Goal: Task Accomplishment & Management: Complete application form

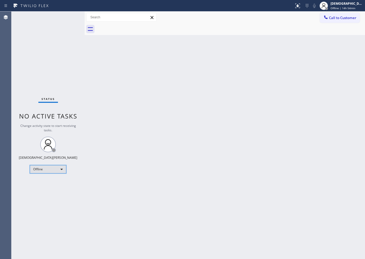
click at [55, 170] on div "Offline" at bounding box center [48, 169] width 37 height 8
click at [49, 183] on li "Available" at bounding box center [48, 183] width 36 height 6
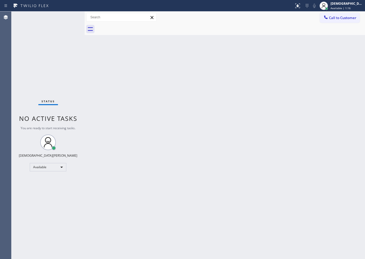
click at [37, 68] on div "Status No active tasks You are ready to start receiving tasks. Christian Cinco …" at bounding box center [47, 134] width 73 height 247
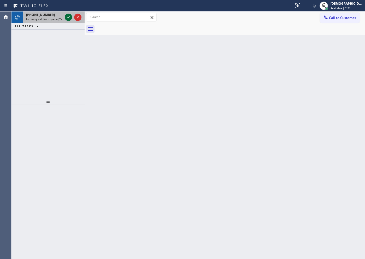
click at [70, 16] on icon at bounding box center [68, 17] width 6 height 6
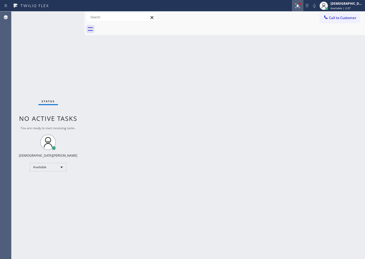
click at [292, 8] on icon at bounding box center [298, 5] width 5 height 5
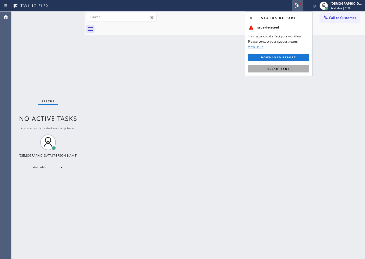
click at [284, 67] on span "Clear issue" at bounding box center [279, 69] width 22 height 4
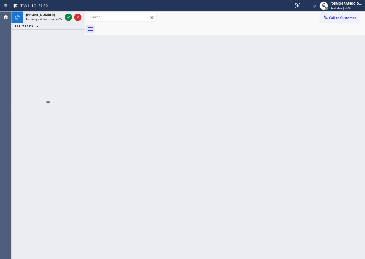
click at [37, 38] on div "+18604608004 Incoming call from queue [Test] All ALL TASKS ALL TASKS ACTIVE TAS…" at bounding box center [47, 54] width 73 height 87
click at [66, 16] on icon at bounding box center [68, 17] width 6 height 6
click at [67, 15] on icon at bounding box center [68, 17] width 6 height 6
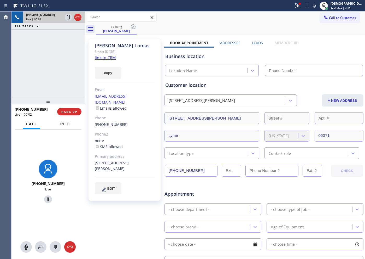
type input "[PHONE_NUMBER]"
click at [65, 123] on span "Info" at bounding box center [65, 124] width 10 height 5
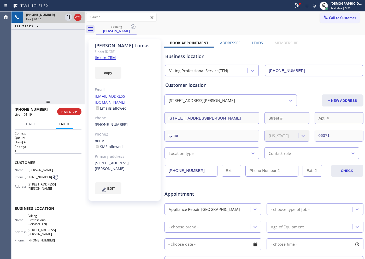
click at [111, 55] on link "link to CRM" at bounding box center [105, 57] width 21 height 5
click at [142, 48] on div "Elizabeth Lomas" at bounding box center [125, 46] width 60 height 6
drag, startPoint x: 137, startPoint y: 46, endPoint x: 95, endPoint y: 47, distance: 42.1
click at [95, 47] on div "Elizabeth Lomas" at bounding box center [125, 46] width 60 height 6
copy div "Elizabeth Lomas"
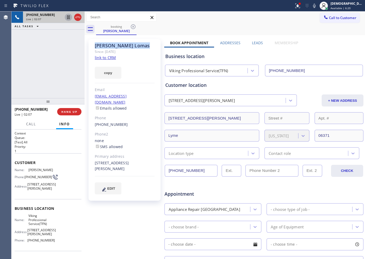
click at [66, 17] on icon at bounding box center [68, 17] width 6 height 6
click at [70, 17] on icon at bounding box center [68, 17] width 6 height 6
click at [79, 17] on icon at bounding box center [78, 17] width 6 height 6
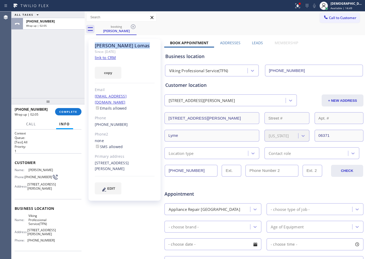
scroll to position [98, 0]
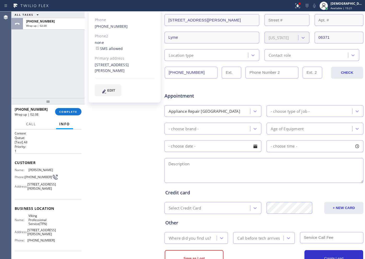
click at [186, 162] on textarea at bounding box center [264, 170] width 199 height 25
paste textarea "139 Bill Hill Rd , Lyme, CT, 06371"
click at [240, 162] on textarea "139 Bill Hill Rd , Lyme, CT, 06371 /" at bounding box center [264, 170] width 199 height 25
click at [167, 163] on textarea "139 Bill Hill Rd , Lyme, CT, 06371 /" at bounding box center [264, 170] width 199 height 25
paste textarea "Viking /cooktop / 4 Burners is clicking / 18 years"
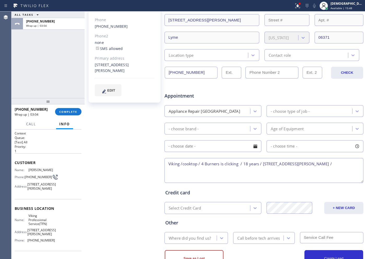
click at [48, 207] on span "Viking Professional Service(TFN)" at bounding box center [41, 220] width 26 height 12
drag, startPoint x: 48, startPoint y: 225, endPoint x: 23, endPoint y: 217, distance: 26.2
click at [23, 207] on div "Name: Viking Professional Service(TFN)" at bounding box center [35, 220] width 40 height 12
click at [60, 207] on div "Name: Viking Professional Service(TFN) Address: 1240 Nadeau St Phone: (888) 734…" at bounding box center [48, 229] width 67 height 31
click at [50, 207] on span "Viking Professional Service(TFN)" at bounding box center [41, 220] width 26 height 12
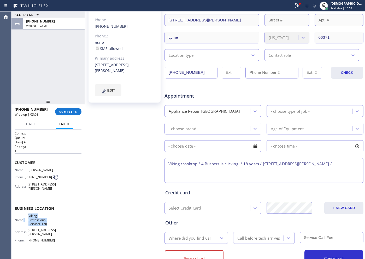
click at [50, 207] on span "Viking Professional Service(TFN)" at bounding box center [41, 220] width 26 height 12
drag, startPoint x: 47, startPoint y: 225, endPoint x: 27, endPoint y: 217, distance: 20.8
click at [27, 207] on div "Name: Viking Professional Service(TFN)" at bounding box center [35, 220] width 40 height 12
copy span "Viking Professional Service(TFN)"
click at [292, 164] on textarea "Viking /cooktop / 4 Burners is clicking / 18 years / 139 Bill Hill Rd , Lyme, C…" at bounding box center [264, 170] width 199 height 25
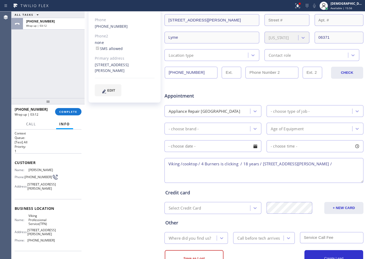
paste textarea "Viking Professional Service(TFN)"
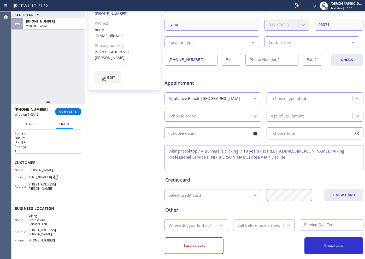
scroll to position [118, 0]
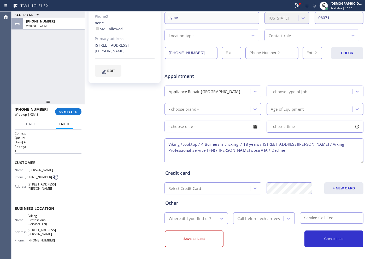
type textarea "Viking /cooktop / 4 Burners is clicking / 18 years / 139 Bill Hill Rd , Lyme, C…"
click at [203, 207] on div "Where did you find us?" at bounding box center [190, 218] width 42 height 6
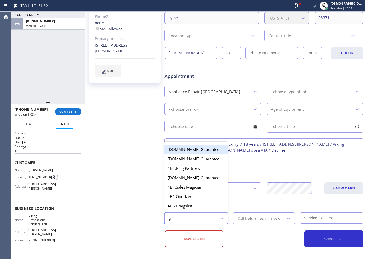
type input "goo"
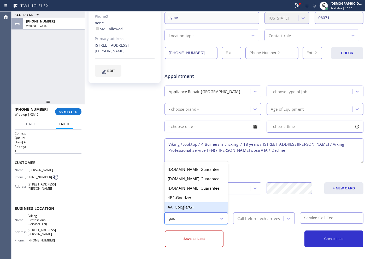
click at [200, 206] on div "4A. Google/G+" at bounding box center [197, 206] width 64 height 9
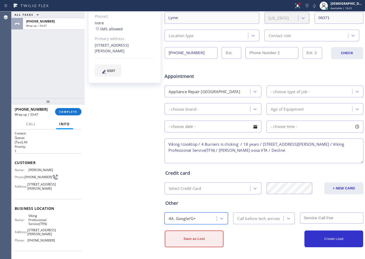
click at [208, 207] on button "Save as Lost" at bounding box center [194, 238] width 59 height 17
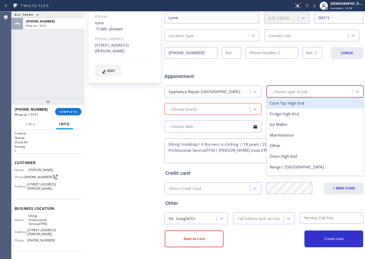
click at [273, 94] on div "- choose type of job -" at bounding box center [290, 91] width 39 height 6
click at [274, 105] on div "Cook Top High End" at bounding box center [315, 103] width 97 height 11
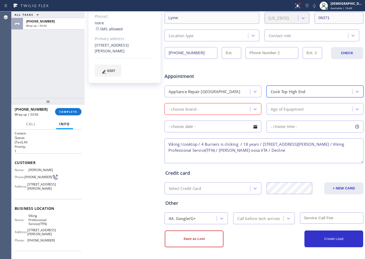
click at [240, 111] on div "- choose brand -" at bounding box center [208, 108] width 84 height 9
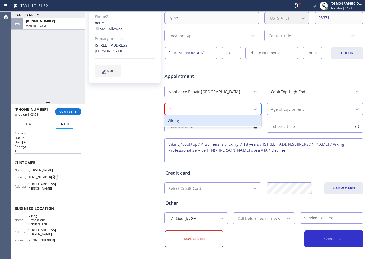
type input "vi"
click at [237, 122] on div "Viking" at bounding box center [213, 120] width 97 height 11
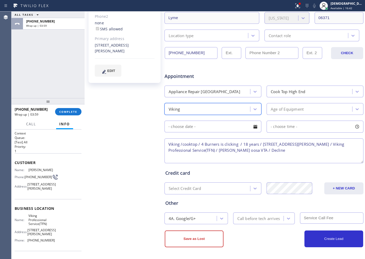
click at [278, 110] on div "Age of Equipment" at bounding box center [287, 109] width 33 height 6
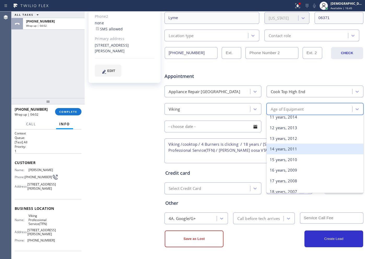
scroll to position [131, 0]
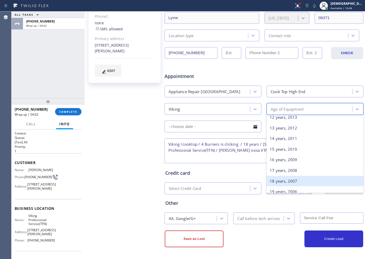
click at [280, 179] on div "18 years, 2007" at bounding box center [315, 181] width 97 height 11
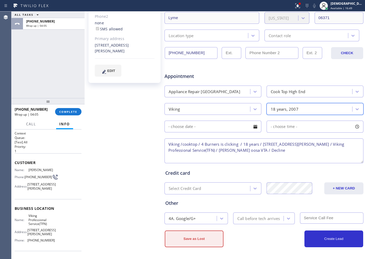
click at [206, 207] on button "Save as Lost" at bounding box center [194, 238] width 59 height 17
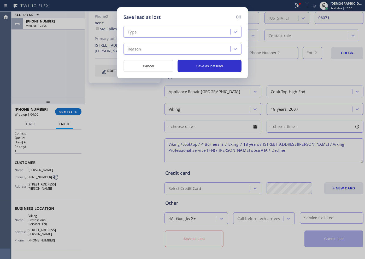
click at [172, 32] on div "Type" at bounding box center [177, 31] width 105 height 9
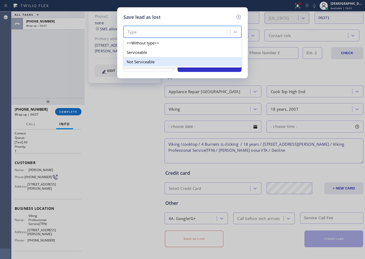
click at [173, 60] on div "Not Serviceable" at bounding box center [183, 61] width 118 height 9
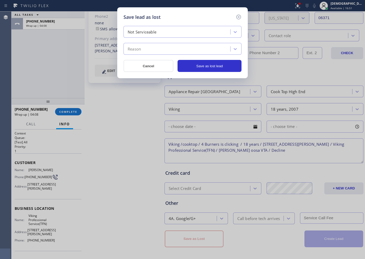
click at [170, 51] on div "Reason" at bounding box center [177, 48] width 105 height 9
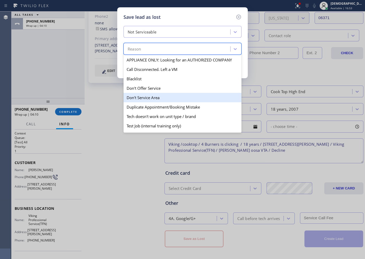
click at [172, 93] on div "Don't Service Area" at bounding box center [183, 97] width 118 height 9
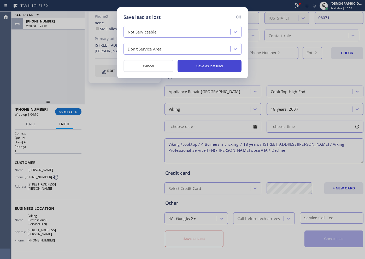
click at [206, 66] on button "Save as lost lead" at bounding box center [210, 66] width 64 height 12
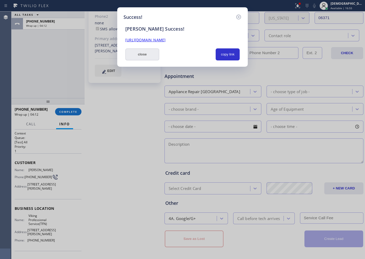
click at [146, 53] on button "close" at bounding box center [142, 54] width 34 height 12
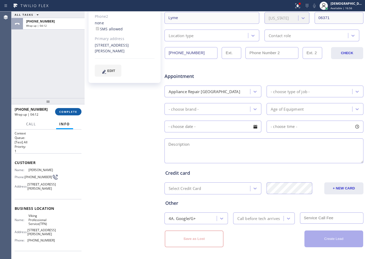
click at [71, 110] on span "COMPLETE" at bounding box center [68, 112] width 18 height 4
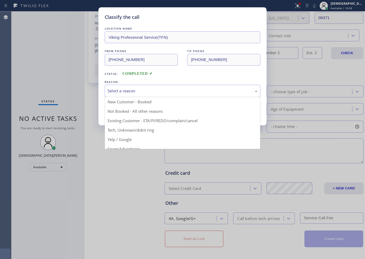
click at [168, 90] on div "Select a reason" at bounding box center [183, 91] width 150 height 6
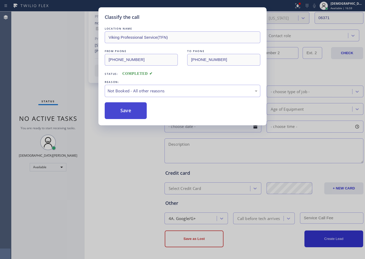
click at [141, 107] on button "Save" at bounding box center [126, 110] width 42 height 17
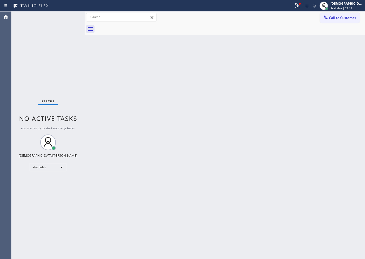
click at [41, 73] on div "Status No active tasks You are ready to start receiving tasks. Christian Cinco …" at bounding box center [47, 134] width 73 height 247
click at [74, 75] on div "Status No active tasks You are ready to start receiving tasks. Christian Cinco …" at bounding box center [47, 134] width 73 height 247
click at [27, 77] on div "Status No active tasks You are ready to start receiving tasks. Christian Cinco …" at bounding box center [47, 134] width 73 height 247
click at [292, 9] on button at bounding box center [297, 5] width 11 height 11
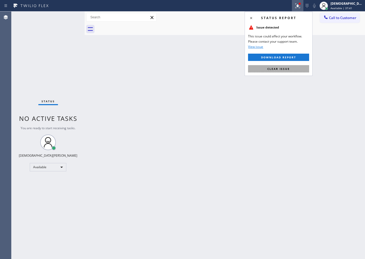
click at [292, 65] on button "Clear issue" at bounding box center [278, 68] width 61 height 7
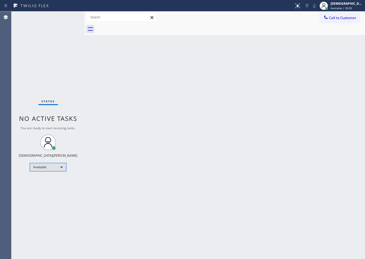
click at [54, 166] on div "Available" at bounding box center [48, 167] width 37 height 8
click at [47, 187] on li "Unavailable" at bounding box center [48, 187] width 36 height 6
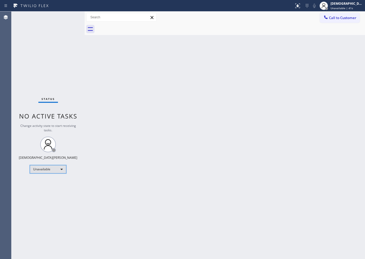
click at [35, 171] on div "Unavailable" at bounding box center [48, 169] width 37 height 8
click at [37, 168] on div at bounding box center [182, 129] width 365 height 259
click at [37, 169] on div "Unavailable" at bounding box center [48, 169] width 37 height 8
drag, startPoint x: 36, startPoint y: 184, endPoint x: 34, endPoint y: 180, distance: 3.9
click at [35, 184] on li "Available" at bounding box center [48, 183] width 36 height 6
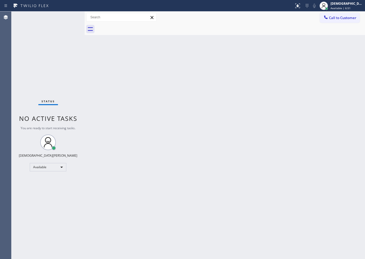
click at [261, 207] on div "Back to Dashboard Change Sender ID Customers Technicians Select a contact Outbo…" at bounding box center [225, 134] width 281 height 247
click at [37, 94] on div "Status No active tasks You are ready to start receiving tasks. Christian Cinco …" at bounding box center [47, 134] width 73 height 247
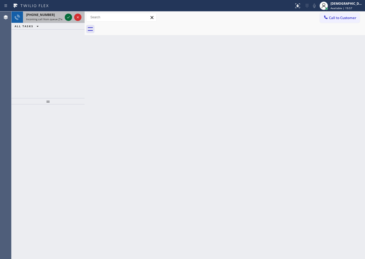
click at [69, 15] on icon at bounding box center [68, 17] width 6 height 6
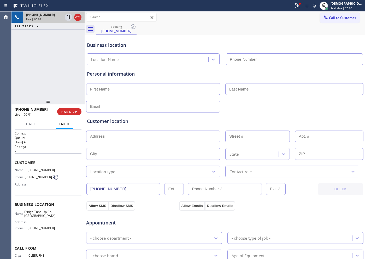
type input "[PHONE_NUMBER]"
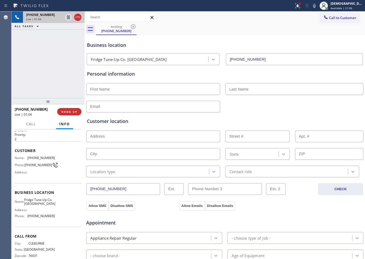
scroll to position [23, 0]
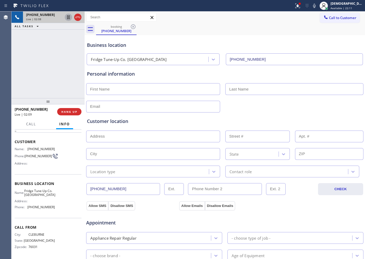
click at [67, 19] on icon at bounding box center [68, 17] width 6 height 6
click at [67, 17] on icon at bounding box center [68, 17] width 6 height 6
click at [78, 17] on icon at bounding box center [78, 17] width 5 height 2
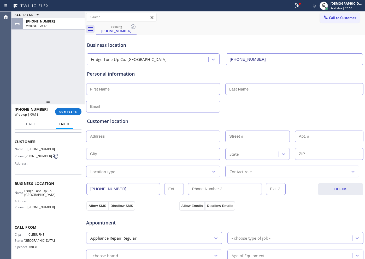
click at [122, 85] on input "text" at bounding box center [153, 89] width 134 height 12
paste input "Nathan"
type input "Nathan"
click at [253, 86] on input "text" at bounding box center [295, 89] width 138 height 12
paste input "loper"
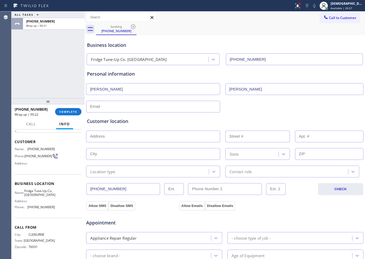
type input "loper"
click at [194, 107] on input "text" at bounding box center [153, 107] width 134 height 12
click at [112, 104] on input "text" at bounding box center [153, 107] width 134 height 12
paste input "mistergar@gmail.com"
type input "mistergar@gmail.com"
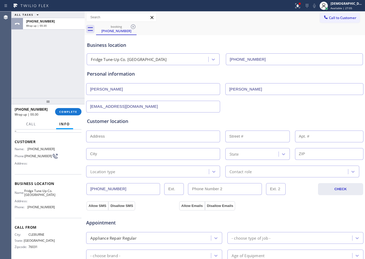
click at [102, 133] on input "text" at bounding box center [153, 136] width 134 height 12
paste input "2922 Lakeview DrCedar Hill, TX 75104 / House"
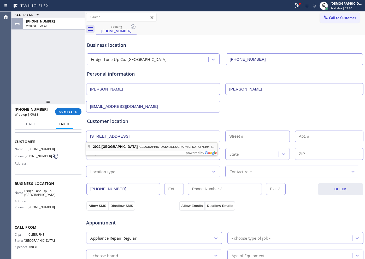
type input "2922 Lakeview Dr"
type input "2922"
type input "Cedar Hill"
type input "75104"
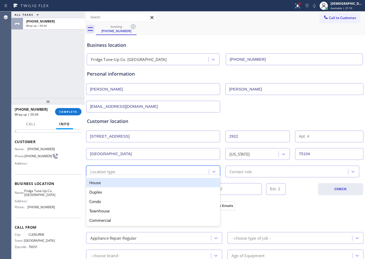
click at [153, 172] on div "Location type" at bounding box center [148, 171] width 121 height 9
drag, startPoint x: 152, startPoint y: 182, endPoint x: 156, endPoint y: 181, distance: 4.3
click at [152, 182] on div "House" at bounding box center [153, 182] width 134 height 9
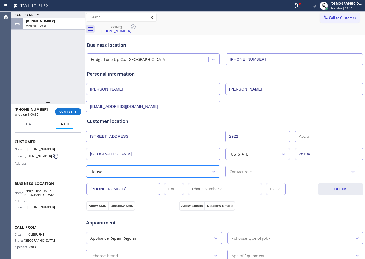
click at [251, 170] on div "Contact role" at bounding box center [287, 171] width 121 height 9
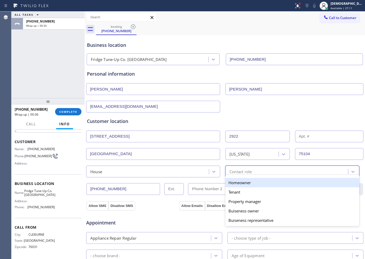
click at [249, 183] on div "Homeowner" at bounding box center [293, 182] width 134 height 9
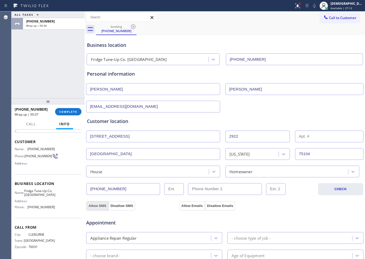
click at [101, 207] on button "Allow SMS" at bounding box center [98, 205] width 22 height 9
click at [196, 206] on button "Allow Emails" at bounding box center [192, 205] width 26 height 9
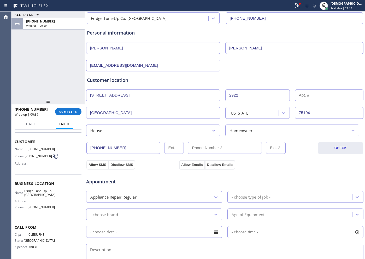
scroll to position [98, 0]
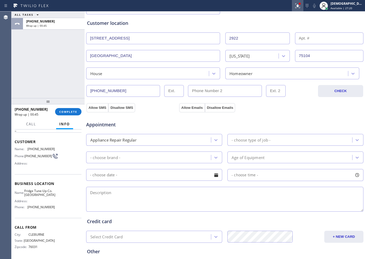
click at [292, 5] on div at bounding box center [297, 6] width 11 height 6
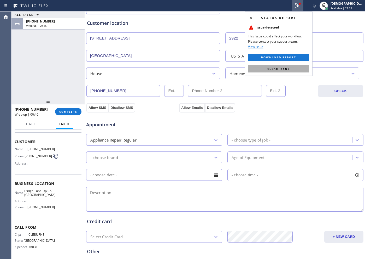
click at [288, 69] on span "Clear issue" at bounding box center [279, 69] width 22 height 4
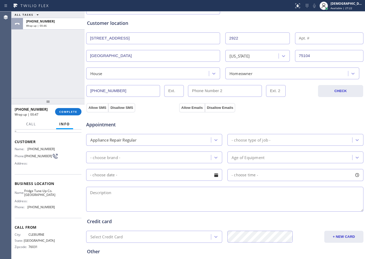
click at [238, 140] on div "- choose type of job -" at bounding box center [251, 140] width 39 height 6
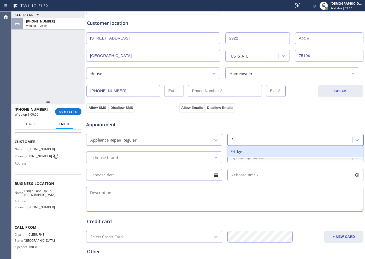
type input "fr"
click at [247, 155] on div "Fridge" at bounding box center [296, 151] width 136 height 11
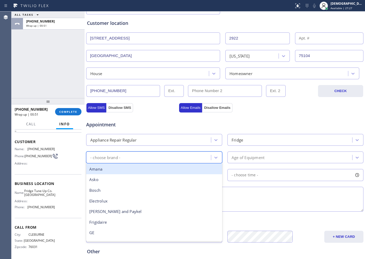
click at [172, 160] on div "- choose brand -" at bounding box center [149, 157] width 123 height 9
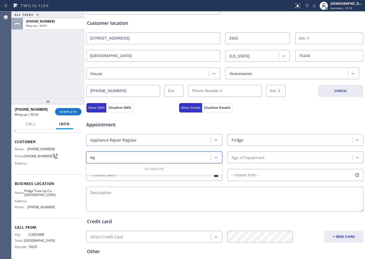
type input "e"
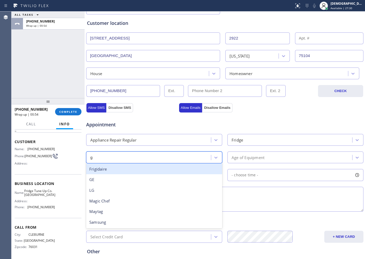
type input "ge"
click at [163, 166] on div "GE" at bounding box center [154, 169] width 136 height 11
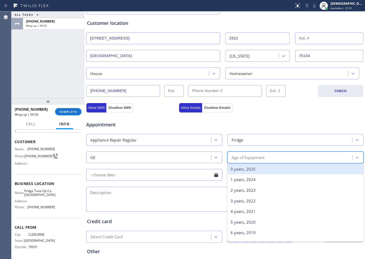
click at [234, 155] on div "Age of Equipment" at bounding box center [248, 157] width 33 height 6
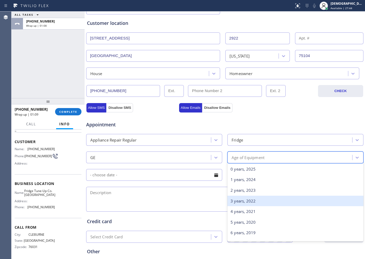
scroll to position [65, 0]
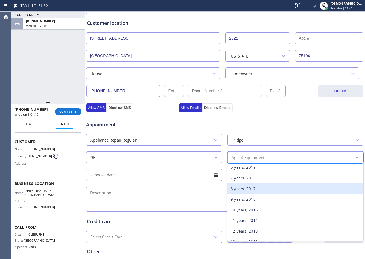
click at [260, 193] on div "8 years, 2017" at bounding box center [296, 188] width 136 height 11
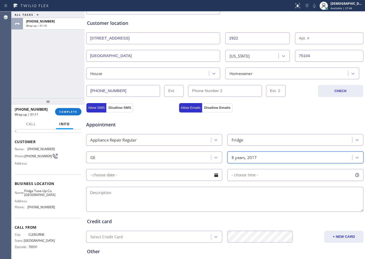
click at [182, 175] on input "text" at bounding box center [154, 175] width 136 height 12
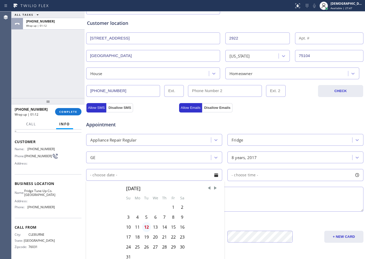
click at [148, 207] on div "12" at bounding box center [146, 227] width 9 height 10
type input "08/12/2025"
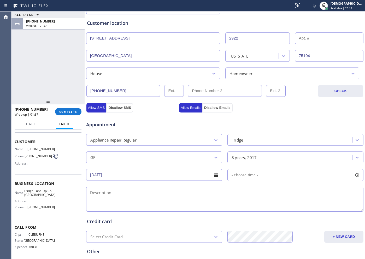
click at [148, 188] on textarea at bounding box center [225, 199] width 278 height 25
paste textarea "GE / Fridge / / both freezer and fridge not cooling / 8 years"
click at [275, 190] on textarea "GE / Fridge / / both freezer and fridge not cooling / 8 years" at bounding box center [225, 199] width 278 height 25
paste textarea "2922 Lakeview DrCedar Hill, TX 75104 / House"
drag, startPoint x: 49, startPoint y: 195, endPoint x: 27, endPoint y: 192, distance: 22.8
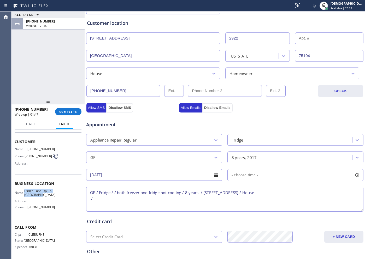
click at [27, 192] on div "Name: Fridge Tune-Up Co. Cedar Hill" at bounding box center [35, 193] width 40 height 8
copy div "Fridge Tune-Up Co. [GEOGRAPHIC_DATA]"
click at [114, 202] on textarea "GE / Fridge / / both freezer and fridge not cooling / 8 years / 2922 Lakeview D…" at bounding box center [225, 199] width 278 height 25
paste textarea "Fridge Tune-Up Co. Cedar Hill"
click at [90, 204] on textarea "GE / Fridge / / both freezer and fridge not cooling / 8 years / 2922 Lakeview D…" at bounding box center [225, 199] width 278 height 25
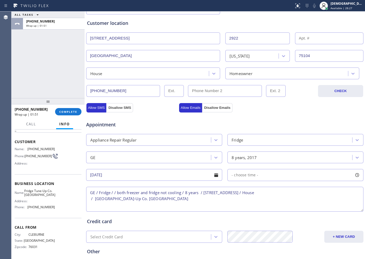
click at [154, 194] on textarea "GE / Fridge / / both freezer and fridge not cooling / 8 years / 2922 Lakeview D…" at bounding box center [225, 199] width 278 height 25
click at [158, 199] on textarea "GE / Fridge / / both freezer and fridge not cooling / 8 years / 2922 Lakeview D…" at bounding box center [225, 199] width 278 height 25
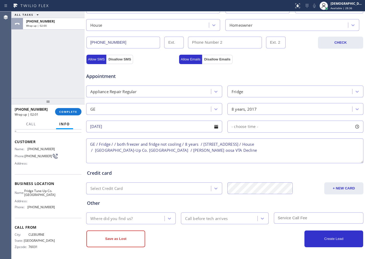
type textarea "GE / Fridge / / both freezer and fridge not cooling / 8 years / 2922 Lakeview D…"
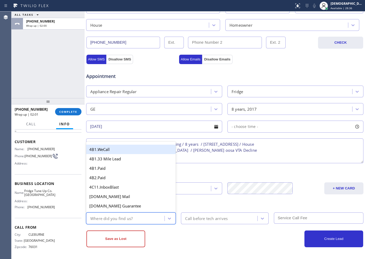
click at [145, 207] on div "Where did you find us?" at bounding box center [126, 218] width 77 height 9
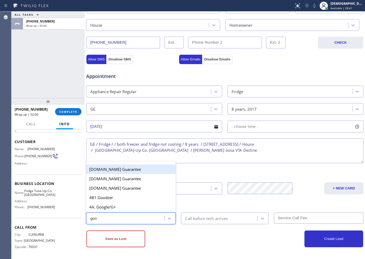
type input "goog"
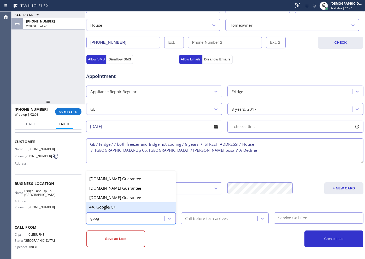
click at [122, 206] on div "4A. Google/G+" at bounding box center [131, 206] width 90 height 9
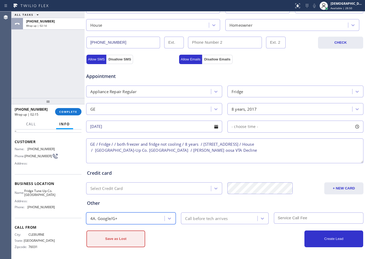
click at [120, 207] on button "Save as Lost" at bounding box center [116, 238] width 59 height 17
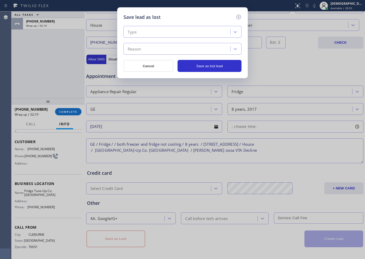
click at [134, 31] on div "Type" at bounding box center [132, 32] width 9 height 6
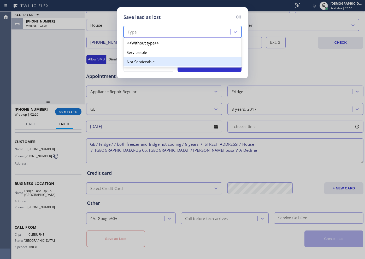
click at [148, 57] on div "Not Serviceable" at bounding box center [183, 61] width 118 height 9
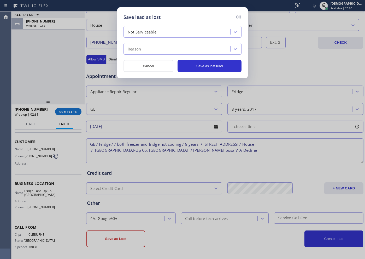
click at [177, 45] on div "Reason" at bounding box center [177, 48] width 105 height 9
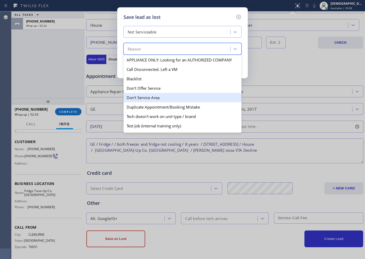
click at [171, 97] on div "Don't Service Area" at bounding box center [183, 97] width 118 height 9
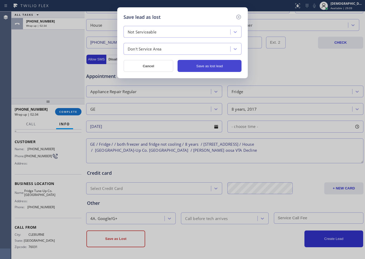
click at [194, 68] on button "Save as lost lead" at bounding box center [210, 66] width 64 height 12
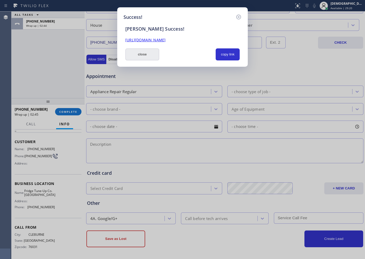
click at [151, 53] on button "close" at bounding box center [142, 54] width 34 height 12
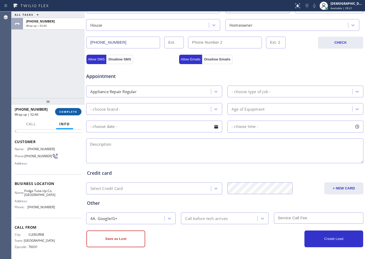
click at [66, 111] on span "COMPLETE" at bounding box center [68, 112] width 18 height 4
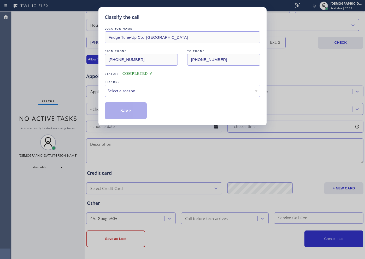
click at [163, 93] on div "Select a reason" at bounding box center [183, 91] width 150 height 6
click at [138, 111] on button "Save" at bounding box center [126, 110] width 42 height 17
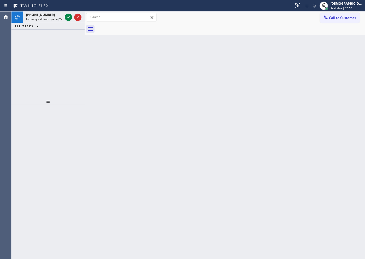
click at [16, 50] on div "+15402609995 Incoming call from queue [Test] All ALL TASKS ALL TASKS ACTIVE TAS…" at bounding box center [47, 54] width 73 height 87
click at [67, 16] on icon at bounding box center [68, 17] width 6 height 6
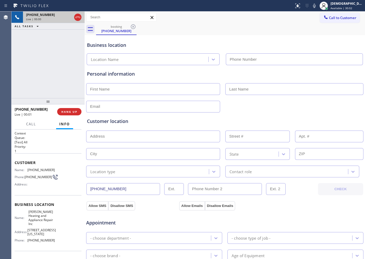
type input "[PHONE_NUMBER]"
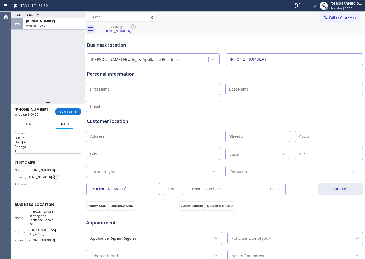
click at [16, 75] on div "ALL TASKS ALL TASKS ACTIVE TASKS TASKS IN WRAP UP +15402609995 Wrap up | 00:54" at bounding box center [47, 54] width 73 height 87
click at [73, 110] on span "COMPLETE" at bounding box center [68, 112] width 18 height 4
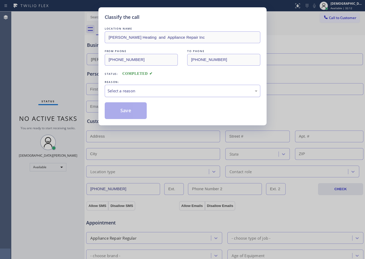
click at [113, 93] on div "Select a reason" at bounding box center [183, 91] width 150 height 6
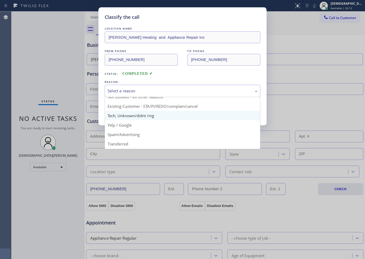
scroll to position [33, 0]
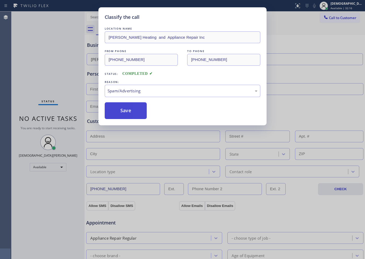
click at [120, 116] on button "Save" at bounding box center [126, 110] width 42 height 17
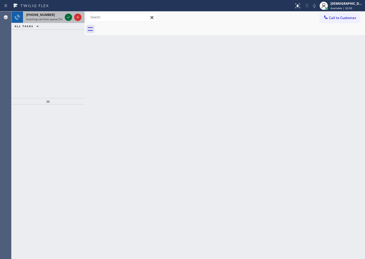
click at [69, 16] on icon at bounding box center [68, 17] width 3 height 2
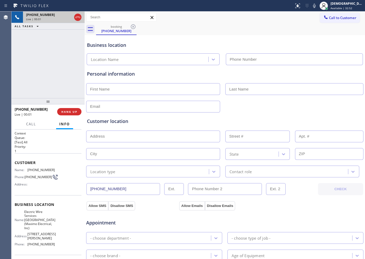
type input "[PHONE_NUMBER]"
click at [76, 17] on icon at bounding box center [78, 17] width 6 height 6
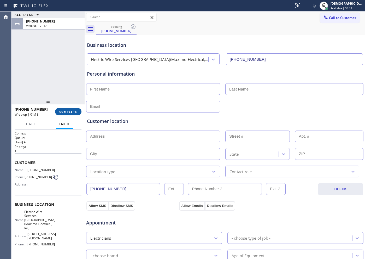
click at [77, 111] on span "COMPLETE" at bounding box center [68, 112] width 18 height 4
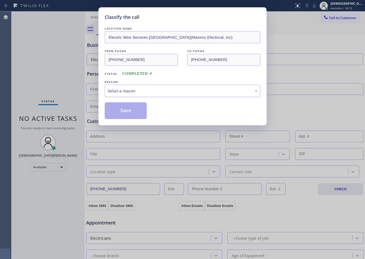
click at [120, 91] on div "Select a reason" at bounding box center [183, 91] width 150 height 6
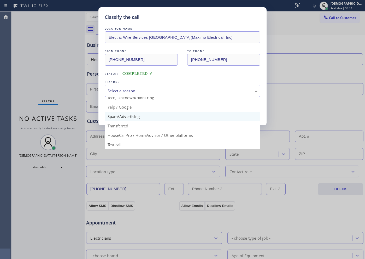
scroll to position [33, 0]
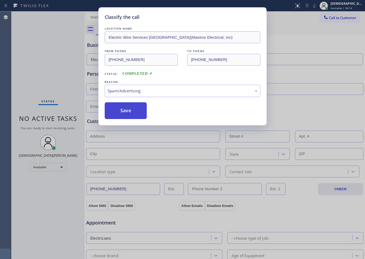
click at [117, 114] on button "Save" at bounding box center [126, 110] width 42 height 17
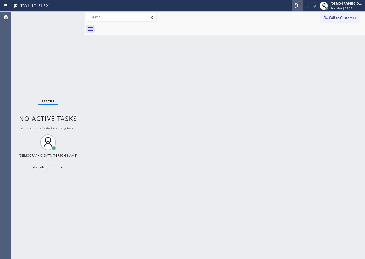
click at [292, 7] on icon at bounding box center [298, 6] width 6 height 6
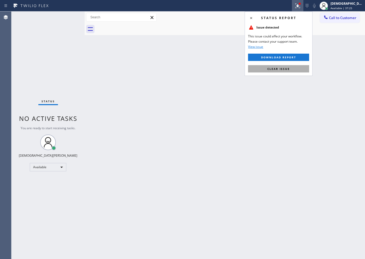
click at [292, 65] on button "Clear issue" at bounding box center [278, 68] width 61 height 7
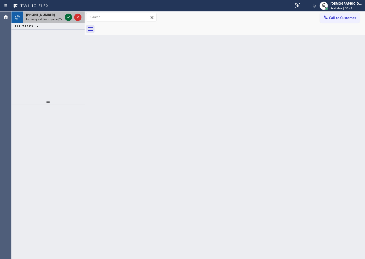
click at [68, 18] on icon at bounding box center [68, 17] width 3 height 2
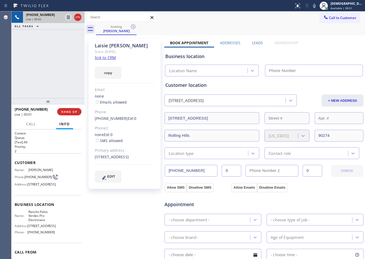
type input "[PHONE_NUMBER]"
click at [113, 59] on link "link to CRM" at bounding box center [105, 57] width 21 height 5
drag, startPoint x: 130, startPoint y: 44, endPoint x: 94, endPoint y: 46, distance: 36.1
click at [94, 46] on div "Laisie Nathan Since: 20 may 2020 link to CRM copy Email none Emails allowed Pho…" at bounding box center [125, 114] width 72 height 150
copy div "Laisie Nathan"
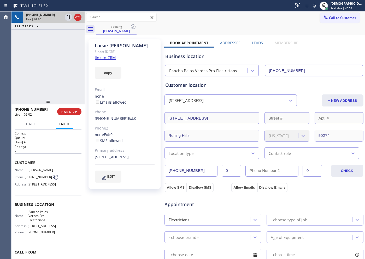
click at [71, 46] on div "+16468743580 Live | 02:03 ALL TASKS ALL TASKS ACTIVE TASKS TASKS IN WRAP UP" at bounding box center [47, 54] width 73 height 87
click at [68, 18] on icon at bounding box center [68, 17] width 6 height 6
click at [15, 64] on div "+16468743580 Live | 02:40 ALL TASKS ALL TASKS ACTIVE TASKS TASKS IN WRAP UP" at bounding box center [47, 54] width 73 height 87
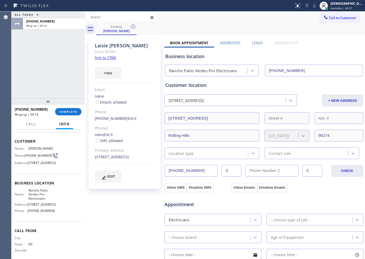
scroll to position [33, 0]
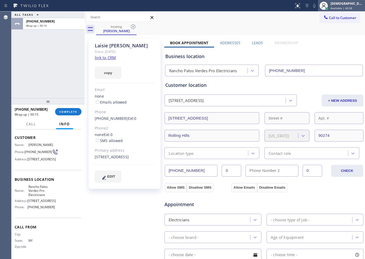
click at [292, 5] on div "[DEMOGRAPHIC_DATA][PERSON_NAME]" at bounding box center [347, 3] width 33 height 4
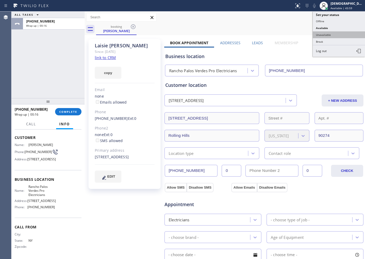
click at [292, 36] on button "Unavailable" at bounding box center [339, 34] width 52 height 7
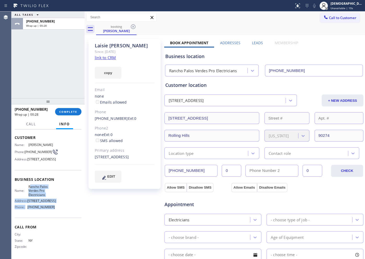
drag, startPoint x: 48, startPoint y: 214, endPoint x: 29, endPoint y: 194, distance: 26.6
click at [29, 194] on div "Name: Rancho Palos Verdes Pro Electricians Address: 500 Silver Spur Rd Phone: (…" at bounding box center [35, 198] width 40 height 26
click at [59, 202] on div "Name: Rancho Palos Verdes Pro Electricians Address: 500 Silver Spur Rd Phone: (…" at bounding box center [48, 198] width 67 height 26
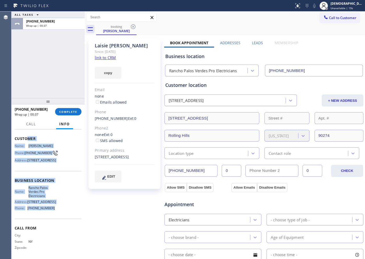
scroll to position [0, 0]
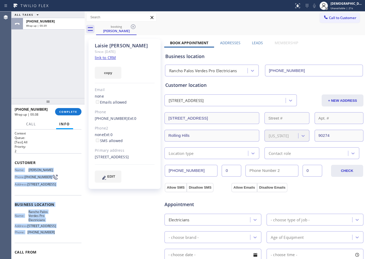
drag, startPoint x: 53, startPoint y: 217, endPoint x: 15, endPoint y: 172, distance: 59.0
click at [15, 172] on div "Context Queue: [Test] All Priority: 2 Customer Name: Laisie Nathan Phone: (646)…" at bounding box center [48, 206] width 67 height 151
copy div "Name: Laisie Nathan Phone: (646) 874-3580 Address: 27086 Sunnyridge Rd, Rolling…"
click at [292, 19] on span "Call to Customer" at bounding box center [342, 17] width 27 height 5
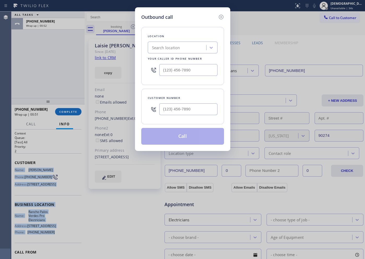
click at [206, 72] on input "text" at bounding box center [188, 70] width 58 height 12
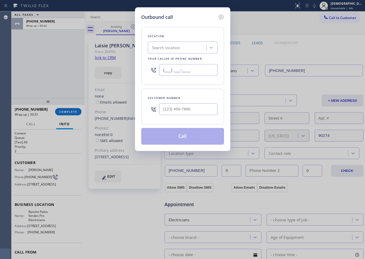
click at [206, 72] on input "(___) ___-____" at bounding box center [188, 70] width 58 height 12
paste input "424) 352-7537"
type input "[PHONE_NUMBER]"
click at [198, 110] on input "(___) ___-____" at bounding box center [188, 109] width 58 height 12
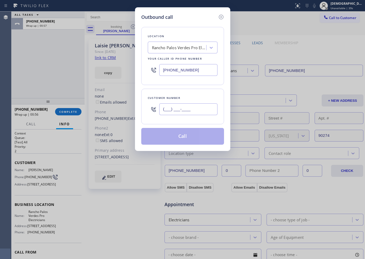
click at [198, 110] on input "(___) ___-____" at bounding box center [188, 109] width 58 height 12
click at [168, 108] on input "(___) ___-____" at bounding box center [188, 109] width 58 height 12
paste input "646) 874-3580"
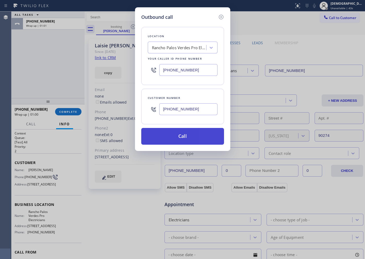
type input "[PHONE_NUMBER]"
click at [170, 130] on button "Call" at bounding box center [182, 136] width 83 height 17
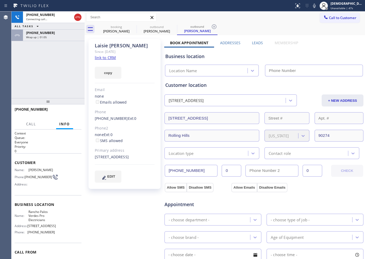
type input "[PHONE_NUMBER]"
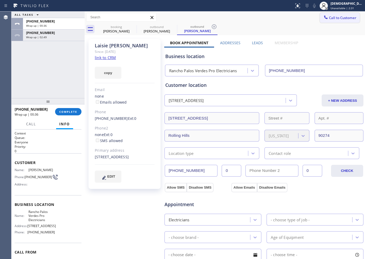
click at [292, 18] on span "Call to Customer" at bounding box center [342, 17] width 27 height 5
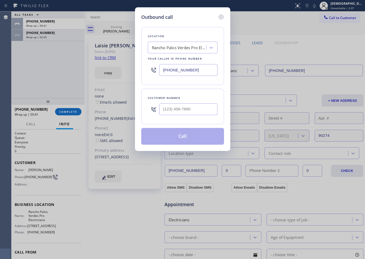
click at [195, 66] on input "[PHONE_NUMBER]" at bounding box center [188, 70] width 58 height 12
paste input "text"
type input "[PHONE_NUMBER]"
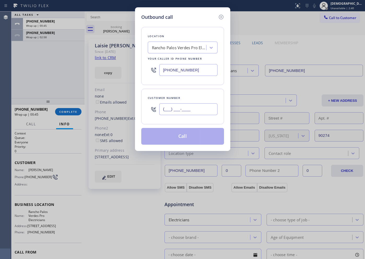
click at [192, 111] on input "(___) ___-____" at bounding box center [188, 109] width 58 height 12
paste input "646) 874-3580"
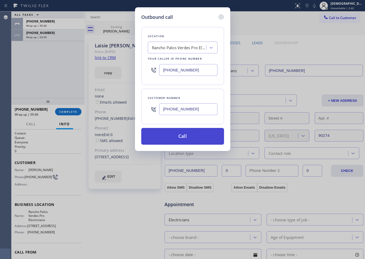
type input "[PHONE_NUMBER]"
click at [191, 133] on button "Call" at bounding box center [182, 136] width 83 height 17
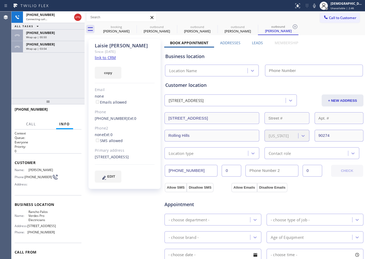
type input "[PHONE_NUMBER]"
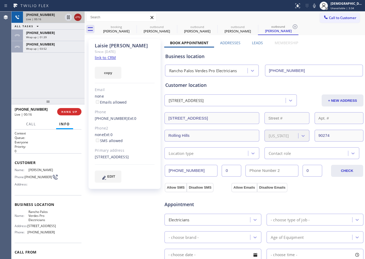
click at [79, 14] on icon at bounding box center [78, 17] width 6 height 6
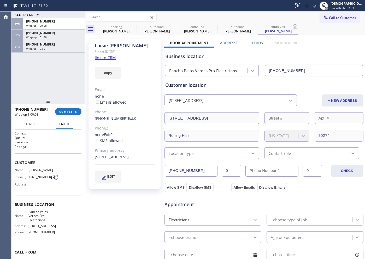
drag, startPoint x: 176, startPoint y: 185, endPoint x: 217, endPoint y: 187, distance: 41.1
click at [177, 185] on button "Allow SMS" at bounding box center [176, 187] width 22 height 9
checkbox input "true"
click at [232, 185] on button "Allow Emails" at bounding box center [245, 187] width 26 height 9
checkbox input "true"
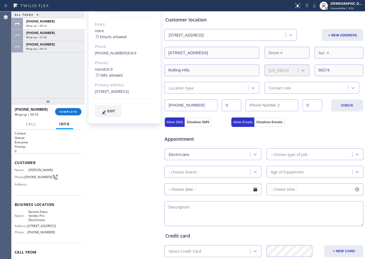
scroll to position [98, 0]
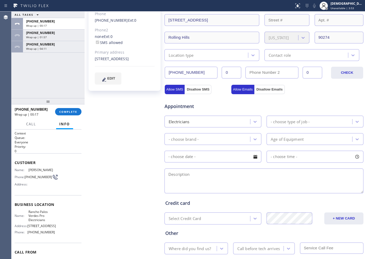
click at [272, 118] on div "- choose type of job -" at bounding box center [310, 121] width 84 height 9
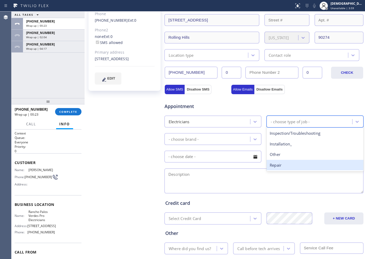
click at [286, 167] on div "Repair" at bounding box center [315, 165] width 97 height 11
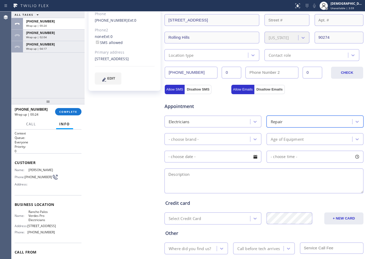
click at [211, 138] on div "- choose brand -" at bounding box center [208, 138] width 84 height 9
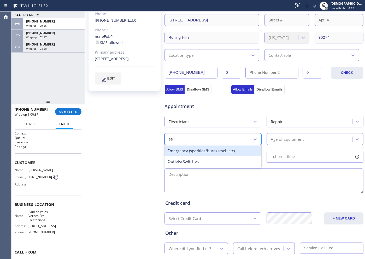
type input "e"
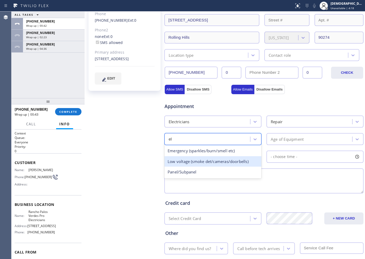
type input "e"
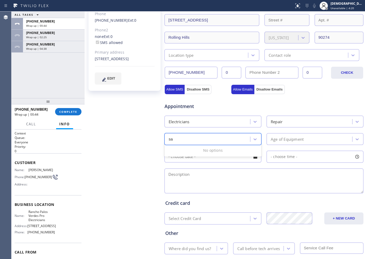
type input "s"
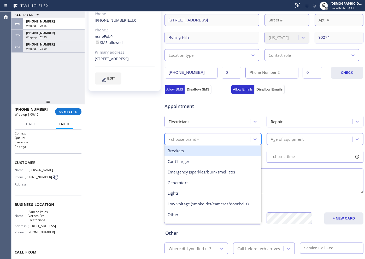
type input "e"
click at [249, 149] on div "Breakers" at bounding box center [213, 150] width 97 height 11
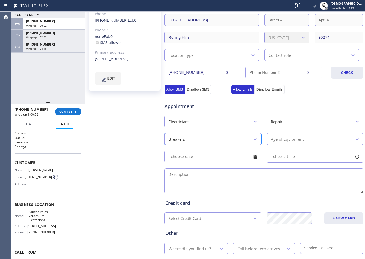
click at [288, 137] on div "Age of Equipment" at bounding box center [287, 139] width 33 height 6
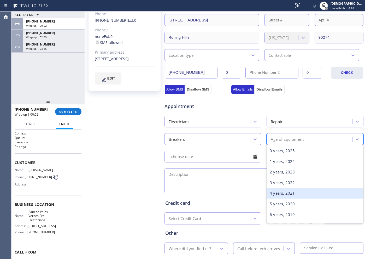
drag, startPoint x: 291, startPoint y: 197, endPoint x: 272, endPoint y: 193, distance: 19.5
click at [290, 197] on div "4 years, 2021" at bounding box center [315, 193] width 97 height 11
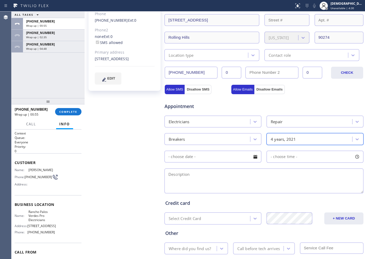
click at [175, 180] on textarea at bounding box center [264, 180] width 199 height 25
click at [218, 174] on textarea "There is a" at bounding box center [264, 180] width 199 height 25
paste textarea "poping sound coming from the breaker"
click at [271, 179] on textarea "There is a popping sound coming from the breaker" at bounding box center [264, 180] width 199 height 25
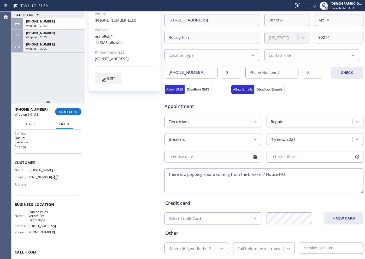
click at [292, 172] on textarea "There is a popping sound coming from the breaker / House HO" at bounding box center [264, 180] width 199 height 25
paste textarea "27086 Sunnyridge Road , Rolling Hills, CA, 90274"
click at [64, 125] on span "Info" at bounding box center [64, 124] width 11 height 5
drag, startPoint x: 46, startPoint y: 222, endPoint x: 28, endPoint y: 213, distance: 19.6
click at [28, 207] on span "Rancho Palos Verdes Pro Electricians" at bounding box center [41, 216] width 26 height 12
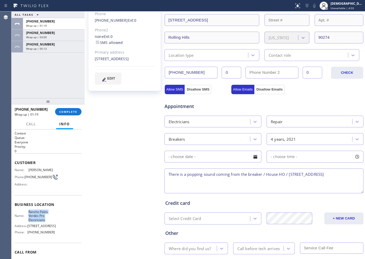
copy span "Rancho Palos Verdes Pro Electricians"
click at [233, 183] on textarea "There is a popping sound coming from the breaker / House HO / 27086 Sunnyridge …" at bounding box center [264, 180] width 199 height 25
paste textarea "Rancho Palos Verdes Pro Electricians"
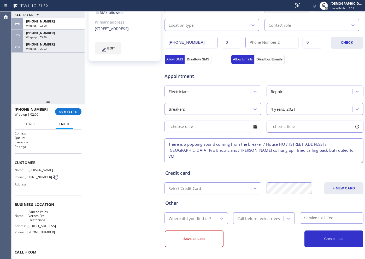
type textarea "There is a popping sound coming from the breaker / House HO / 27086 Sunnyridge …"
click at [191, 207] on div "Where did you find us?" at bounding box center [191, 218] width 51 height 9
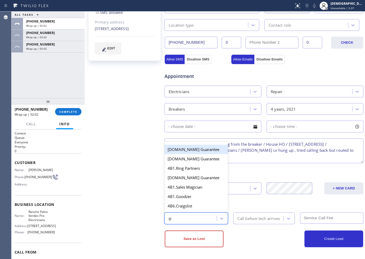
type input "goo"
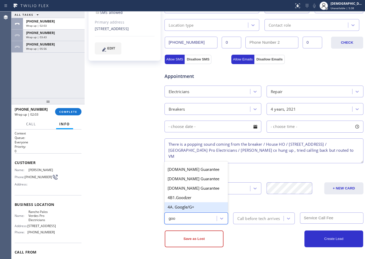
click at [191, 207] on div "4A. Google/G+" at bounding box center [197, 206] width 64 height 9
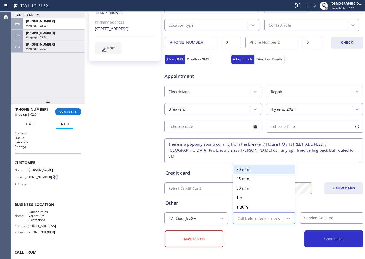
click at [262, 207] on div "Call before tech arrives" at bounding box center [259, 218] width 43 height 6
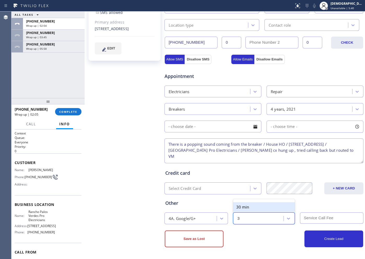
type input "30"
click at [259, 205] on div "30 min" at bounding box center [263, 206] width 61 height 9
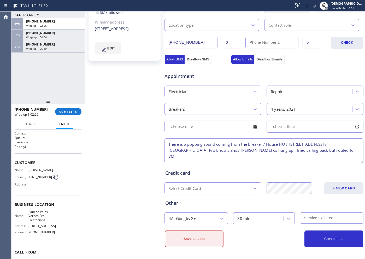
click at [220, 207] on button "Save as Lost" at bounding box center [194, 238] width 59 height 17
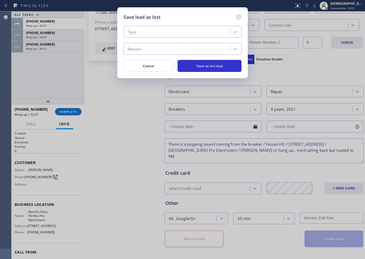
click at [188, 29] on div "Type" at bounding box center [177, 31] width 105 height 9
click at [238, 17] on icon at bounding box center [239, 17] width 6 height 6
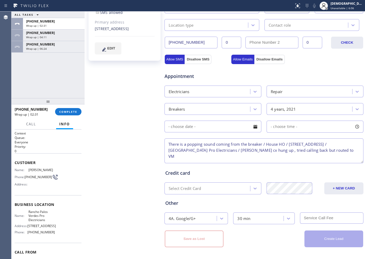
click at [221, 149] on textarea "There is a popping sound coming from the breaker / House HO / 27086 Sunnyridge …" at bounding box center [264, 150] width 199 height 25
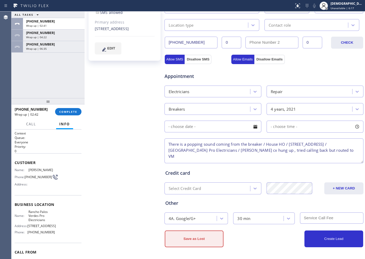
click at [212, 207] on button "Save as Lost" at bounding box center [194, 238] width 59 height 17
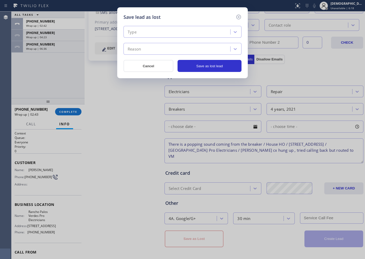
click at [194, 35] on div "Type" at bounding box center [177, 31] width 105 height 9
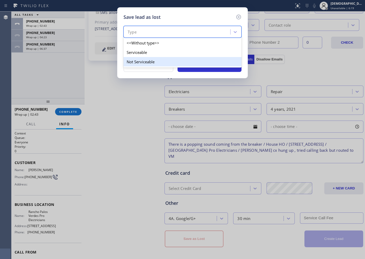
click at [174, 61] on div "Not Serviceable" at bounding box center [183, 61] width 118 height 9
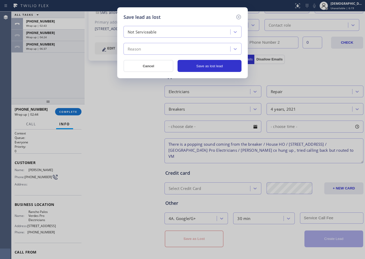
click at [169, 52] on div "Reason" at bounding box center [177, 48] width 105 height 9
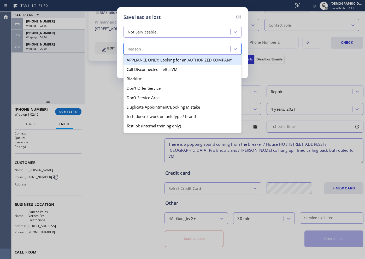
click at [173, 31] on div "Not Serviceable" at bounding box center [177, 31] width 105 height 9
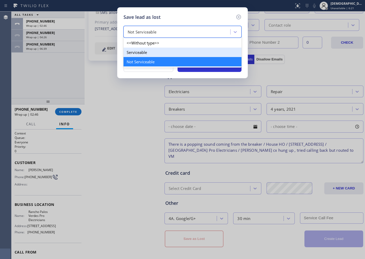
click at [165, 51] on div "Serviceable" at bounding box center [183, 52] width 118 height 9
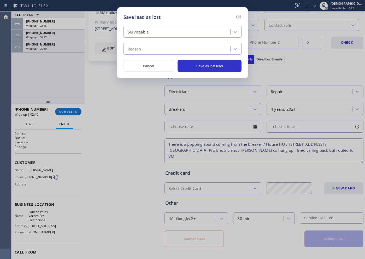
click at [165, 47] on div "Reason" at bounding box center [177, 48] width 105 height 9
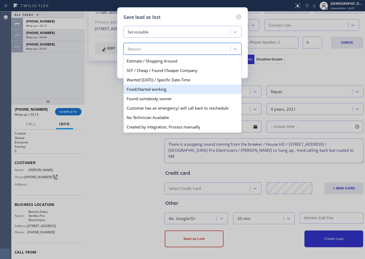
scroll to position [0, 0]
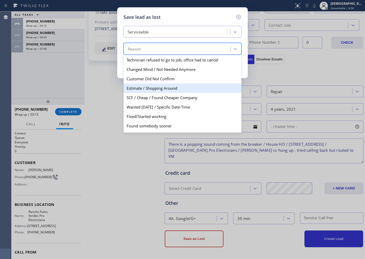
click at [177, 87] on div "Estimate / Shopping Around" at bounding box center [183, 87] width 118 height 9
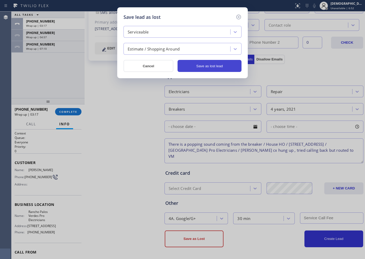
click at [192, 67] on button "Save as lost lead" at bounding box center [210, 66] width 64 height 12
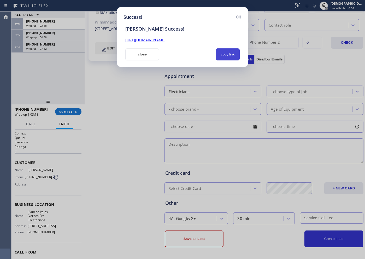
click at [228, 52] on button "copy link" at bounding box center [228, 54] width 24 height 12
click at [149, 53] on button "close" at bounding box center [142, 54] width 34 height 12
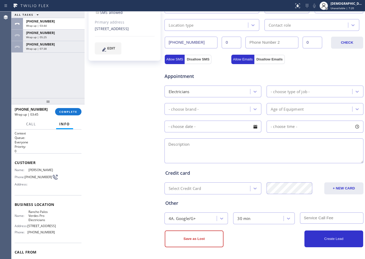
click at [17, 75] on div "ALL TASKS ALL TASKS ACTIVE TASKS TASKS IN WRAP UP +16468743580 Wrap up | 03:44 …" at bounding box center [47, 54] width 73 height 87
click at [67, 114] on button "COMPLETE" at bounding box center [68, 111] width 26 height 7
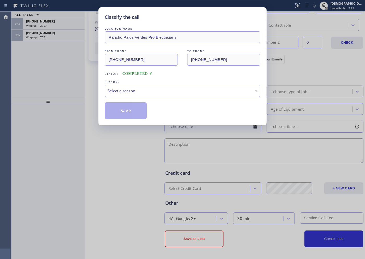
click at [132, 89] on div "Select a reason" at bounding box center [183, 91] width 150 height 6
click at [127, 107] on button "Save" at bounding box center [126, 110] width 42 height 17
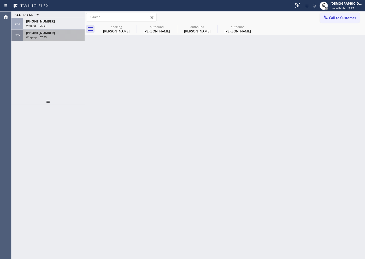
click at [67, 33] on div "+16468743580" at bounding box center [53, 33] width 55 height 4
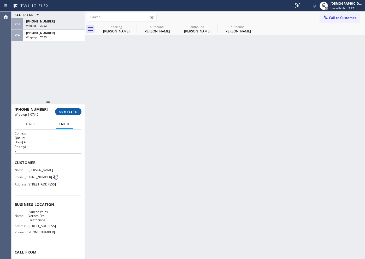
click at [71, 109] on button "COMPLETE" at bounding box center [68, 111] width 26 height 7
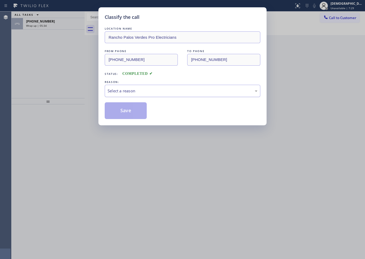
click at [112, 92] on div "Select a reason" at bounding box center [183, 91] width 150 height 6
click at [113, 113] on button "Save" at bounding box center [126, 110] width 42 height 17
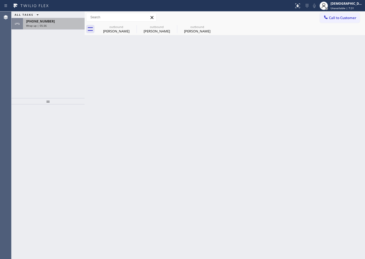
click at [60, 26] on div "Wrap up | 05:36" at bounding box center [53, 26] width 55 height 4
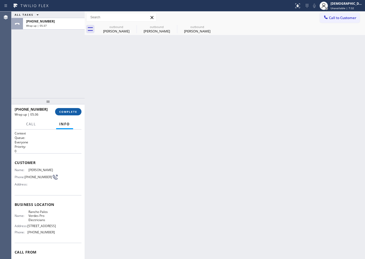
click at [63, 110] on span "COMPLETE" at bounding box center [68, 112] width 18 height 4
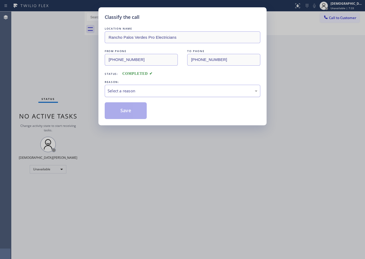
click at [108, 89] on div "Select a reason" at bounding box center [183, 91] width 150 height 6
click at [117, 113] on button "Save" at bounding box center [126, 110] width 42 height 17
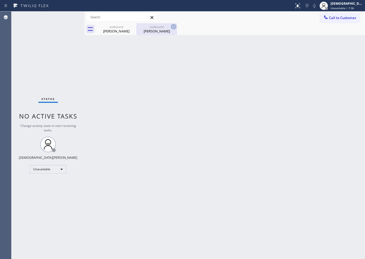
click at [175, 26] on icon at bounding box center [173, 26] width 5 height 5
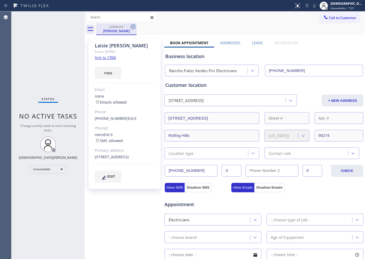
click at [134, 26] on icon at bounding box center [133, 26] width 5 height 5
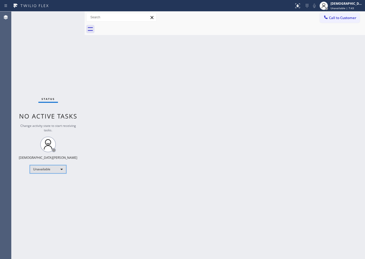
click at [48, 173] on div "Unavailable" at bounding box center [48, 169] width 37 height 8
click at [47, 184] on li "Available" at bounding box center [48, 183] width 36 height 6
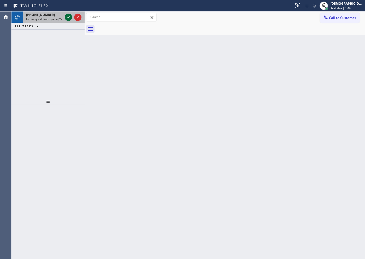
click at [66, 14] on icon at bounding box center [68, 17] width 6 height 6
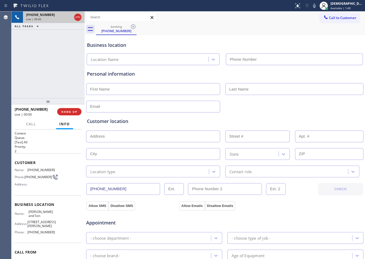
type input "[PHONE_NUMBER]"
click at [80, 17] on icon at bounding box center [78, 17] width 6 height 6
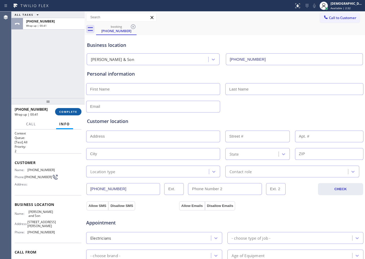
click at [67, 110] on span "COMPLETE" at bounding box center [68, 112] width 18 height 4
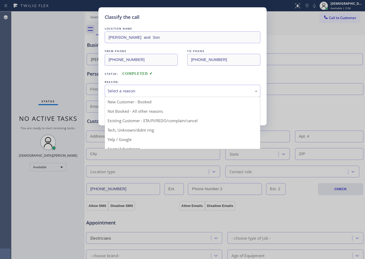
click at [129, 93] on div "Select a reason" at bounding box center [183, 91] width 150 height 6
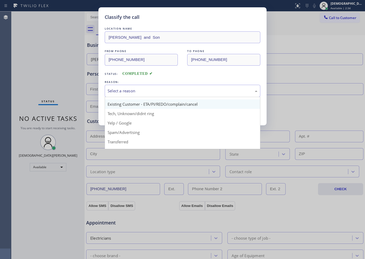
scroll to position [33, 0]
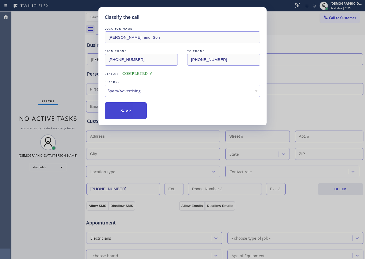
click at [125, 113] on button "Save" at bounding box center [126, 110] width 42 height 17
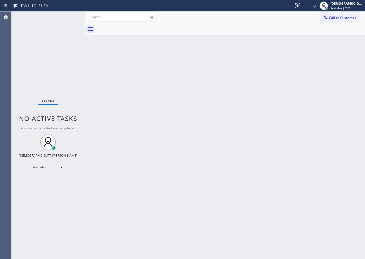
click at [70, 72] on div "Status No active tasks You are ready to start receiving tasks. Christian Cinco …" at bounding box center [47, 134] width 73 height 247
click at [55, 77] on div "Status No active tasks You are ready to start receiving tasks. Christian Cinco …" at bounding box center [47, 134] width 73 height 247
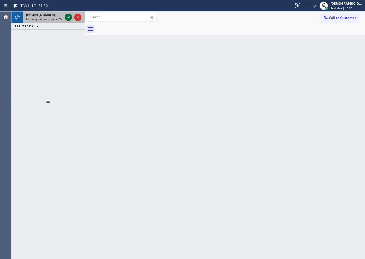
click at [70, 19] on icon at bounding box center [68, 17] width 6 height 6
click at [68, 18] on icon at bounding box center [68, 17] width 3 height 2
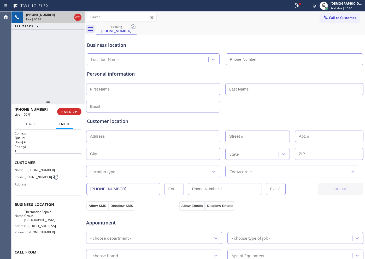
type input "[PHONE_NUMBER]"
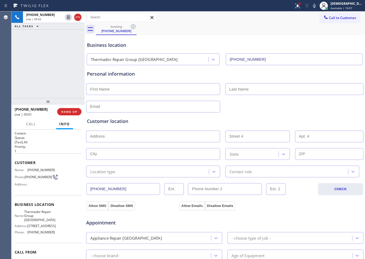
drag, startPoint x: 80, startPoint y: 17, endPoint x: 83, endPoint y: 59, distance: 41.7
click at [80, 17] on icon at bounding box center [78, 17] width 6 height 6
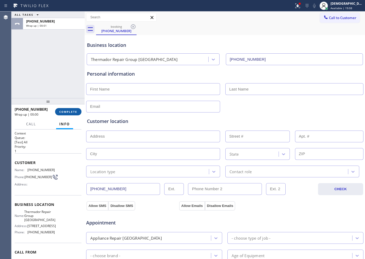
click at [79, 114] on button "COMPLETE" at bounding box center [68, 111] width 26 height 7
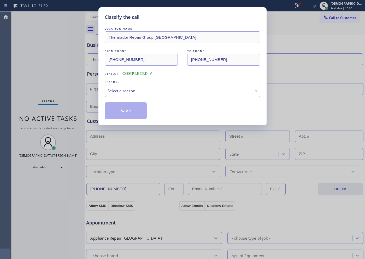
click at [167, 88] on div "Select a reason" at bounding box center [183, 91] width 150 height 6
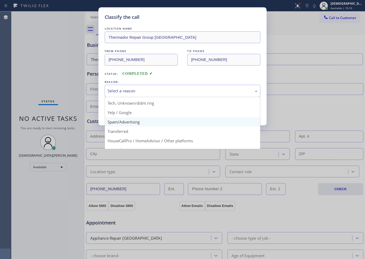
scroll to position [33, 0]
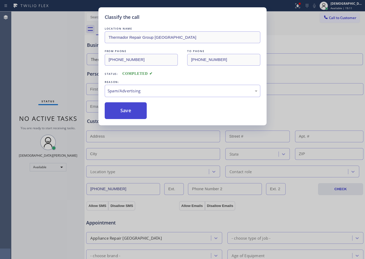
click at [136, 114] on button "Save" at bounding box center [126, 110] width 42 height 17
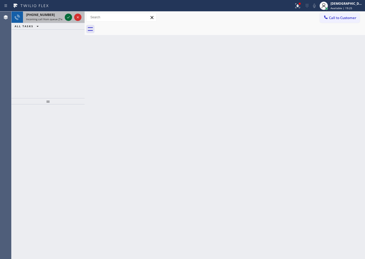
click at [69, 15] on icon at bounding box center [68, 17] width 6 height 6
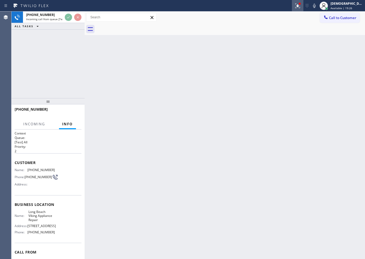
drag, startPoint x: 307, startPoint y: 8, endPoint x: 303, endPoint y: 52, distance: 43.8
click at [292, 8] on icon at bounding box center [298, 6] width 6 height 6
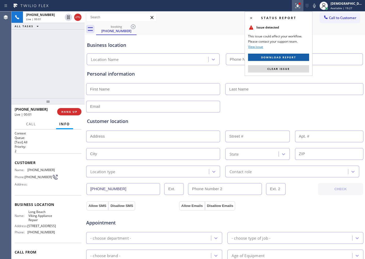
type input "[PHONE_NUMBER]"
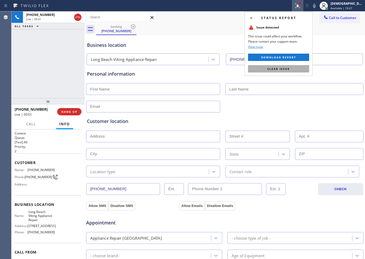
click at [292, 67] on button "Clear issue" at bounding box center [278, 68] width 61 height 7
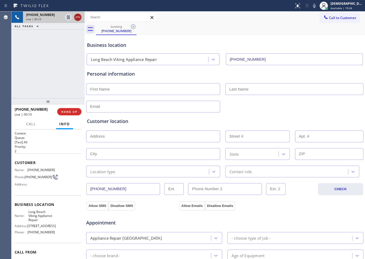
click at [80, 18] on icon at bounding box center [78, 17] width 5 height 2
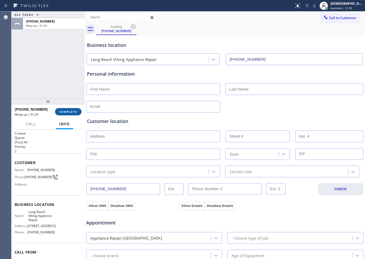
click at [71, 111] on span "COMPLETE" at bounding box center [68, 112] width 18 height 4
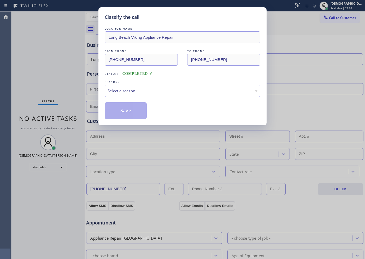
click at [130, 91] on div "Select a reason" at bounding box center [183, 91] width 150 height 6
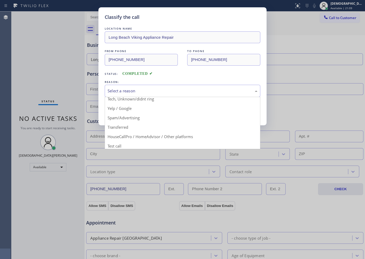
scroll to position [33, 0]
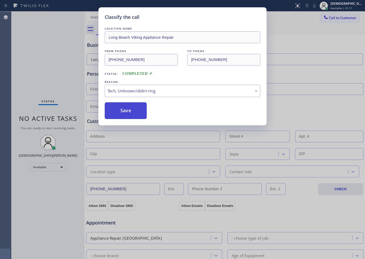
click at [120, 111] on button "Save" at bounding box center [126, 110] width 42 height 17
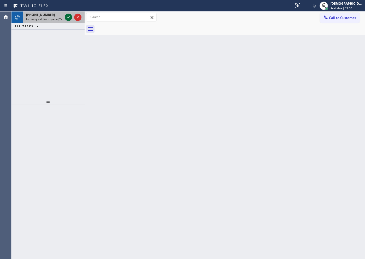
click at [69, 16] on icon at bounding box center [68, 17] width 6 height 6
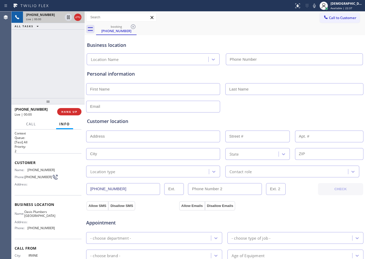
type input "[PHONE_NUMBER]"
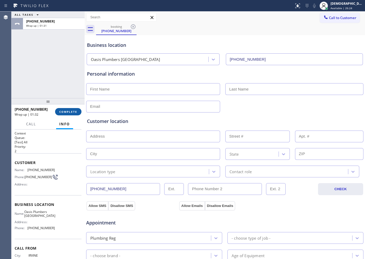
click at [76, 112] on span "COMPLETE" at bounding box center [68, 112] width 18 height 4
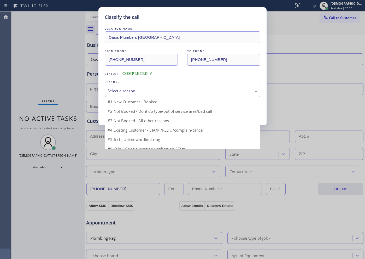
click at [136, 94] on div "Select a reason" at bounding box center [183, 91] width 156 height 12
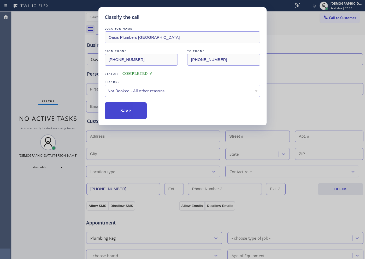
click at [135, 111] on button "Save" at bounding box center [126, 110] width 42 height 17
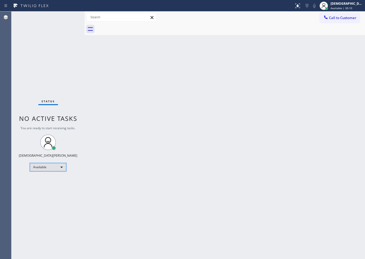
click at [62, 168] on div "Available" at bounding box center [48, 167] width 37 height 8
click at [50, 193] on li "Break" at bounding box center [48, 194] width 36 height 6
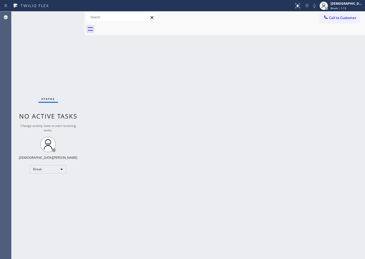
click at [8, 137] on div "Agent Desktop" at bounding box center [5, 134] width 11 height 247
click at [56, 171] on div "Break" at bounding box center [48, 169] width 37 height 8
click at [50, 181] on li "Available" at bounding box center [48, 183] width 36 height 6
click at [53, 165] on div "Break" at bounding box center [48, 169] width 37 height 8
click at [46, 183] on li "Available" at bounding box center [48, 183] width 36 height 6
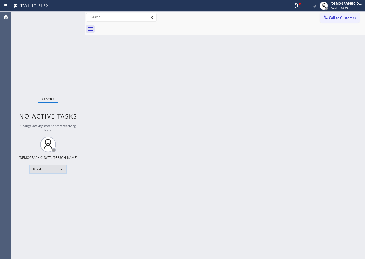
click at [56, 168] on div "Break" at bounding box center [48, 169] width 37 height 8
click at [58, 182] on li "Available" at bounding box center [48, 183] width 36 height 6
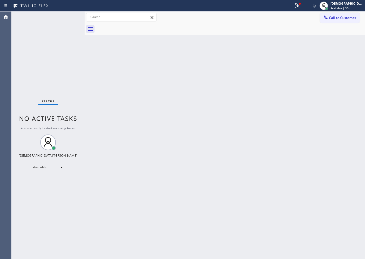
click at [13, 65] on div "Status No active tasks You are ready to start receiving tasks. Christian Cinco …" at bounding box center [47, 134] width 73 height 247
click at [292, 5] on icon at bounding box center [298, 5] width 5 height 5
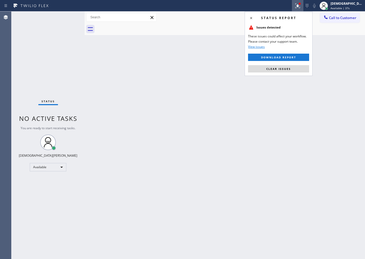
drag, startPoint x: 283, startPoint y: 67, endPoint x: 279, endPoint y: 58, distance: 9.8
click at [283, 68] on span "Clear issues" at bounding box center [279, 69] width 25 height 4
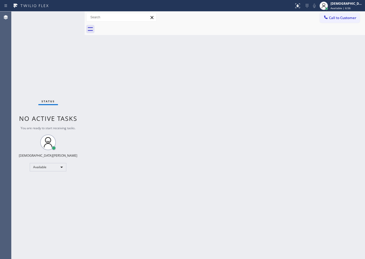
click at [3, 72] on div "Agent Desktop" at bounding box center [5, 134] width 11 height 247
click at [7, 80] on div "Agent Desktop" at bounding box center [5, 134] width 11 height 247
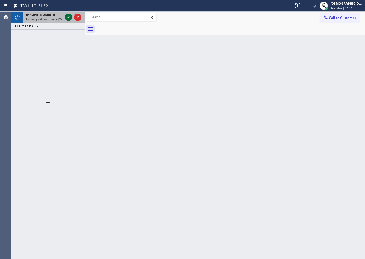
click at [67, 18] on icon at bounding box center [68, 17] width 6 height 6
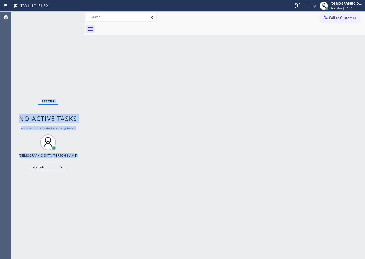
click at [67, 18] on div "Status No active tasks You are ready to start receiving tasks. Christian Cinco …" at bounding box center [47, 134] width 73 height 247
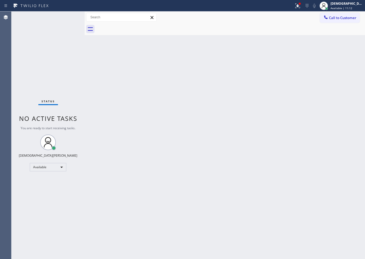
click at [10, 49] on div "Agent Desktop" at bounding box center [5, 134] width 11 height 247
drag, startPoint x: 7, startPoint y: 50, endPoint x: 40, endPoint y: 18, distance: 45.5
click at [7, 50] on div "Agent Desktop" at bounding box center [5, 134] width 11 height 247
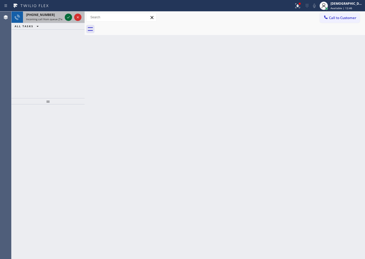
click at [68, 16] on icon at bounding box center [68, 17] width 6 height 6
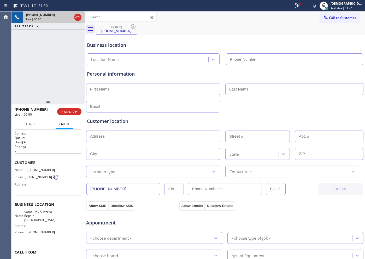
type input "[PHONE_NUMBER]"
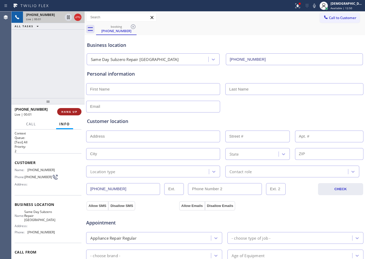
click at [69, 112] on span "HANG UP" at bounding box center [69, 112] width 16 height 4
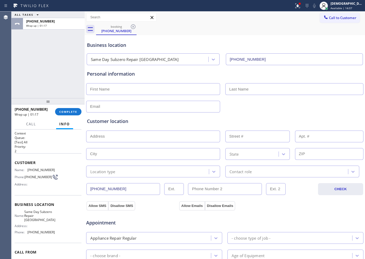
click at [12, 71] on div "ALL TASKS ALL TASKS ACTIVE TASKS TASKS IN WRAP UP +16509668061 Wrap up | 01:17" at bounding box center [47, 54] width 73 height 87
click at [63, 112] on span "COMPLETE" at bounding box center [68, 112] width 18 height 4
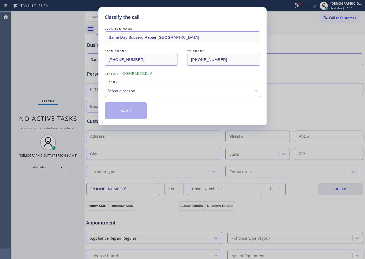
click at [140, 92] on div "Select a reason" at bounding box center [183, 91] width 150 height 6
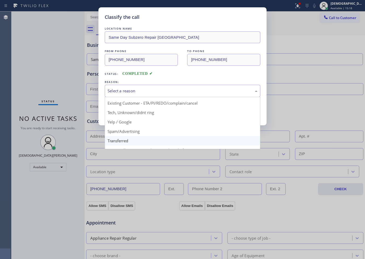
scroll to position [33, 0]
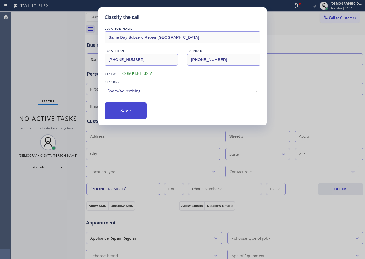
click at [135, 118] on button "Save" at bounding box center [126, 110] width 42 height 17
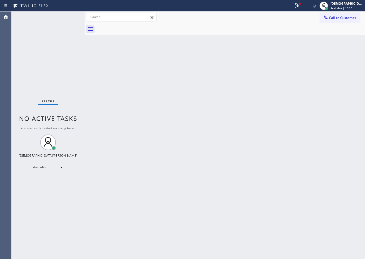
click at [68, 18] on div "Status No active tasks You are ready to start receiving tasks. Christian Cinco …" at bounding box center [47, 134] width 73 height 247
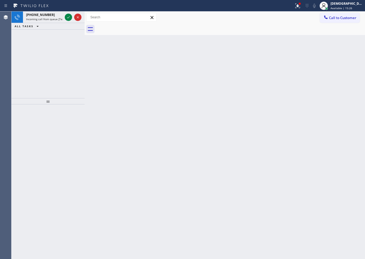
click at [68, 18] on icon at bounding box center [68, 17] width 6 height 6
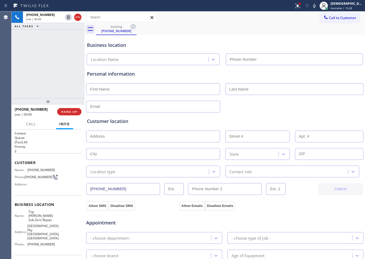
type input "[PHONE_NUMBER]"
click at [14, 82] on div "+17143343310 Live | 00:07 ALL TASKS ALL TASKS ACTIVE TASKS TASKS IN WRAP UP" at bounding box center [47, 54] width 73 height 87
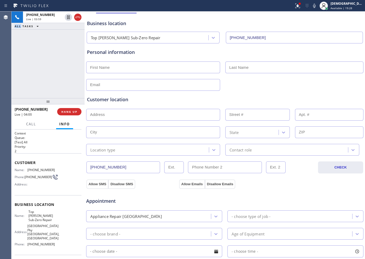
scroll to position [65, 0]
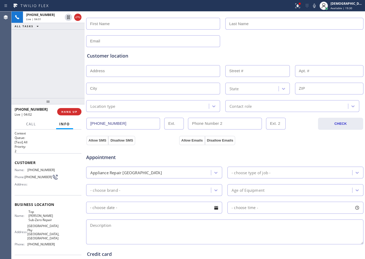
drag, startPoint x: 124, startPoint y: 123, endPoint x: 82, endPoint y: 123, distance: 42.1
click at [82, 123] on div "+17143343310 Live | 04:01 ALL TASKS ALL TASKS ACTIVE TASKS TASKS IN WRAP UP +17…" at bounding box center [188, 134] width 354 height 247
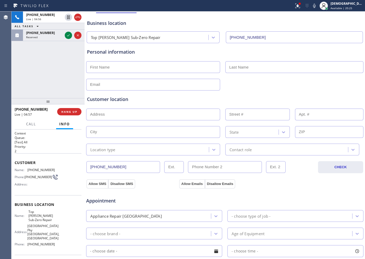
scroll to position [0, 0]
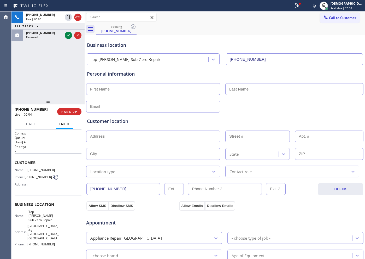
drag, startPoint x: 80, startPoint y: 18, endPoint x: 86, endPoint y: 19, distance: 5.8
click at [80, 18] on icon at bounding box center [78, 17] width 6 height 6
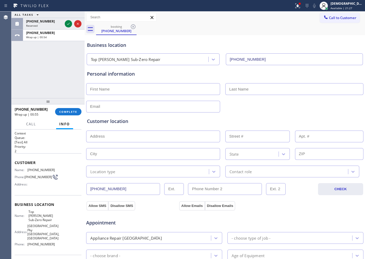
click at [114, 82] on div at bounding box center [225, 88] width 279 height 13
click at [114, 86] on input "text" at bounding box center [153, 89] width 134 height 12
paste input "Daniel"
type input "Daniel"
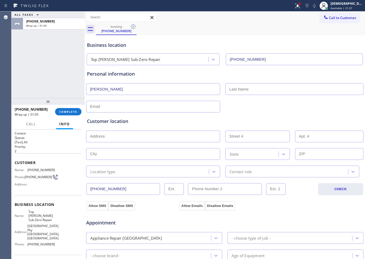
click at [234, 87] on input "text" at bounding box center [295, 89] width 138 height 12
paste input "Kern"
type input "Kern"
click at [192, 109] on input "text" at bounding box center [153, 107] width 134 height 12
paste input "dankern@att.ne"
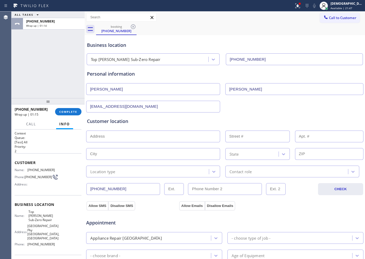
type input "dankern@att.ne"
click at [152, 133] on input "text" at bounding box center [153, 136] width 134 height 12
paste input "1722 N Rainwood Cir Apt BAnaheim, CA 92807"
click at [162, 145] on div "Customer location >> ADD NEW ADDRESS << + NEW ADDRESS 1722 N Rainwood Cir Apt B…" at bounding box center [225, 148] width 276 height 60
click at [181, 138] on input "1722 N Rainwood Cir Apt BAnaheim, CA 92807" at bounding box center [153, 136] width 134 height 12
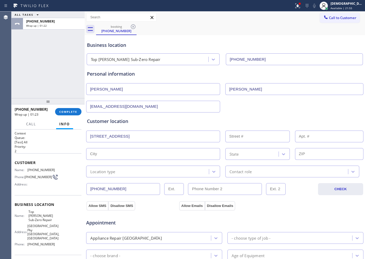
type input "1722 N Rainwood Cir"
type input "1722"
type input "Anaheim"
type input "92807"
click at [123, 172] on div "Location type" at bounding box center [148, 171] width 121 height 9
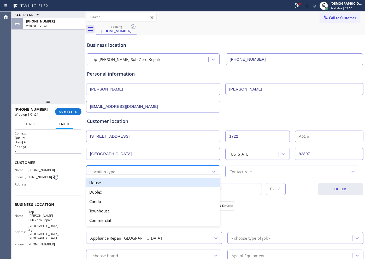
click at [118, 181] on div "House" at bounding box center [153, 182] width 134 height 9
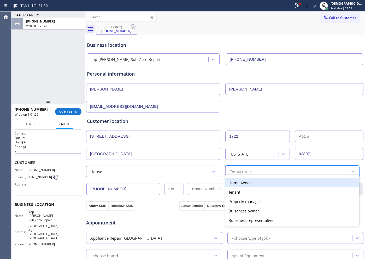
click at [233, 172] on div "Contact role" at bounding box center [241, 171] width 22 height 6
click at [232, 183] on div "Homeowner" at bounding box center [293, 182] width 134 height 9
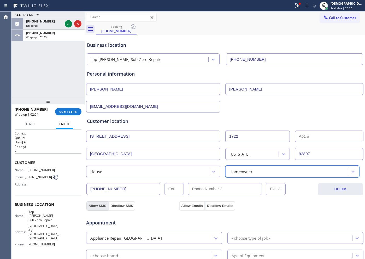
click at [102, 202] on button "Allow SMS" at bounding box center [98, 205] width 22 height 9
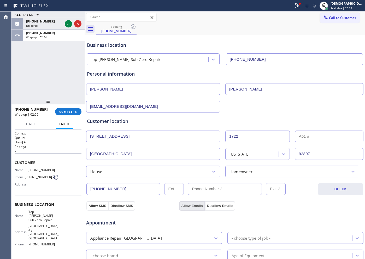
click at [193, 205] on button "Allow Emails" at bounding box center [192, 205] width 26 height 9
click at [100, 203] on button "Allow SMS" at bounding box center [98, 205] width 22 height 9
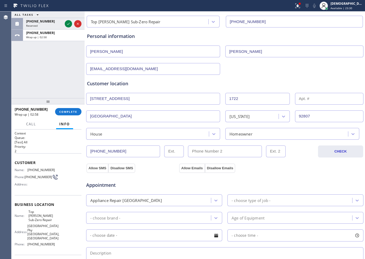
scroll to position [65, 0]
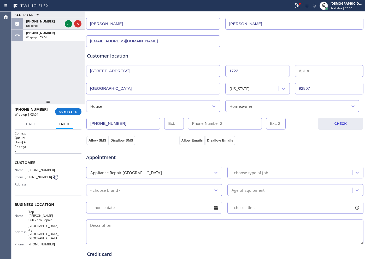
click at [174, 175] on div "Appliance Repair [GEOGRAPHIC_DATA]" at bounding box center [149, 172] width 123 height 9
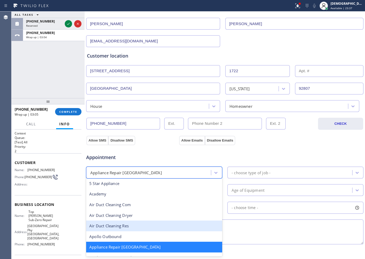
scroll to position [33, 0]
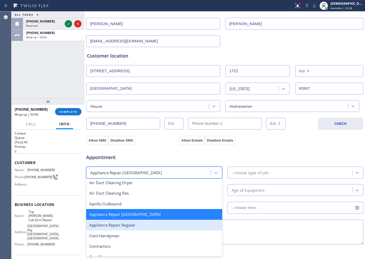
click at [151, 207] on div "Appliance Repair Regular" at bounding box center [154, 225] width 136 height 11
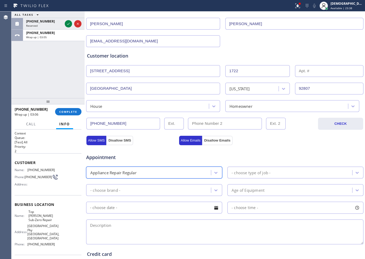
click at [253, 165] on div "option Appliance Repair Regular, selected. 24 results available. Select is focu…" at bounding box center [225, 171] width 279 height 13
click at [250, 170] on div "- choose type of job -" at bounding box center [251, 172] width 39 height 6
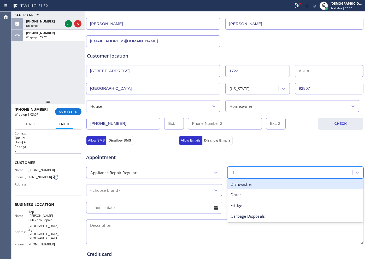
type input "dr"
click at [240, 185] on div "Dryer" at bounding box center [296, 184] width 136 height 11
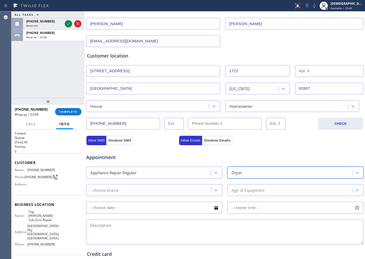
click at [150, 191] on div "- choose brand -" at bounding box center [149, 189] width 123 height 9
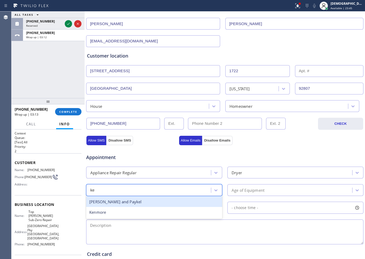
type input "ken"
drag, startPoint x: 141, startPoint y: 204, endPoint x: 200, endPoint y: 199, distance: 59.3
click at [142, 204] on div "Kenmore" at bounding box center [154, 201] width 136 height 11
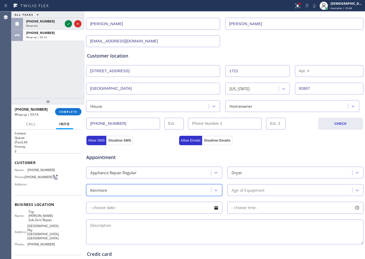
click at [232, 189] on div "Age of Equipment" at bounding box center [248, 190] width 33 height 6
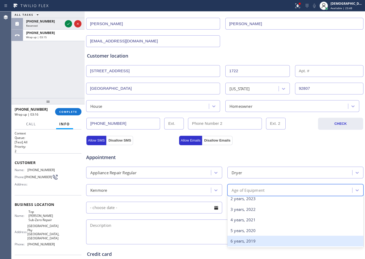
scroll to position [33, 0]
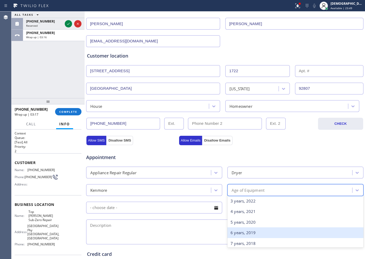
click at [236, 207] on div "6 years, 2019" at bounding box center [296, 232] width 136 height 11
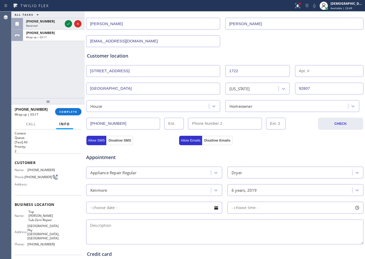
click at [157, 207] on input "text" at bounding box center [154, 207] width 136 height 12
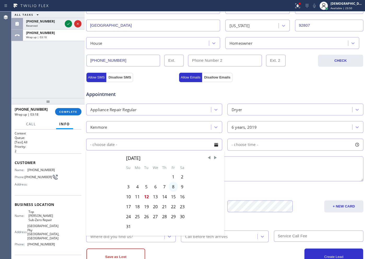
scroll to position [146, 0]
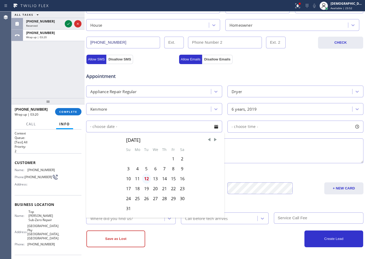
click at [148, 178] on div "12" at bounding box center [146, 179] width 9 height 10
type input "08/12/2025"
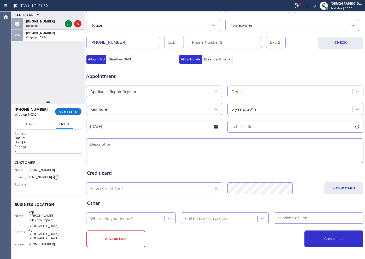
click at [290, 125] on div "- choose time -" at bounding box center [296, 126] width 136 height 12
drag, startPoint x: 233, startPoint y: 156, endPoint x: 292, endPoint y: 162, distance: 59.6
click at [292, 162] on div at bounding box center [296, 158] width 6 height 11
drag, startPoint x: 231, startPoint y: 158, endPoint x: 249, endPoint y: 160, distance: 17.9
click at [249, 160] on div at bounding box center [252, 158] width 6 height 11
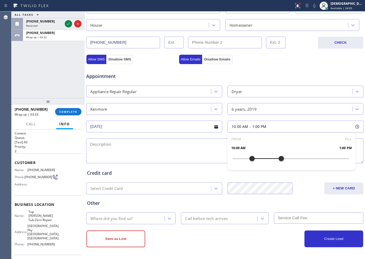
drag, startPoint x: 291, startPoint y: 159, endPoint x: 279, endPoint y: 160, distance: 11.8
click at [279, 160] on div at bounding box center [281, 158] width 6 height 11
click at [288, 70] on div "Appointment" at bounding box center [225, 72] width 279 height 13
click at [151, 144] on textarea at bounding box center [225, 150] width 278 height 25
click at [136, 147] on textarea "10-1 / $80 /" at bounding box center [225, 150] width 278 height 25
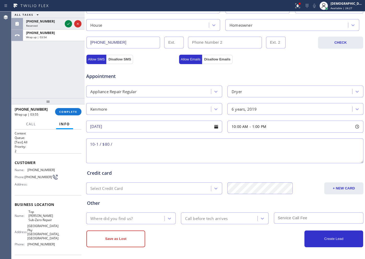
paste textarea "Kenmore /Dryer is making / SBS / 6 years"
click at [191, 143] on textarea "10-1 / $80 / Kenmore /Dryer is making / SBS / 6 years" at bounding box center [225, 150] width 278 height 25
click at [162, 144] on textarea "10-1 / $80 / Kenmore /Dryer is making / SBS / 6 years / House HO /" at bounding box center [225, 150] width 278 height 25
click at [258, 147] on textarea "10-1 / $80 / Kenmore /Dryer is making sound / SBS / 6 years / House HO /" at bounding box center [225, 150] width 278 height 25
click at [257, 143] on textarea "10-1 / $80 / Kenmore /Dryer is making sound / SBS / 6 years / House HO /" at bounding box center [225, 150] width 278 height 25
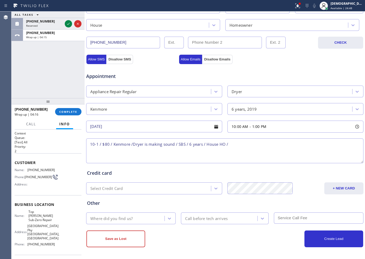
paste textarea "1722 N Rainwood Cir Apt BAnaheim, CA 92807"
click at [292, 144] on textarea "10-1 / $80 / Kenmore /Dryer is making sound / SBS / 6 years / House HO / 1722 N…" at bounding box center [225, 150] width 278 height 25
click at [48, 207] on span "Top [PERSON_NAME] Sub-Zero Repair" at bounding box center [41, 216] width 26 height 12
drag, startPoint x: 54, startPoint y: 217, endPoint x: 31, endPoint y: 214, distance: 23.7
click at [30, 207] on div "Name: Top Yorba Linda Sub-Zero Repair Address: 22901 Savi Ranch Pky Yorba Linda…" at bounding box center [48, 229] width 67 height 39
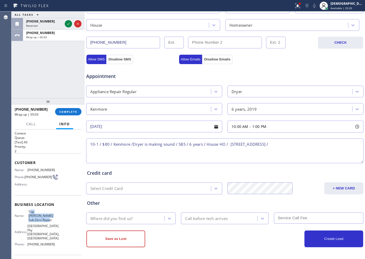
copy span "op Yorba Linda Sub-Zero Repair"
click at [292, 141] on textarea "10-1 / $80 / Kenmore /Dryer is making sound / SBS / 6 years / House HO / 1722 N…" at bounding box center [225, 150] width 278 height 25
paste textarea "op Yorba Linda Sub-Zero Repair"
click at [211, 156] on textarea "10-1 / $80 / Kenmore /Dryer is making sound / SBS / 6 years / House HO / 1722 N…" at bounding box center [225, 150] width 278 height 25
click at [207, 153] on textarea "10-1 / $80 / Kenmore /Dryer is making sound / SBS / 6 years / House HO / 1722 N…" at bounding box center [225, 150] width 278 height 25
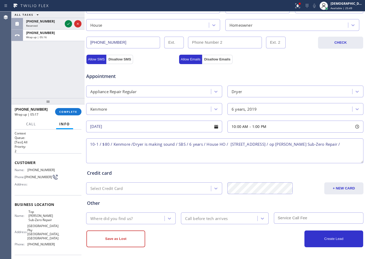
click at [163, 153] on textarea "10-1 / $80 / Kenmore /Dryer is making sound / SBS / 6 years / House HO / 1722 N…" at bounding box center [225, 150] width 278 height 25
click at [151, 150] on textarea "10-1 / $80 / Kenmore /Dryer is making sound / SBS / 6 years / House HO / 1722 N…" at bounding box center [225, 150] width 278 height 25
paste textarea "Please call customer 30 minutes prior to arrival"
type textarea "10-1 / $80 / Kenmore /Dryer is making sound / SBS / 6 years / House HO / 1722 N…"
click at [146, 207] on div "Where did you find us?" at bounding box center [126, 218] width 77 height 9
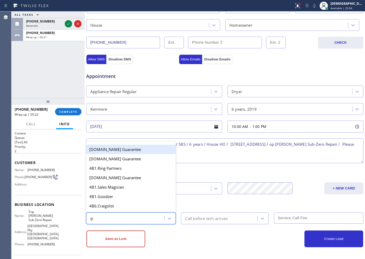
type input "goo"
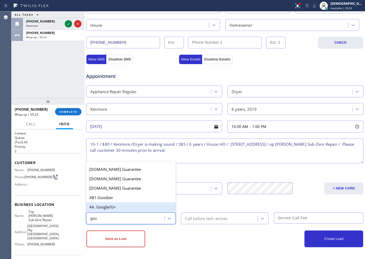
click at [137, 206] on div "4A. Google/G+" at bounding box center [131, 206] width 90 height 9
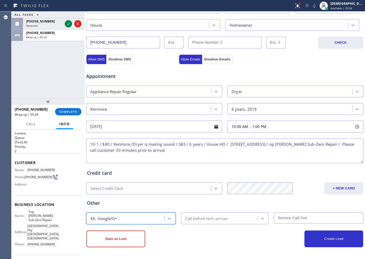
click at [194, 207] on div "Call before tech arrives" at bounding box center [206, 218] width 43 height 6
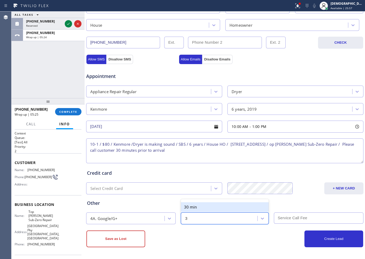
type input "30"
click at [192, 206] on div "30 min" at bounding box center [225, 206] width 88 height 9
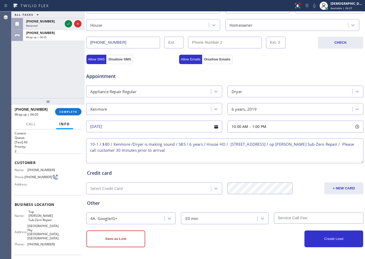
click at [285, 207] on input "text" at bounding box center [319, 217] width 90 height 11
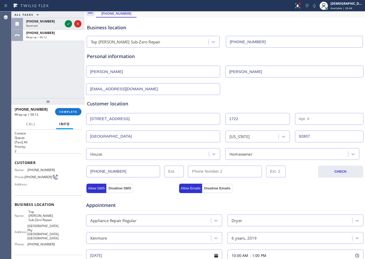
scroll to position [16, 0]
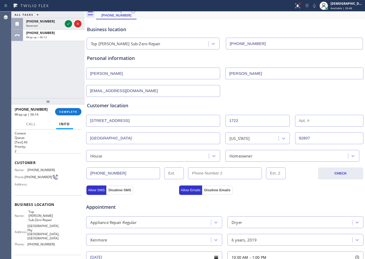
type input "80"
click at [136, 92] on input "dankern@att.ne" at bounding box center [153, 91] width 134 height 12
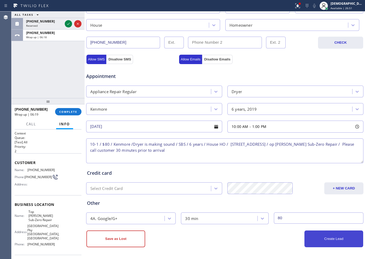
type input "dankern@att.net"
click at [292, 207] on button "Create Lead" at bounding box center [334, 238] width 59 height 17
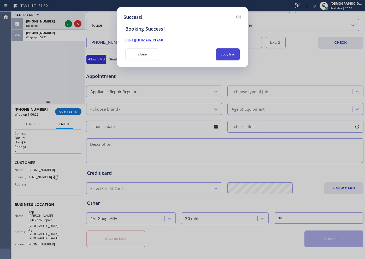
click at [220, 54] on button "copy link" at bounding box center [228, 54] width 24 height 12
click at [166, 40] on link "https://erp.apollosoft.co/customer/756799#portlet_lead" at bounding box center [145, 39] width 40 height 5
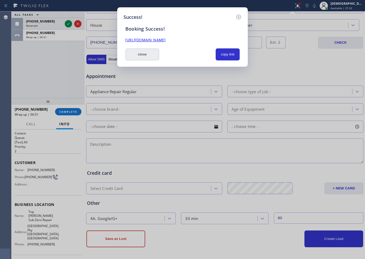
click at [145, 51] on button "close" at bounding box center [142, 54] width 34 height 12
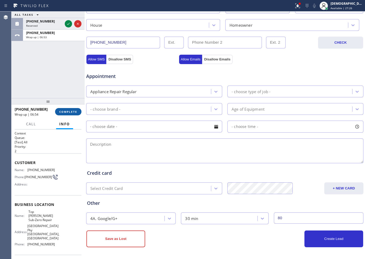
click at [64, 110] on span "COMPLETE" at bounding box center [68, 112] width 18 height 4
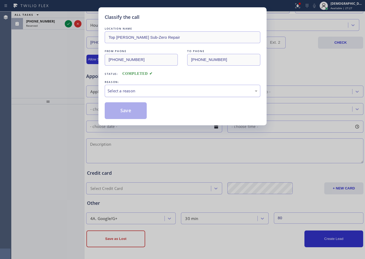
click at [128, 92] on div "Select a reason" at bounding box center [183, 91] width 150 height 6
click at [123, 110] on button "Save" at bounding box center [126, 110] width 42 height 17
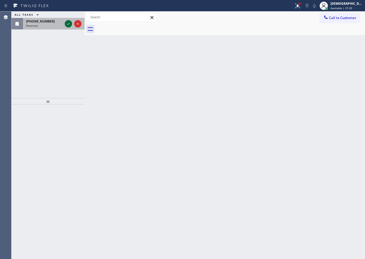
click at [68, 24] on icon at bounding box center [68, 24] width 3 height 2
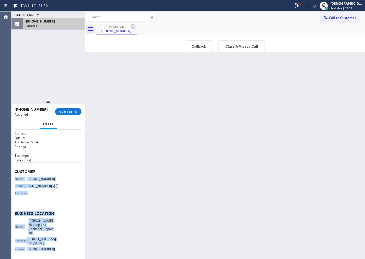
drag, startPoint x: 51, startPoint y: 247, endPoint x: 12, endPoint y: 181, distance: 77.4
click at [12, 181] on div "Context Queue: Appliance Repair Priority: 0 Task Age: 5 minute(s) Customer Name…" at bounding box center [47, 193] width 73 height 129
copy div "Name: (571) 586-3167 Phone: (571) 586-3167 Address: Business location Name: Mor…"
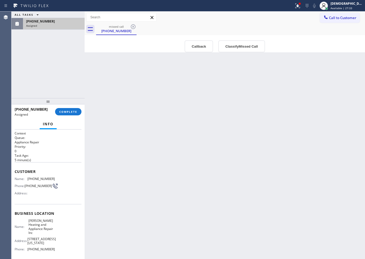
click at [74, 118] on div "(571) 586-3167 Assigned COMPLETE" at bounding box center [48, 112] width 67 height 14
click at [74, 112] on span "COMPLETE" at bounding box center [68, 112] width 18 height 4
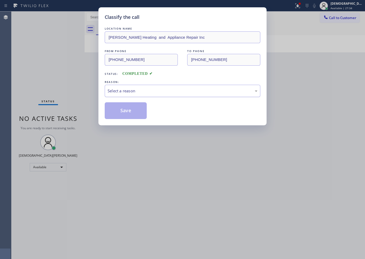
click at [124, 91] on div "Select a reason" at bounding box center [183, 91] width 150 height 6
click at [119, 110] on button "Save" at bounding box center [126, 110] width 42 height 17
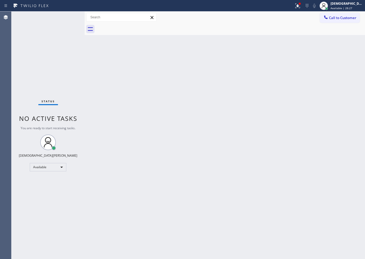
click at [15, 65] on div "Status No active tasks You are ready to start receiving tasks. Christian Cinco …" at bounding box center [47, 134] width 73 height 247
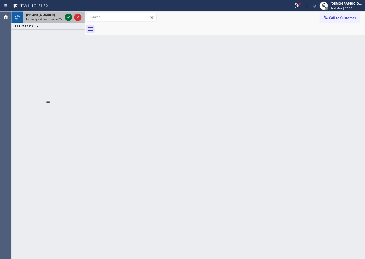
click at [67, 18] on icon at bounding box center [68, 17] width 6 height 6
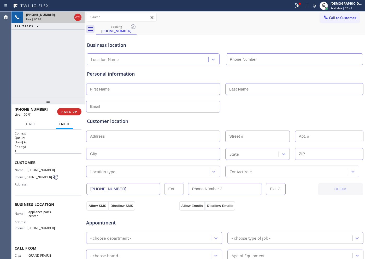
type input "[PHONE_NUMBER]"
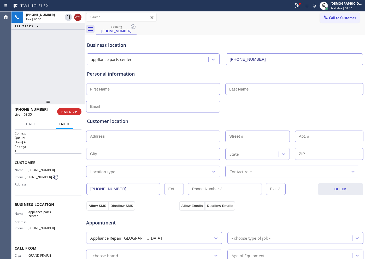
click at [77, 15] on icon at bounding box center [78, 17] width 6 height 6
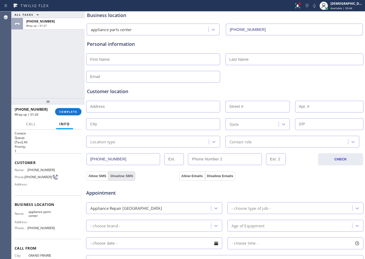
scroll to position [65, 0]
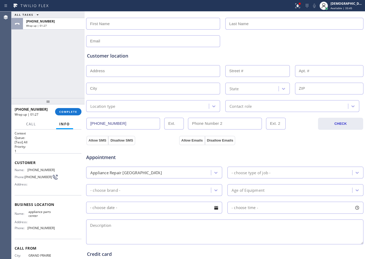
click at [118, 207] on textarea at bounding box center [225, 231] width 278 height 25
paste textarea "Maytag washer front loader / 4 years / no water will flow in"
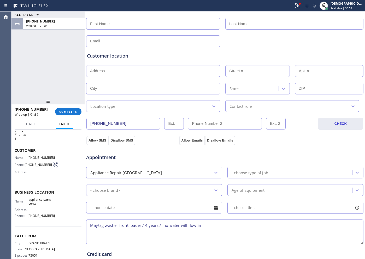
scroll to position [23, 0]
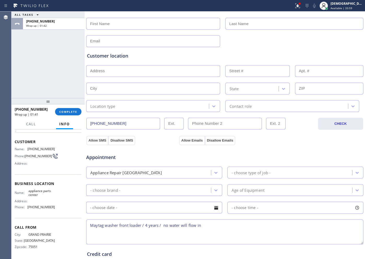
type textarea "Maytag washer front loader / 4 years / no water will flow in"
drag, startPoint x: 36, startPoint y: 246, endPoint x: 28, endPoint y: 247, distance: 8.4
click at [28, 207] on span "75051" at bounding box center [41, 247] width 26 height 4
copy span "75051"
click at [114, 70] on input "text" at bounding box center [153, 71] width 134 height 12
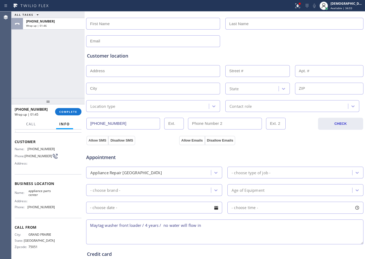
paste input "75051"
click at [134, 70] on input "75051" at bounding box center [153, 71] width 134 height 12
click at [137, 80] on div "Customer location >> ADD NEW ADDRESS << + NEW ADDRESS 75051 State Location type…" at bounding box center [225, 82] width 276 height 60
click at [135, 70] on input "75051" at bounding box center [153, 71] width 134 height 12
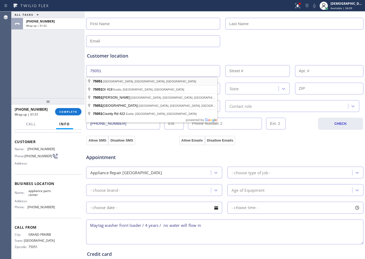
type input "Grand Prairie, TX 75051, USA"
type input "Grand Prairie"
type input "75051"
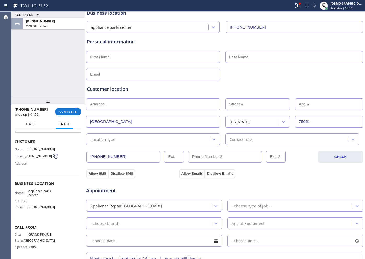
scroll to position [0, 0]
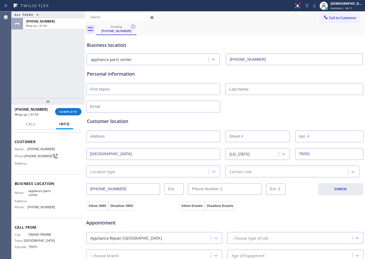
click at [164, 138] on input "text" at bounding box center [153, 136] width 134 height 12
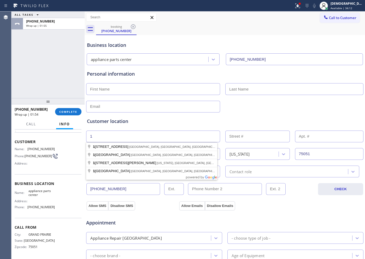
type input "1"
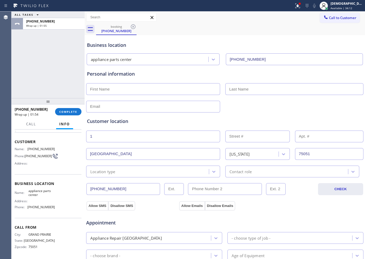
click at [232, 135] on input "text" at bounding box center [258, 136] width 65 height 12
type input "1"
click at [143, 89] on input "text" at bounding box center [153, 89] width 134 height 12
type input "Mr"
click at [240, 89] on input "text" at bounding box center [295, 89] width 138 height 12
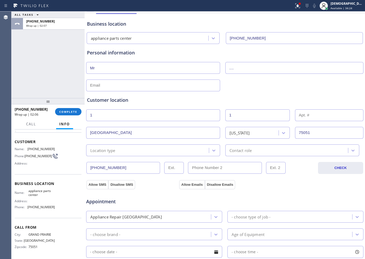
scroll to position [65, 0]
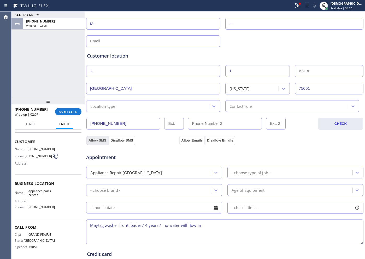
type input "...."
click at [98, 136] on button "Allow SMS" at bounding box center [98, 140] width 22 height 9
click at [184, 140] on button "Allow Emails" at bounding box center [192, 140] width 26 height 9
click at [191, 170] on div "Appliance Repair [GEOGRAPHIC_DATA]" at bounding box center [149, 172] width 123 height 9
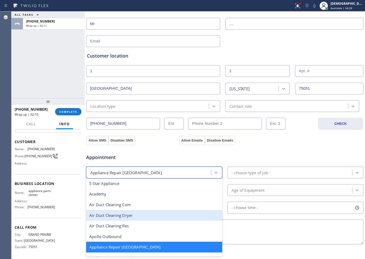
scroll to position [33, 0]
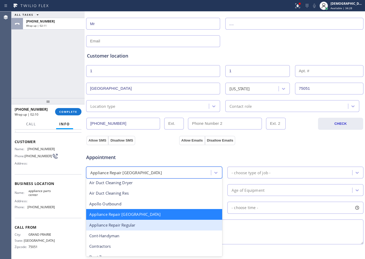
click at [163, 207] on div "Appliance Repair Regular" at bounding box center [154, 225] width 136 height 11
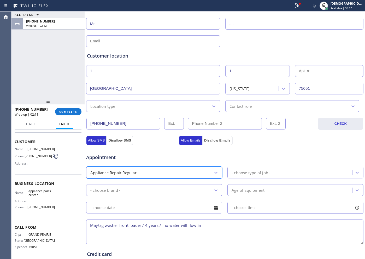
click at [232, 175] on div "- choose type of job -" at bounding box center [251, 172] width 39 height 6
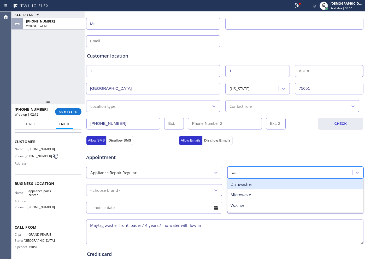
type input "was"
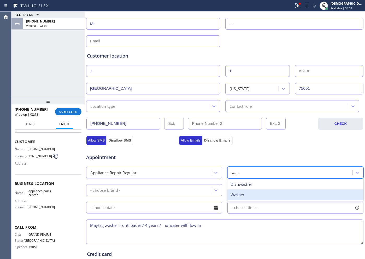
click at [236, 193] on div "Washer" at bounding box center [296, 194] width 136 height 11
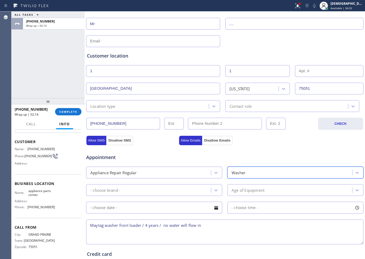
click at [159, 188] on div "- choose brand -" at bounding box center [149, 189] width 123 height 9
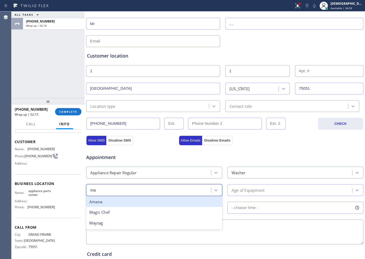
type input "may"
click at [155, 202] on div "Maytag" at bounding box center [154, 201] width 136 height 11
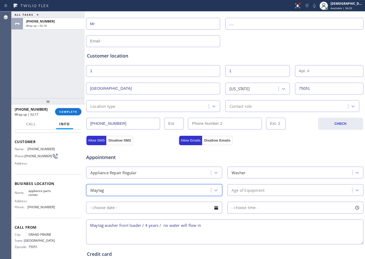
click at [229, 191] on div "Age of Equipment" at bounding box center [290, 189] width 123 height 9
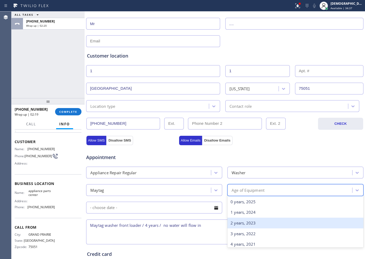
scroll to position [33, 0]
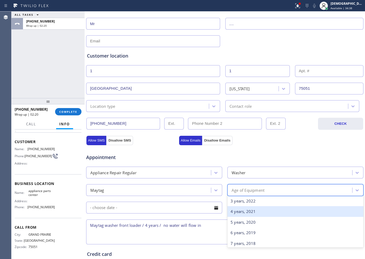
click at [240, 207] on div "4 years, 2021" at bounding box center [296, 211] width 136 height 11
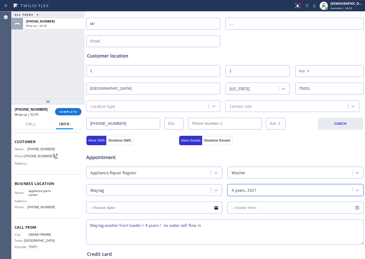
click at [231, 207] on textarea "Maytag washer front loader / 4 years / no water will flow in" at bounding box center [225, 231] width 278 height 25
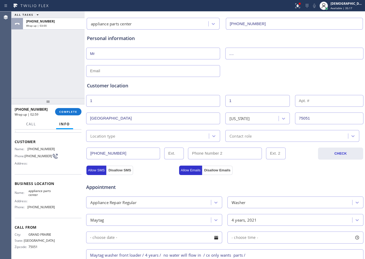
scroll to position [0, 0]
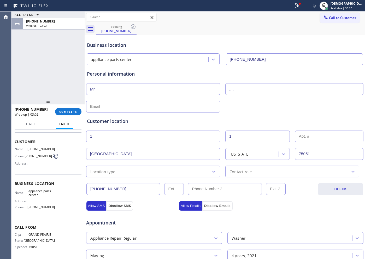
click at [33, 207] on span "75051" at bounding box center [41, 247] width 26 height 4
copy span "75051"
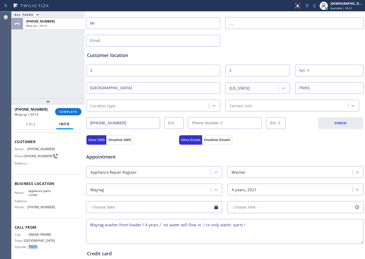
scroll to position [98, 0]
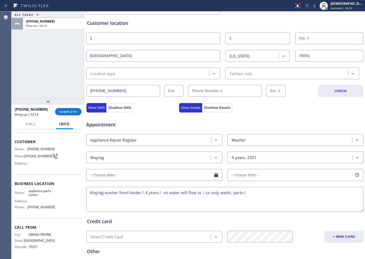
click at [258, 189] on textarea "Maytag washer front loader / 4 years / no water will flow in / cx only wants pa…" at bounding box center [225, 199] width 278 height 25
paste textarea "Grand Prairie, TX 75051"
drag, startPoint x: 41, startPoint y: 195, endPoint x: 26, endPoint y: 192, distance: 14.4
click at [26, 192] on div "Name: appliance parts center" at bounding box center [35, 193] width 40 height 8
click at [292, 193] on textarea "Maytag washer front loader / 4 years / no water will flow in / cx only wants pa…" at bounding box center [225, 199] width 278 height 25
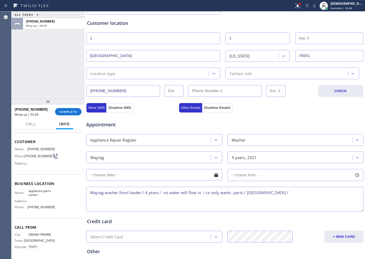
paste textarea "appliance parts center"
click at [170, 198] on textarea "Maytag washer front loader / 4 years / no water will flow in / cx only wants pa…" at bounding box center [225, 199] width 278 height 25
click at [190, 198] on textarea "Maytag washer front loader / 4 years / no water will flow in / cx only wants pa…" at bounding box center [225, 199] width 278 height 25
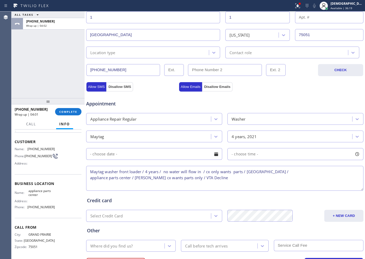
scroll to position [146, 0]
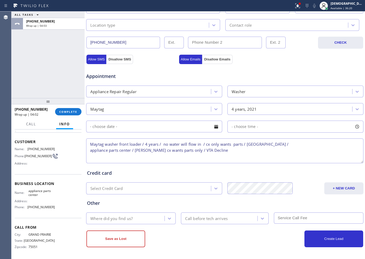
type textarea "Maytag washer front loader / 4 years / no water will flow in / cx only wants pa…"
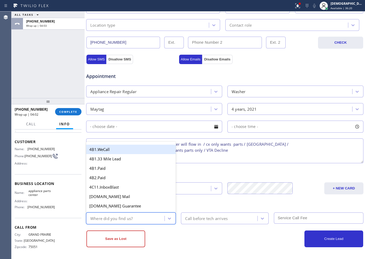
click at [148, 207] on div "Where did you find us?" at bounding box center [126, 218] width 77 height 9
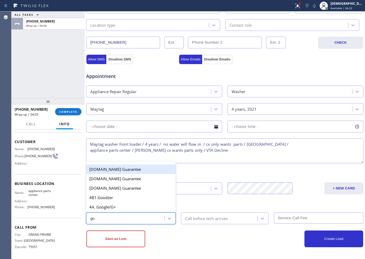
type input "goo"
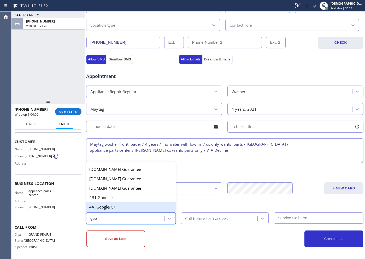
click at [117, 203] on div "4A. Google/G+" at bounding box center [131, 206] width 90 height 9
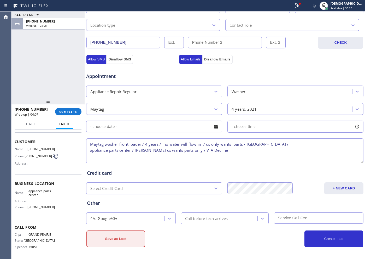
click at [132, 207] on button "Save as Lost" at bounding box center [116, 238] width 59 height 17
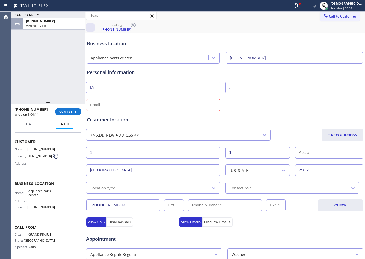
scroll to position [1, 0]
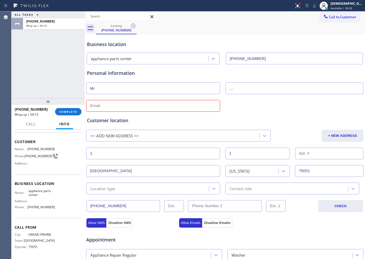
click at [117, 108] on input "text" at bounding box center [153, 106] width 134 height 12
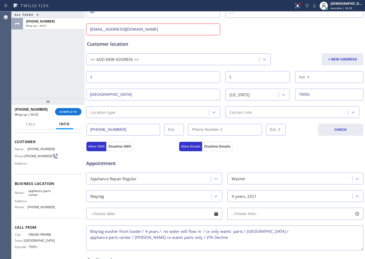
scroll to position [164, 0]
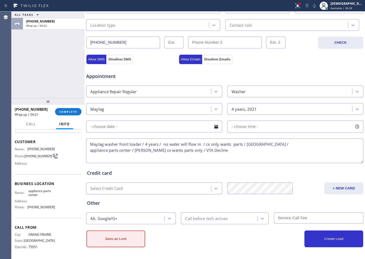
type input "[EMAIL_ADDRESS][DOMAIN_NAME]"
click at [138, 207] on button "Save as Lost" at bounding box center [116, 238] width 59 height 17
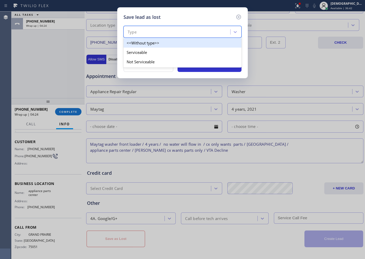
click at [158, 34] on div "Type" at bounding box center [177, 31] width 105 height 9
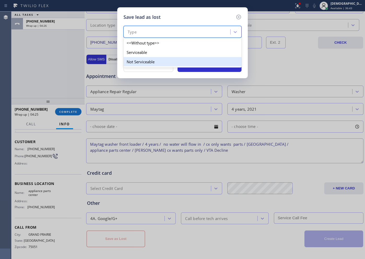
click at [150, 61] on div "Not Serviceable" at bounding box center [183, 61] width 118 height 9
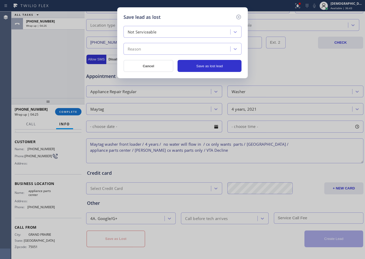
click at [149, 49] on div "Reason" at bounding box center [177, 48] width 105 height 9
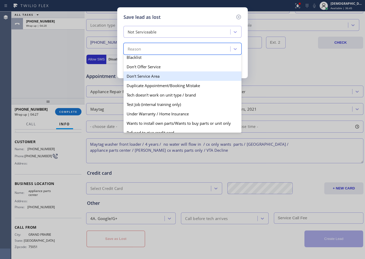
scroll to position [33, 0]
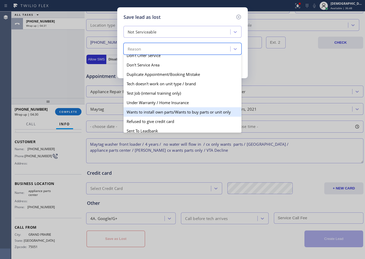
click at [171, 113] on div "Wants to install own parts/Wants to buy parts or unit only" at bounding box center [183, 111] width 118 height 9
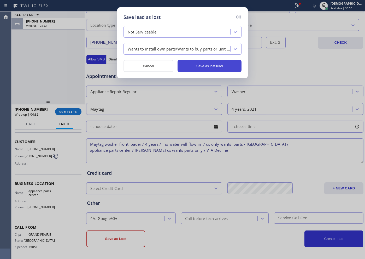
click at [219, 67] on button "Save as lost lead" at bounding box center [210, 66] width 64 height 12
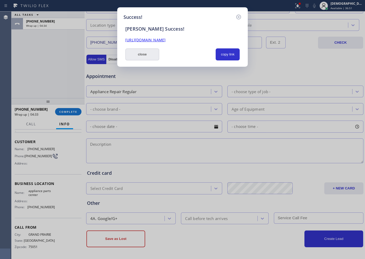
click at [143, 54] on button "close" at bounding box center [142, 54] width 34 height 12
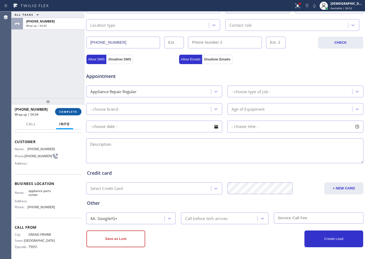
click at [66, 111] on span "COMPLETE" at bounding box center [68, 112] width 18 height 4
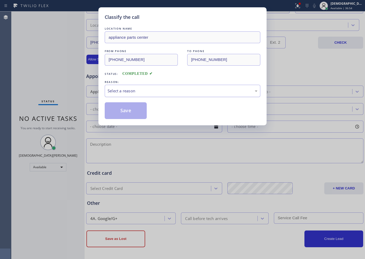
click at [127, 91] on div "Select a reason" at bounding box center [183, 91] width 150 height 6
click at [123, 106] on button "Save" at bounding box center [126, 110] width 42 height 17
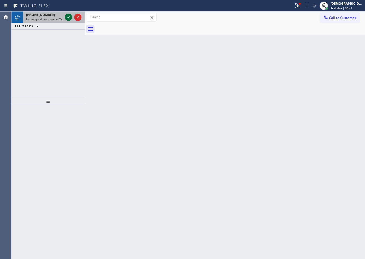
click at [70, 18] on icon at bounding box center [68, 17] width 6 height 6
click at [70, 17] on icon at bounding box center [68, 17] width 6 height 6
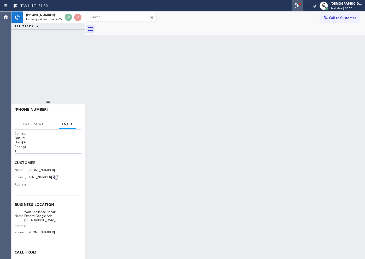
click at [292, 6] on div at bounding box center [297, 6] width 11 height 6
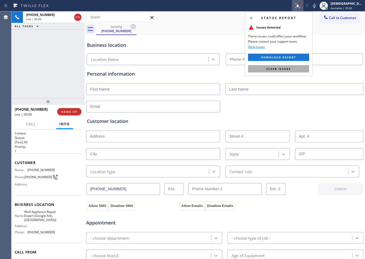
click at [287, 69] on span "Clear issues" at bounding box center [279, 69] width 25 height 4
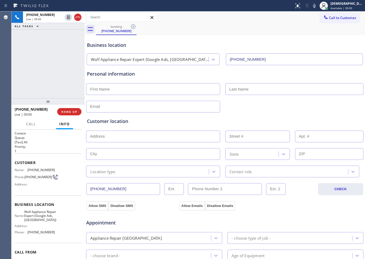
type input "[PHONE_NUMBER]"
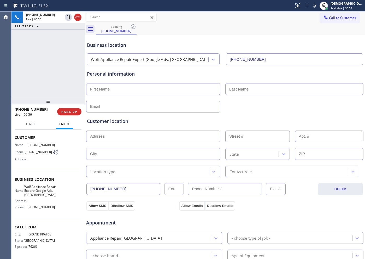
scroll to position [65, 0]
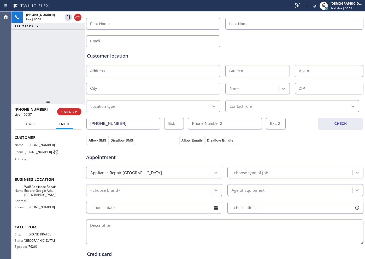
click at [271, 190] on div "Age of Equipment" at bounding box center [290, 189] width 123 height 9
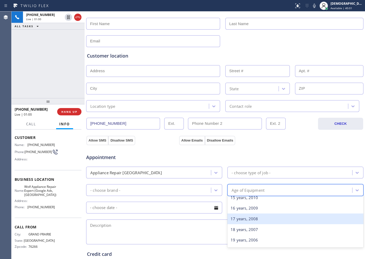
scroll to position [196, 0]
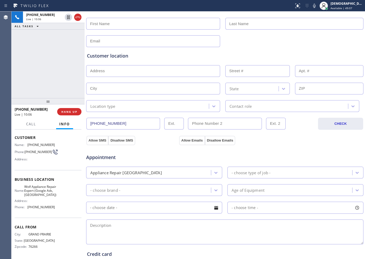
click at [142, 128] on div "Allow SMS Disallow SMS Allow Emails Disallow Emails" at bounding box center [225, 136] width 278 height 17
drag, startPoint x: 123, startPoint y: 122, endPoint x: 85, endPoint y: 125, distance: 38.0
click at [85, 125] on div "+12144353697 Live | 10:07 ALL TASKS ALL TASKS ACTIVE TASKS TASKS IN WRAP UP +12…" at bounding box center [188, 134] width 354 height 247
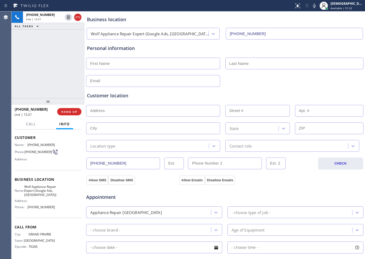
scroll to position [0, 0]
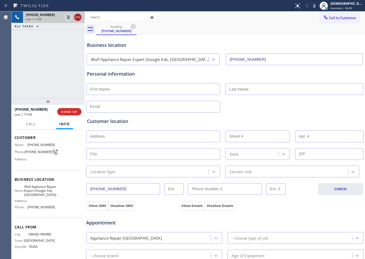
click at [79, 18] on icon at bounding box center [78, 17] width 6 height 6
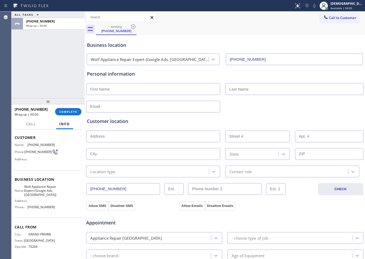
click at [263, 114] on div "Customer location >> ADD NEW ADDRESS << + NEW ADDRESS State Location type Conta…" at bounding box center [225, 144] width 278 height 65
click at [110, 87] on input "text" at bounding box center [153, 89] width 134 height 12
paste input "Don"
click at [101, 90] on input "Don" at bounding box center [153, 89] width 134 height 12
paste input "bueal"
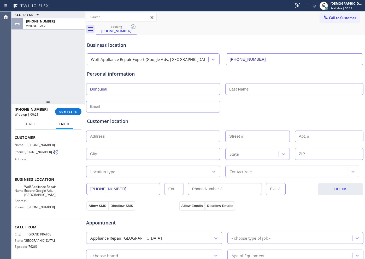
drag, startPoint x: 97, startPoint y: 89, endPoint x: 81, endPoint y: 89, distance: 15.4
click at [81, 89] on div "ALL TASKS ALL TASKS ACTIVE TASKS TASKS IN WRAP UP +12144353697 Wrap up | 00:21 …" at bounding box center [188, 134] width 354 height 247
type input "Bueal"
click at [252, 89] on input "text" at bounding box center [295, 89] width 138 height 12
paste input "George"
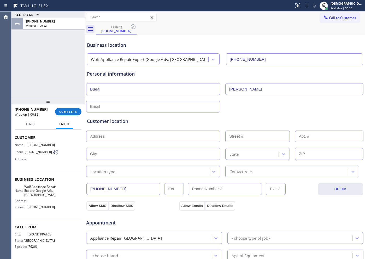
type input "George"
click at [152, 106] on input "text" at bounding box center [153, 107] width 134 height 12
type input "[EMAIL_ADDRESS][DOMAIN_NAME]"
click at [174, 119] on div "Customer location" at bounding box center [225, 121] width 276 height 7
click at [135, 133] on input "text" at bounding box center [153, 136] width 134 height 12
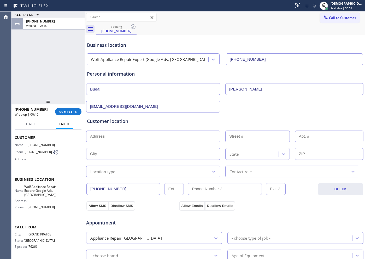
paste input "7253 Waters Edge Dr, The Colony, TX 75056"
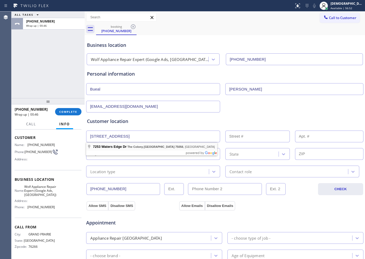
type input "7253 Waters Edge Dr"
type input "7253"
type input "Lewisville"
type input "75056"
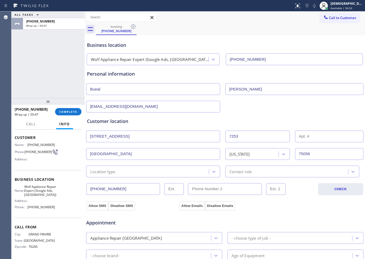
click at [127, 170] on div "Location type" at bounding box center [148, 171] width 121 height 9
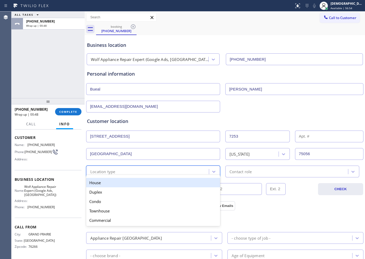
click at [118, 182] on div "House" at bounding box center [153, 182] width 134 height 9
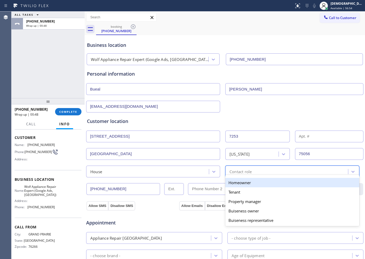
click at [237, 169] on div "Contact role" at bounding box center [241, 171] width 22 height 6
drag, startPoint x: 235, startPoint y: 183, endPoint x: 197, endPoint y: 186, distance: 38.0
click at [233, 184] on div "Homeowner" at bounding box center [293, 182] width 134 height 9
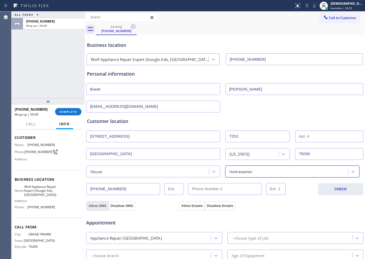
click at [99, 205] on button "Allow SMS" at bounding box center [98, 205] width 22 height 9
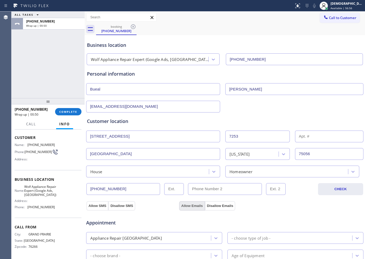
click at [182, 206] on button "Allow Emails" at bounding box center [192, 205] width 26 height 9
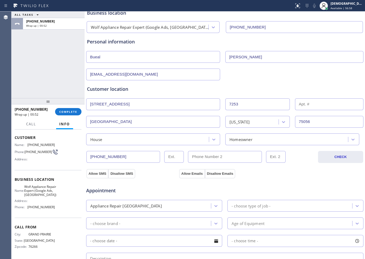
scroll to position [65, 0]
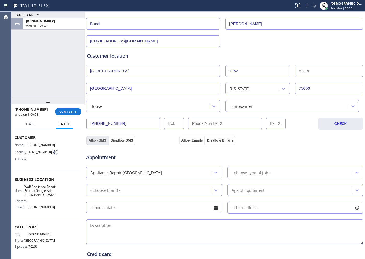
click at [99, 141] on button "Allow SMS" at bounding box center [98, 140] width 22 height 9
click at [183, 140] on button "Allow Emails" at bounding box center [192, 140] width 26 height 9
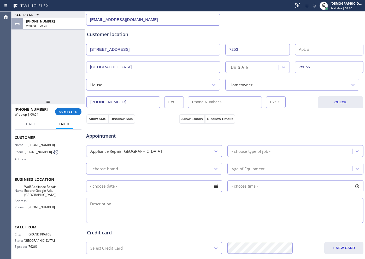
scroll to position [98, 0]
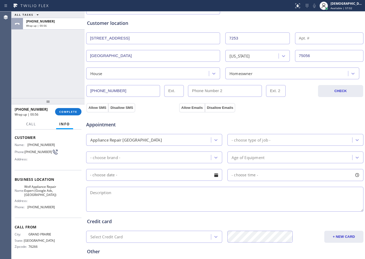
click at [241, 139] on div "- choose type of job -" at bounding box center [251, 140] width 39 height 6
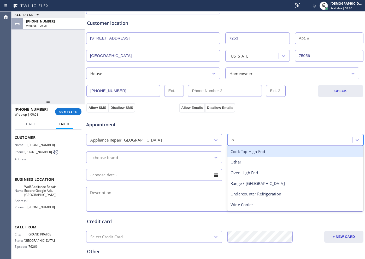
type input "ov"
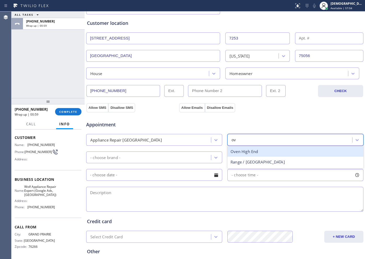
click at [250, 152] on div "Oven High End" at bounding box center [296, 151] width 136 height 11
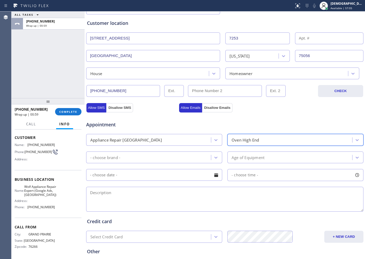
click at [165, 160] on div "- choose brand -" at bounding box center [149, 157] width 123 height 9
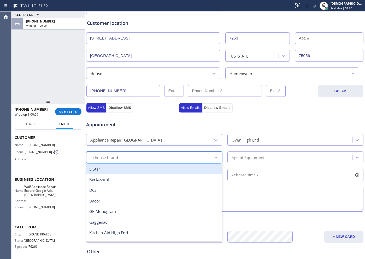
type input "w"
drag, startPoint x: 148, startPoint y: 168, endPoint x: 197, endPoint y: 161, distance: 49.1
click at [150, 167] on div "Wolf" at bounding box center [154, 169] width 136 height 11
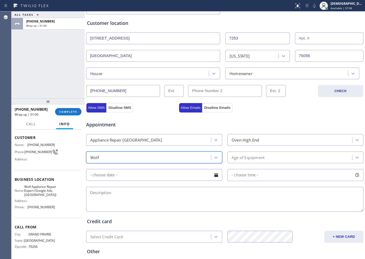
click at [232, 157] on div "Age of Equipment" at bounding box center [248, 157] width 33 height 6
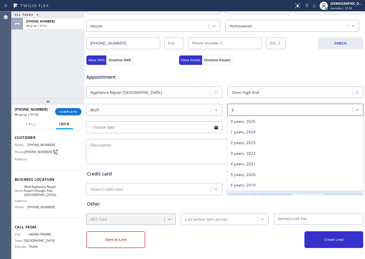
scroll to position [146, 0]
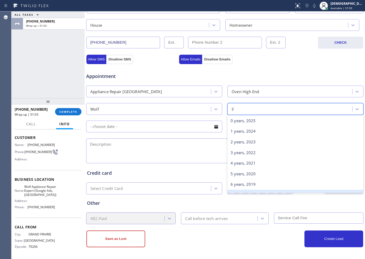
type input "20"
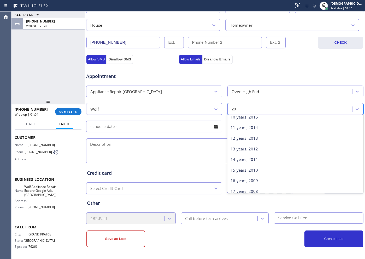
scroll to position [163, 0]
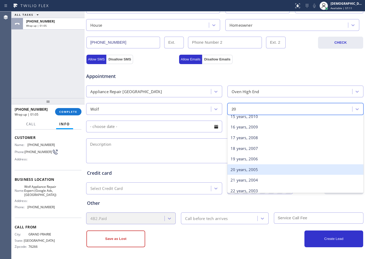
click at [251, 170] on div "20 years, 2005" at bounding box center [296, 169] width 136 height 11
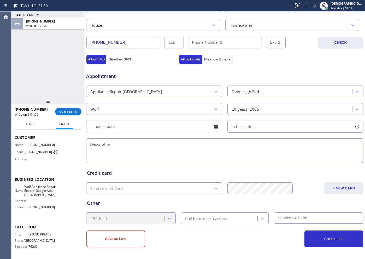
click at [117, 130] on input "text" at bounding box center [154, 126] width 136 height 12
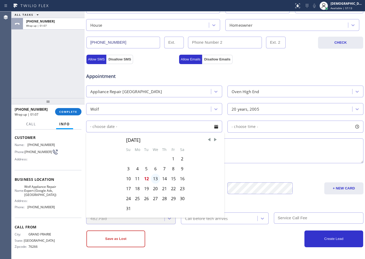
click at [154, 177] on div "13" at bounding box center [155, 179] width 9 height 10
type input "08/13/2025"
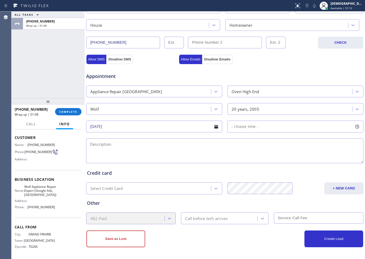
click at [245, 128] on span "- choose time -" at bounding box center [245, 126] width 27 height 5
drag, startPoint x: 236, startPoint y: 157, endPoint x: 272, endPoint y: 161, distance: 36.0
click at [275, 160] on div at bounding box center [272, 158] width 6 height 11
drag, startPoint x: 233, startPoint y: 157, endPoint x: 242, endPoint y: 161, distance: 10.0
click at [242, 161] on div at bounding box center [242, 158] width 6 height 11
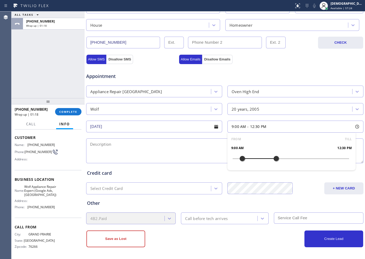
drag, startPoint x: 287, startPoint y: 159, endPoint x: 273, endPoint y: 159, distance: 13.6
click at [273, 159] on div at bounding box center [276, 158] width 6 height 11
click at [270, 159] on div at bounding box center [272, 158] width 6 height 11
click at [146, 144] on textarea at bounding box center [225, 150] width 278 height 25
click at [154, 143] on textarea "9-12 / Member /" at bounding box center [225, 150] width 278 height 25
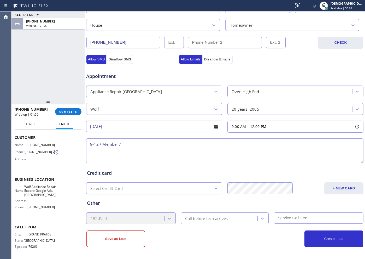
paste textarea "Wolf / / double wolf oven / the door wont close / 20 years"
click at [259, 142] on textarea "9-12 / Member / Wolf / / double wolf oven / the door wont close / 20 years /" at bounding box center [225, 150] width 278 height 25
paste textarea "wolf/Gas cooktop / 1 burner is not clicking 20 years"
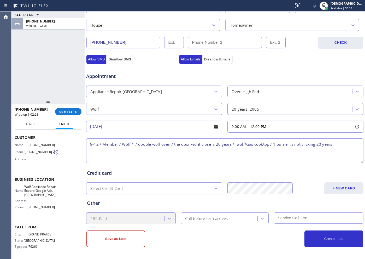
click at [292, 145] on textarea "9-12 / Member / Wolf / / double wolf oven / the door wont close / 20 years / wo…" at bounding box center [225, 150] width 278 height 25
paste textarea "Fridge / subzero / 20 years / its not cooling enough / 20 years"
click at [227, 149] on textarea "9-12 / Member / Wolf / / double wolf oven / the door wont close / 20 years / wo…" at bounding box center [225, 150] width 278 height 25
paste textarea "7253 Waters Edge Dr, The Colony, TX 75056"
click at [37, 195] on span "Wolf Appliance Repair Expert (Google Ads, [GEOGRAPHIC_DATA])" at bounding box center [40, 191] width 32 height 12
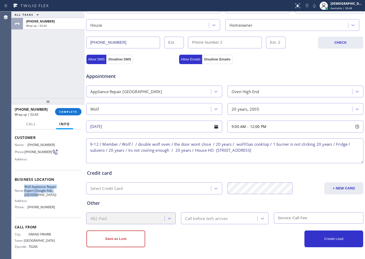
drag, startPoint x: 39, startPoint y: 196, endPoint x: 27, endPoint y: 184, distance: 17.2
click at [27, 185] on div "Name: Wolf Appliance Repair Expert (Google Ads, Dallas)" at bounding box center [35, 191] width 40 height 12
click at [292, 152] on textarea "9-12 / Member / Wolf / / double wolf oven / the door wont close / 20 years / wo…" at bounding box center [225, 150] width 278 height 25
paste textarea "Wolf Appliance Repair Expert (Google Ads, [GEOGRAPHIC_DATA])"
click at [174, 156] on textarea "9-12 / Member / Wolf / / double wolf oven / the door wont close / 20 years / wo…" at bounding box center [225, 150] width 278 height 25
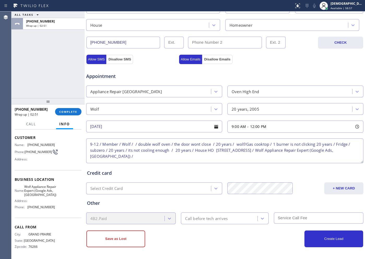
paste textarea "Please call customer 30 minutes prior to arrival"
click at [272, 158] on textarea "9-12 / Member / Wolf / / double wolf oven / the door wont close / 20 years / wo…" at bounding box center [225, 150] width 278 height 25
paste textarea "10% off towards labor cost"
click at [292, 159] on textarea "9-12 / Member / Wolf / / double wolf oven / the door wont close / 20 years / wo…" at bounding box center [225, 150] width 278 height 25
paste textarea "16910"
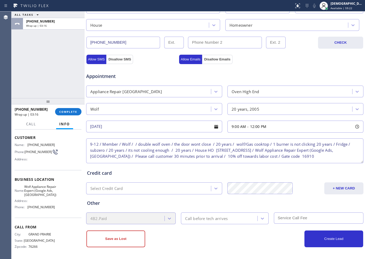
type textarea "9-12 / Member / Wolf / / double wolf oven / the door wont close / 20 years / wo…"
click at [203, 207] on div "Call before tech arrives" at bounding box center [206, 218] width 43 height 6
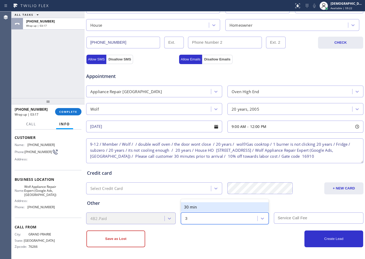
type input "30"
click at [203, 201] on div "30 min 1:30 h" at bounding box center [225, 211] width 88 height 21
click at [202, 206] on div "30 min" at bounding box center [225, 206] width 88 height 9
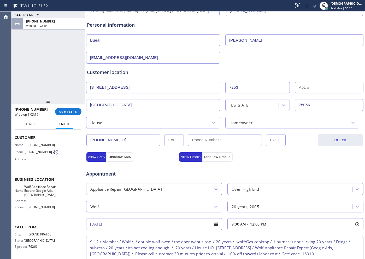
scroll to position [48, 0]
click at [124, 61] on input "[EMAIL_ADDRESS][DOMAIN_NAME]" at bounding box center [153, 58] width 134 height 12
paste input "Dondixie89@gmail.com"
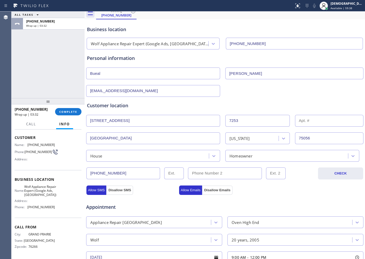
scroll to position [146, 0]
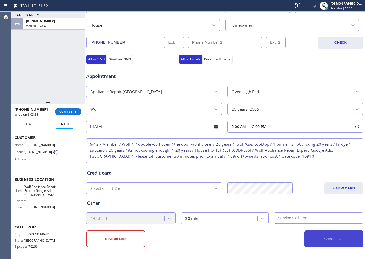
type input "Dondixie89@gmail.com"
click at [292, 207] on button "Create Lead" at bounding box center [334, 238] width 59 height 17
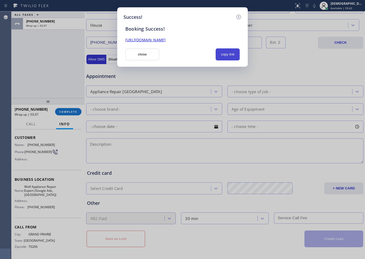
click at [227, 52] on button "copy link" at bounding box center [228, 54] width 24 height 12
click at [166, 41] on link "https://erp.apollosoft.co/customer/756812#portlet_lead" at bounding box center [145, 39] width 40 height 5
click at [148, 52] on button "close" at bounding box center [142, 54] width 34 height 12
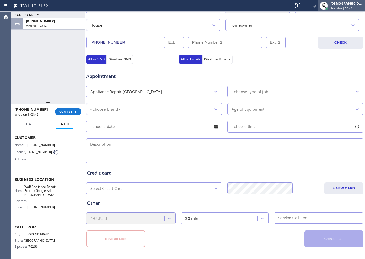
click at [292, 9] on div "Christian Cinco Available | 59:48" at bounding box center [348, 5] width 36 height 9
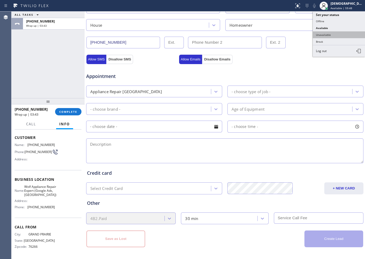
click at [292, 32] on button "Unavailable" at bounding box center [339, 34] width 52 height 7
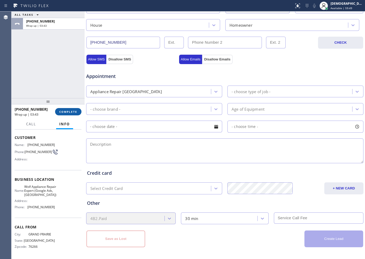
click at [68, 111] on span "COMPLETE" at bounding box center [68, 112] width 18 height 4
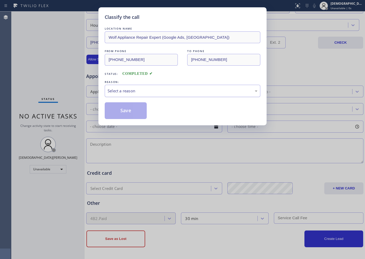
click at [125, 93] on div "Select a reason" at bounding box center [183, 91] width 150 height 6
click at [121, 107] on button "Save" at bounding box center [126, 110] width 42 height 17
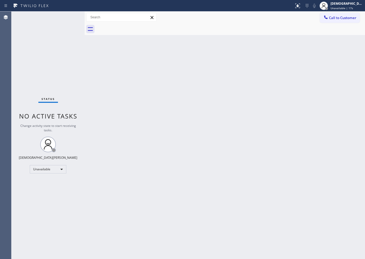
click at [13, 39] on div "Status No active tasks Change activity state to start receiving tasks. Christia…" at bounding box center [47, 134] width 73 height 247
click at [59, 171] on div "Unavailable" at bounding box center [48, 169] width 37 height 8
click at [59, 183] on li "Available" at bounding box center [48, 183] width 36 height 6
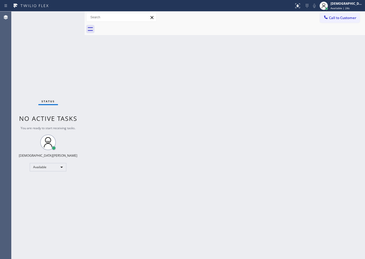
click at [4, 73] on div "Agent Desktop" at bounding box center [5, 134] width 11 height 247
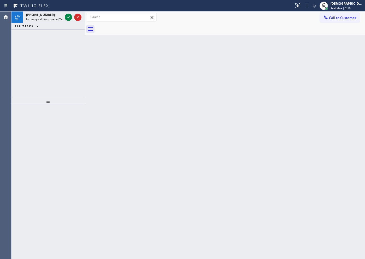
click at [11, 60] on div "Agent Desktop" at bounding box center [5, 134] width 11 height 247
click at [68, 16] on icon at bounding box center [68, 17] width 6 height 6
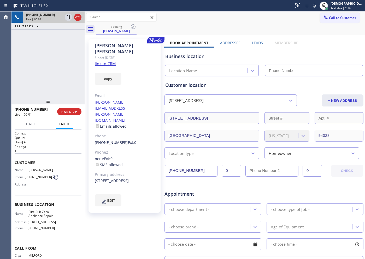
type input "[PHONE_NUMBER]"
click at [114, 61] on link "link to CRM" at bounding box center [105, 63] width 21 height 5
click at [66, 18] on icon at bounding box center [68, 17] width 6 height 6
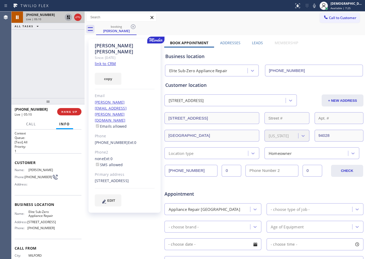
click at [69, 16] on icon at bounding box center [69, 17] width 4 height 4
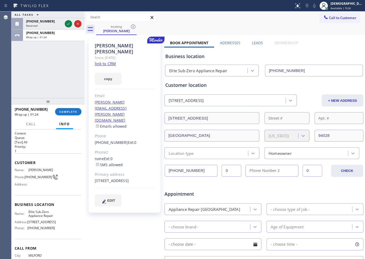
click at [16, 87] on div "ALL TASKS ALL TASKS ACTIVE TASKS TASKS IN WRAP UP (760) 664-0102 Reserved +1508…" at bounding box center [47, 54] width 73 height 87
click at [15, 63] on div "ALL TASKS ALL TASKS ACTIVE TASKS TASKS IN WRAP UP (760) 664-0102 Reserved +1508…" at bounding box center [47, 54] width 73 height 87
click at [71, 112] on span "COMPLETE" at bounding box center [68, 112] width 18 height 4
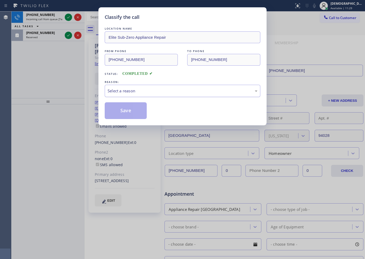
click at [122, 90] on div "Select a reason" at bounding box center [183, 91] width 150 height 6
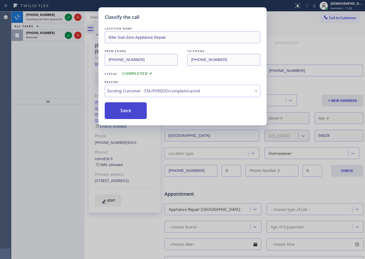
click at [123, 118] on button "Save" at bounding box center [126, 110] width 42 height 17
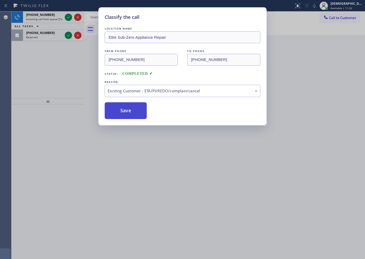
click at [122, 113] on button "Save" at bounding box center [126, 110] width 42 height 17
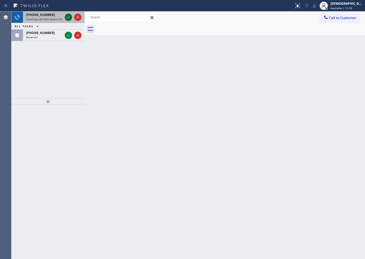
click at [67, 17] on icon at bounding box center [68, 17] width 6 height 6
click at [68, 18] on icon at bounding box center [68, 17] width 3 height 2
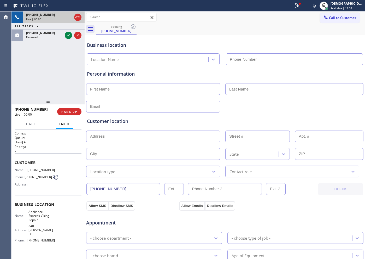
type input "[PHONE_NUMBER]"
click at [69, 18] on icon at bounding box center [68, 17] width 6 height 6
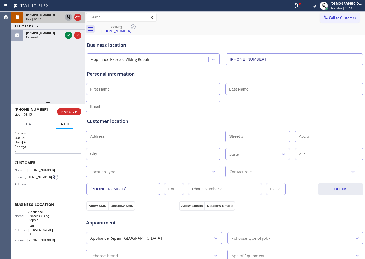
click at [14, 94] on div "+16509069208 Live | 03:15 ALL TASKS ALL TASKS ACTIVE TASKS TASKS IN WRAP UP (76…" at bounding box center [47, 54] width 73 height 87
click at [69, 16] on icon at bounding box center [69, 17] width 4 height 4
drag, startPoint x: 125, startPoint y: 191, endPoint x: 86, endPoint y: 191, distance: 39.2
click at [86, 191] on div "+16509069208 Live | 08:13 ALL TASKS ALL TASKS ACTIVE TASKS TASKS IN WRAP UP (76…" at bounding box center [188, 134] width 354 height 247
click at [78, 20] on icon at bounding box center [78, 17] width 6 height 6
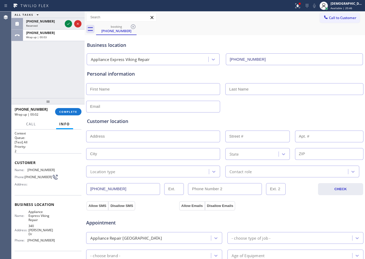
click at [93, 93] on input "text" at bounding box center [153, 89] width 134 height 12
paste input "Mary"
type input "Mary"
click at [241, 89] on input "text" at bounding box center [295, 89] width 138 height 12
paste input "fiorina"
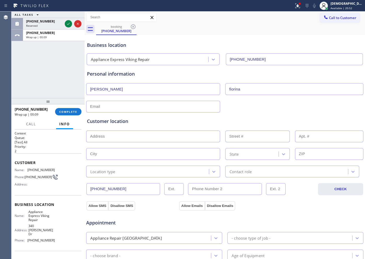
type input "fiorina"
click at [150, 107] on input "text" at bounding box center [153, 107] width 134 height 12
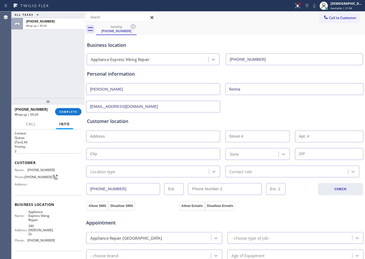
type input "[EMAIL_ADDRESS][DOMAIN_NAME]"
click at [124, 134] on input "text" at bounding box center [153, 136] width 134 height 12
paste input "51 Possum LnPortola Valley, CA 94028"
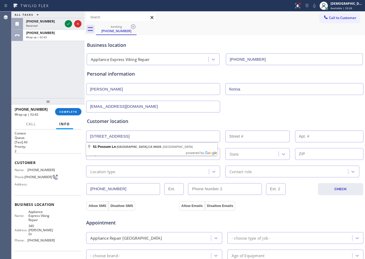
type input "51 Possum Ln"
type input "51"
type input "Portola Valley"
type input "94028"
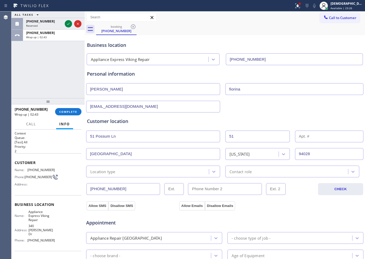
click at [127, 157] on input "Portola Valley" at bounding box center [153, 154] width 134 height 12
click at [120, 175] on div "Location type" at bounding box center [153, 171] width 134 height 12
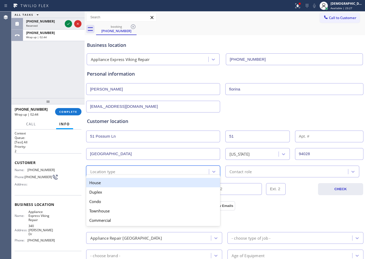
click at [117, 183] on div "House" at bounding box center [153, 182] width 134 height 9
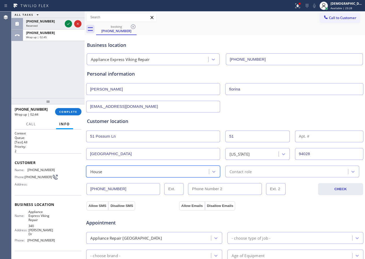
click at [229, 167] on div "Contact role" at bounding box center [287, 171] width 121 height 9
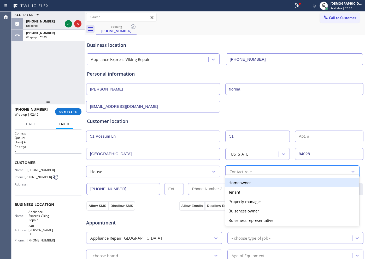
drag, startPoint x: 231, startPoint y: 181, endPoint x: 175, endPoint y: 186, distance: 56.1
click at [231, 181] on div "Homeowner" at bounding box center [293, 182] width 134 height 9
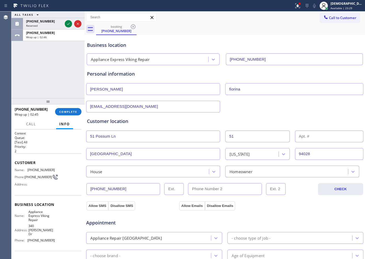
drag, startPoint x: 100, startPoint y: 203, endPoint x: 179, endPoint y: 212, distance: 79.5
click at [101, 203] on button "Allow SMS" at bounding box center [98, 205] width 22 height 9
click at [195, 203] on button "Allow Emails" at bounding box center [192, 205] width 26 height 9
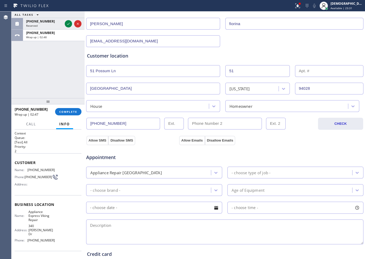
click at [167, 173] on div "Appliance Repair [GEOGRAPHIC_DATA]" at bounding box center [149, 172] width 123 height 9
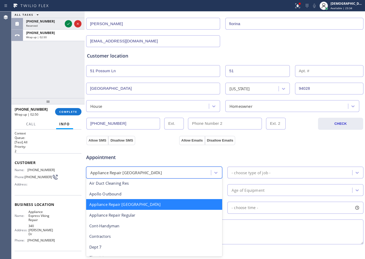
scroll to position [33, 0]
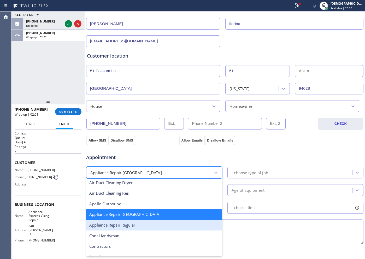
click at [155, 207] on div "Appliance Repair Regular" at bounding box center [154, 225] width 136 height 11
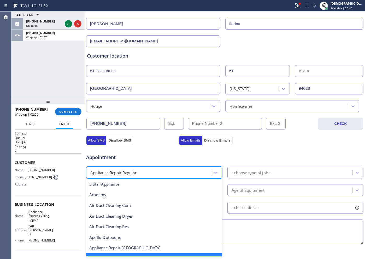
click at [187, 171] on div "Appliance Repair Regular" at bounding box center [149, 172] width 123 height 9
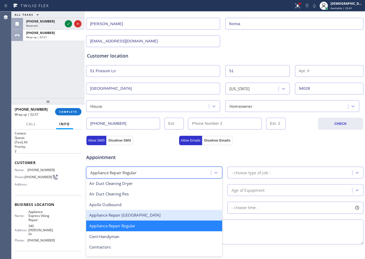
scroll to position [44, 0]
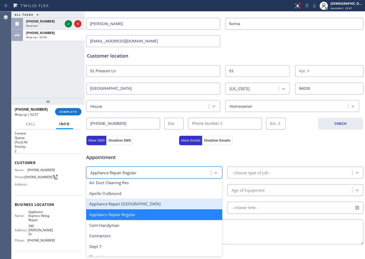
click at [148, 200] on div "Appliance Repair [GEOGRAPHIC_DATA]" at bounding box center [154, 203] width 136 height 11
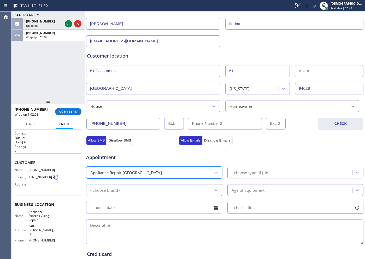
click at [242, 167] on div "- choose type of job -" at bounding box center [296, 172] width 136 height 12
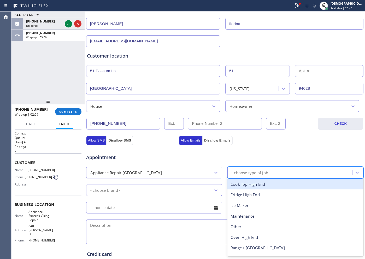
type input "ov"
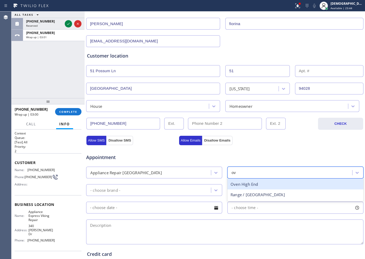
click at [242, 187] on div "Oven High End" at bounding box center [296, 184] width 136 height 11
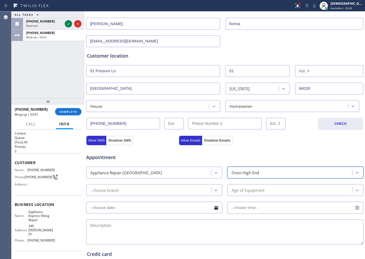
click at [143, 194] on div "- choose brand -" at bounding box center [149, 189] width 123 height 9
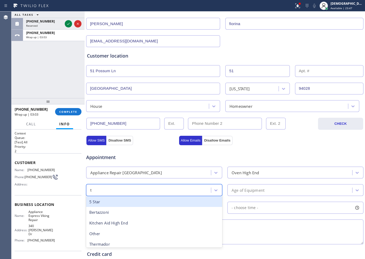
type input "th"
click at [142, 195] on div "th" at bounding box center [154, 190] width 136 height 12
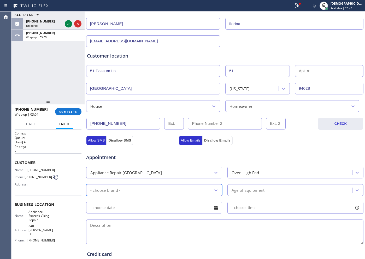
click at [143, 184] on div "- choose brand -" at bounding box center [154, 190] width 136 height 12
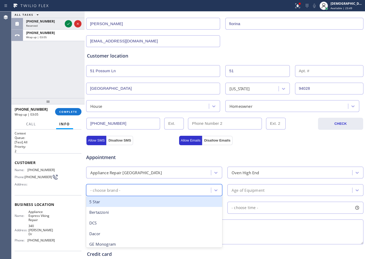
type input "t"
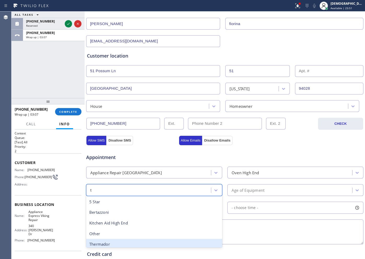
click at [125, 207] on div "Thermador" at bounding box center [154, 244] width 136 height 11
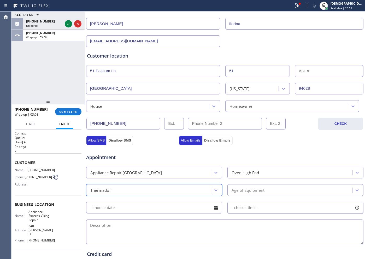
click at [240, 192] on div "Age of Equipment" at bounding box center [248, 190] width 33 height 6
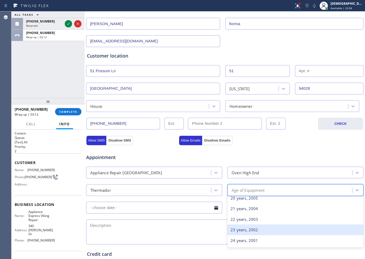
scroll to position [196, 0]
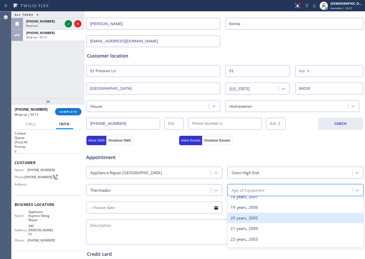
click at [247, 207] on div "20 years, 2005" at bounding box center [296, 217] width 136 height 11
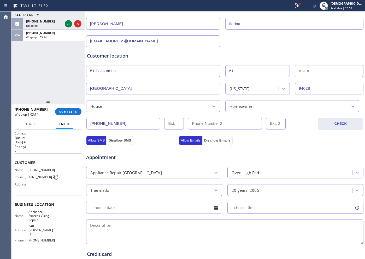
click at [141, 206] on input "text" at bounding box center [154, 207] width 136 height 12
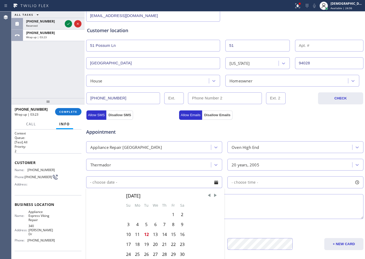
scroll to position [131, 0]
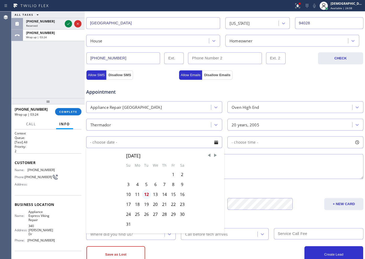
click at [148, 194] on div "12" at bounding box center [146, 194] width 9 height 10
type input "08/12/2025"
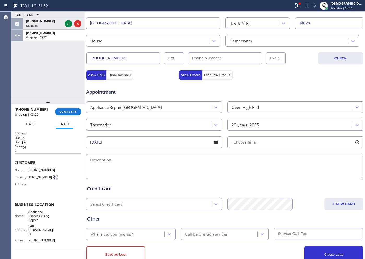
click at [179, 142] on input "08/12/2025" at bounding box center [154, 142] width 136 height 12
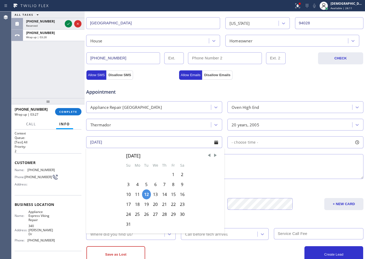
click at [148, 194] on div "12" at bounding box center [146, 194] width 9 height 10
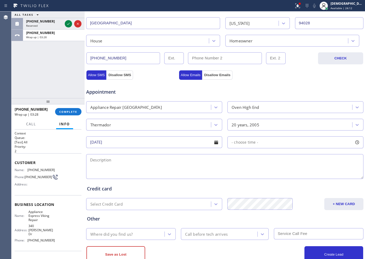
click at [248, 141] on span "- choose time -" at bounding box center [245, 142] width 27 height 5
drag, startPoint x: 232, startPoint y: 172, endPoint x: 314, endPoint y: 169, distance: 82.1
click at [292, 169] on div at bounding box center [320, 174] width 6 height 11
drag, startPoint x: 234, startPoint y: 175, endPoint x: 263, endPoint y: 175, distance: 28.7
click at [263, 175] on div "FROM TILL 8:00 AM 5:00 PM" at bounding box center [292, 167] width 128 height 38
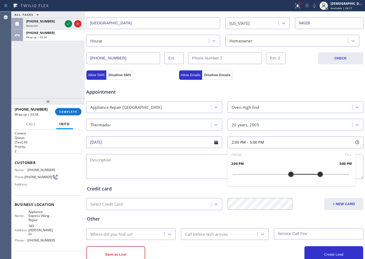
drag, startPoint x: 229, startPoint y: 174, endPoint x: 289, endPoint y: 176, distance: 59.6
click at [289, 176] on div at bounding box center [291, 174] width 6 height 11
click at [163, 155] on textarea at bounding box center [225, 166] width 278 height 25
click at [16, 95] on div "ALL TASKS ALL TASKS ACTIVE TASKS TASKS IN WRAP UP (503) 498-0925 Reserved +1650…" at bounding box center [47, 54] width 73 height 87
click at [157, 167] on textarea at bounding box center [225, 166] width 278 height 25
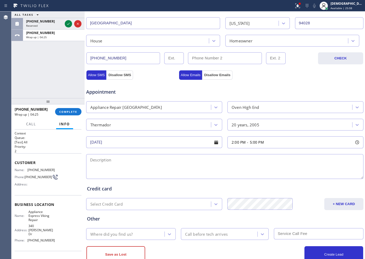
click at [204, 163] on textarea at bounding box center [225, 166] width 278 height 25
click at [151, 157] on textarea "2-5 / / $95 /" at bounding box center [225, 166] width 278 height 25
click at [125, 160] on textarea "2-5 / / $95 /" at bounding box center [225, 166] width 278 height 25
paste textarea "Thermador / wall oven / the gasket is worn out / 20 years old"
click at [234, 160] on textarea "2-5 / / $95 / Thermador / wall oven / the gasket is worn out / 20 years old" at bounding box center [225, 166] width 278 height 25
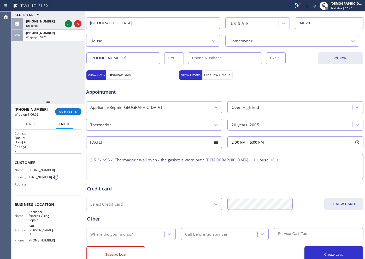
click at [269, 160] on textarea "2-5 / / $95 / Thermador / wall oven / the gasket is worn out / 20 years old / H…" at bounding box center [225, 166] width 278 height 25
paste textarea "51 Possum LnPortola Valley, CA 94028"
click at [286, 158] on textarea "2-5 / / $95 / Thermador / wall oven / the gasket is worn out / 20 years old / H…" at bounding box center [225, 166] width 278 height 25
click at [292, 160] on textarea "2-5 / / $95 / Thermador / wall oven / the gasket is worn out / 20 years old / H…" at bounding box center [225, 166] width 278 height 25
drag, startPoint x: 40, startPoint y: 222, endPoint x: 26, endPoint y: 215, distance: 15.7
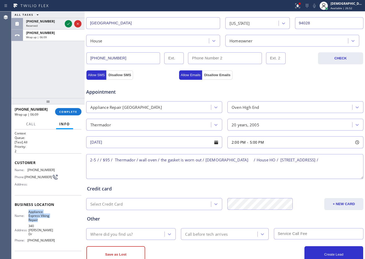
click at [26, 207] on div "Name: Appliance Express Viking Repair" at bounding box center [35, 216] width 40 height 12
click at [292, 160] on textarea "2-5 / / $95 / Thermador / wall oven / the gasket is worn out / 20 years old / H…" at bounding box center [225, 166] width 278 height 25
paste textarea "Appliance Express Viking Repair"
click at [234, 165] on textarea "2-5 / / $95 / Thermador / wall oven / the gasket is worn out / 20 years old / H…" at bounding box center [225, 166] width 278 height 25
paste textarea "Please call customer 30 minutes prior to arrival"
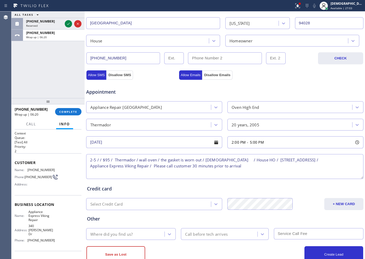
scroll to position [5, 0]
type textarea "2-5 / / $95 / Thermador / wall oven / the gasket is worn out / 20 years old / H…"
click at [136, 207] on div "Where did you find us?" at bounding box center [126, 233] width 77 height 9
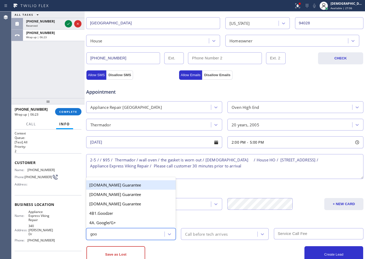
type input "goog"
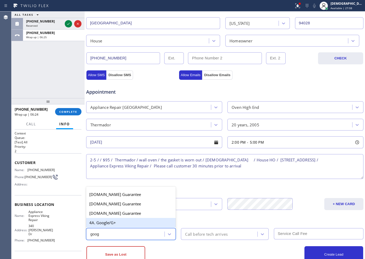
click at [118, 207] on div "4A. Google/G+" at bounding box center [131, 222] width 90 height 9
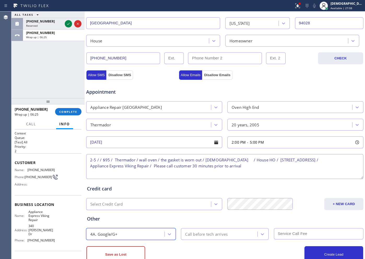
click at [189, 207] on div "Call before tech arrives" at bounding box center [206, 234] width 43 height 6
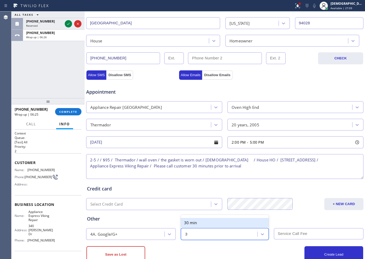
type input "30"
click at [192, 207] on div "30 min" at bounding box center [225, 222] width 88 height 9
click at [292, 207] on input "text" at bounding box center [319, 233] width 90 height 11
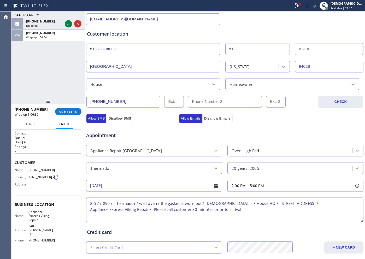
scroll to position [131, 0]
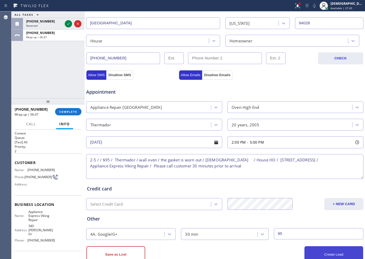
type input "95"
click at [292, 207] on button "Create Lead" at bounding box center [334, 254] width 59 height 17
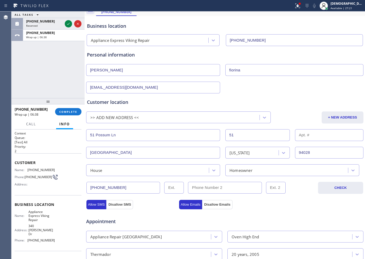
scroll to position [18, 0]
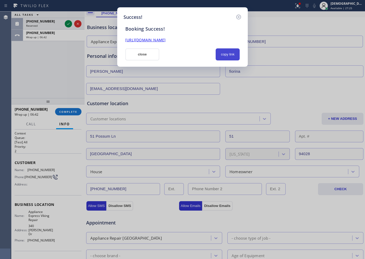
click at [233, 50] on button "copy link" at bounding box center [228, 54] width 24 height 12
click at [166, 38] on link "https://erp.apollosoft.co/customer/756824#portlet_lead" at bounding box center [145, 39] width 40 height 5
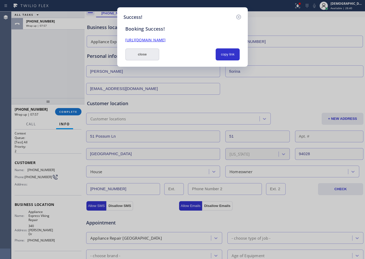
click at [143, 55] on button "close" at bounding box center [142, 54] width 34 height 12
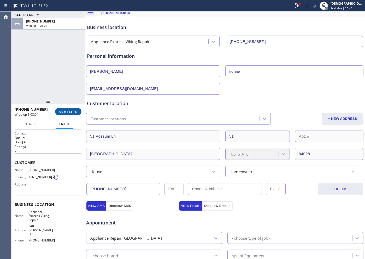
click at [73, 111] on span "COMPLETE" at bounding box center [68, 112] width 18 height 4
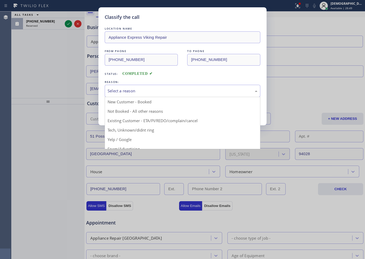
click at [130, 88] on div "Select a reason" at bounding box center [183, 91] width 150 height 6
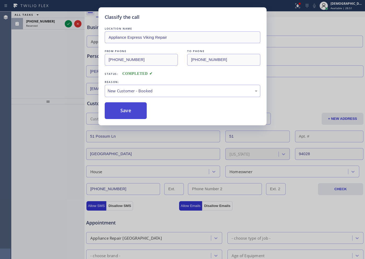
click at [121, 109] on button "Save" at bounding box center [126, 110] width 42 height 17
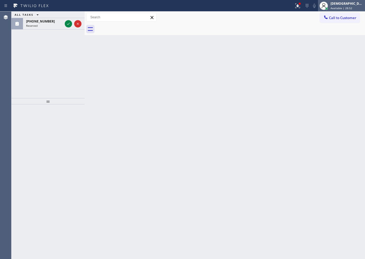
click at [292, 3] on div "[DEMOGRAPHIC_DATA][PERSON_NAME]" at bounding box center [347, 3] width 33 height 4
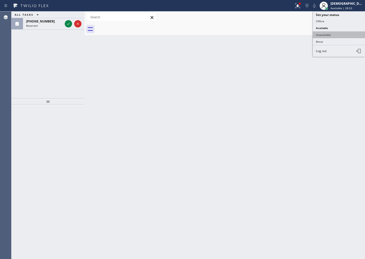
click at [292, 34] on button "Unavailable" at bounding box center [339, 34] width 52 height 7
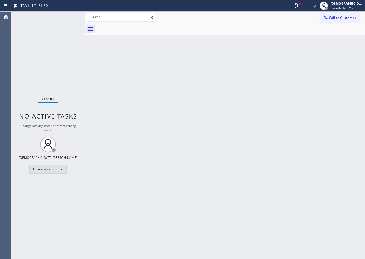
click at [53, 170] on div "Unavailable" at bounding box center [48, 169] width 37 height 8
click at [50, 183] on li "Available" at bounding box center [48, 183] width 36 height 6
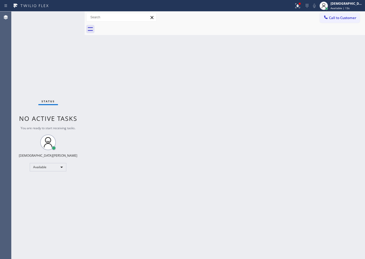
click at [8, 117] on div "Agent Desktop" at bounding box center [5, 134] width 11 height 247
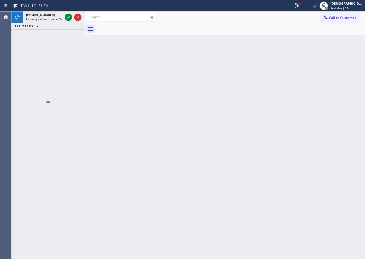
click at [11, 84] on div "Agent Desktop" at bounding box center [5, 134] width 11 height 247
click at [66, 18] on icon at bounding box center [68, 17] width 6 height 6
click at [67, 20] on icon at bounding box center [68, 17] width 6 height 6
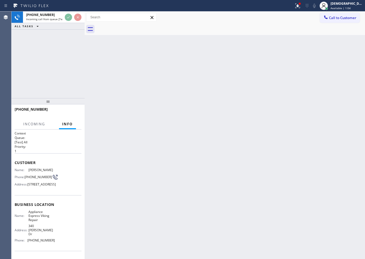
drag, startPoint x: 66, startPoint y: 21, endPoint x: 66, endPoint y: 24, distance: 2.9
click at [66, 24] on div "+16508237877 Incoming call from queue [Test] All ALL TASKS ALL TASKS ACTIVE TAS…" at bounding box center [47, 20] width 73 height 18
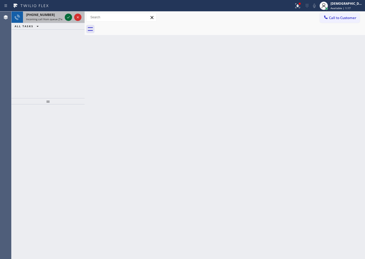
click at [67, 15] on icon at bounding box center [68, 17] width 6 height 6
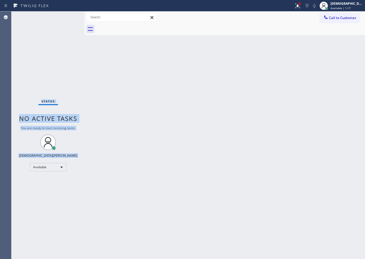
click at [67, 15] on div "Status No active tasks You are ready to start receiving tasks. Christian Cinco …" at bounding box center [47, 134] width 73 height 247
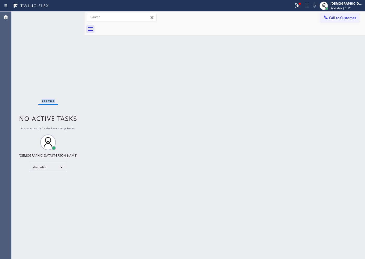
click at [67, 15] on div "Status No active tasks You are ready to start receiving tasks. Christian Cinco …" at bounding box center [47, 134] width 73 height 247
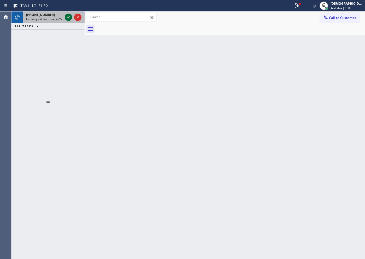
click at [67, 18] on icon at bounding box center [68, 17] width 6 height 6
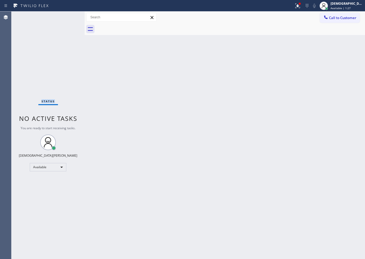
click at [14, 58] on div "Status No active tasks You are ready to start receiving tasks. Christian Cinco …" at bounding box center [47, 134] width 73 height 247
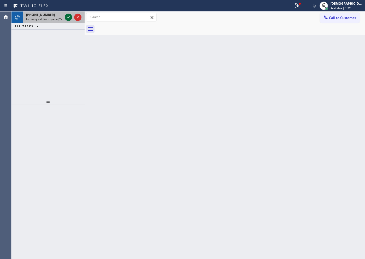
click at [67, 15] on icon at bounding box center [68, 17] width 6 height 6
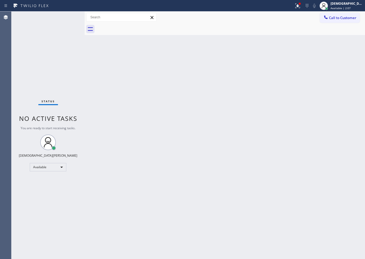
click at [2, 90] on div "Agent Desktop" at bounding box center [5, 134] width 11 height 247
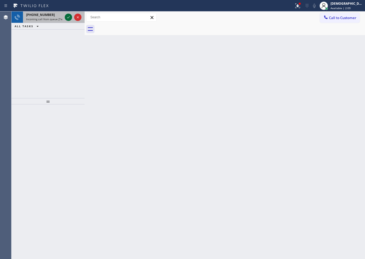
click at [68, 19] on icon at bounding box center [68, 17] width 6 height 6
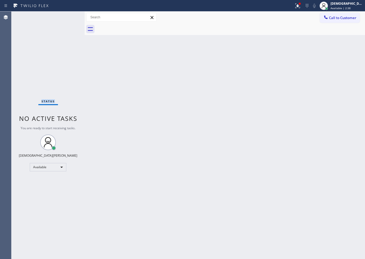
click at [14, 80] on div "Status No active tasks You are ready to start receiving tasks. Christian Cinco …" at bounding box center [47, 134] width 73 height 247
click at [55, 165] on div "Available" at bounding box center [48, 167] width 37 height 8
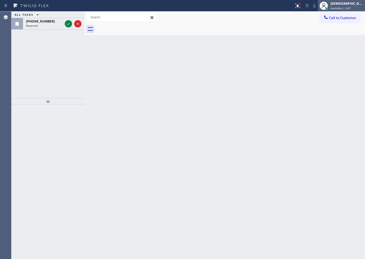
click at [292, 6] on span "Available | 2:47" at bounding box center [341, 8] width 20 height 4
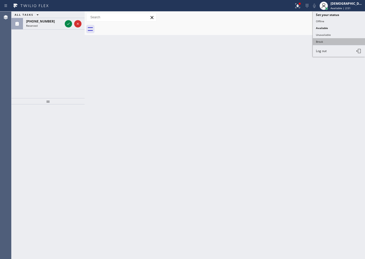
click at [292, 42] on button "Break" at bounding box center [339, 41] width 52 height 7
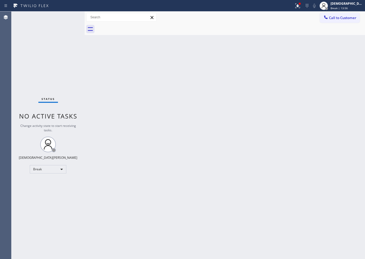
click at [7, 92] on div "Agent Desktop" at bounding box center [5, 134] width 11 height 247
click at [15, 63] on div "Status No active tasks Change activity state to start receiving tasks. Christia…" at bounding box center [47, 134] width 73 height 247
click at [54, 173] on div "Break" at bounding box center [48, 169] width 37 height 8
click at [47, 181] on li "Available" at bounding box center [48, 183] width 36 height 6
click at [301, 3] on div at bounding box center [300, 4] width 2 height 2
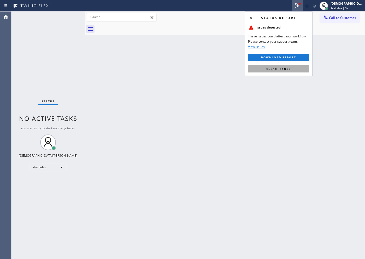
click at [280, 66] on button "Clear issues" at bounding box center [278, 68] width 61 height 7
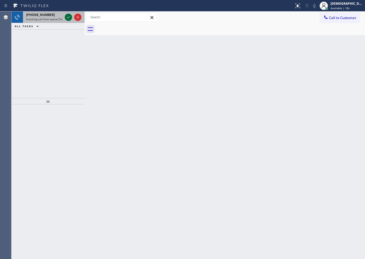
click at [66, 17] on icon at bounding box center [68, 17] width 6 height 6
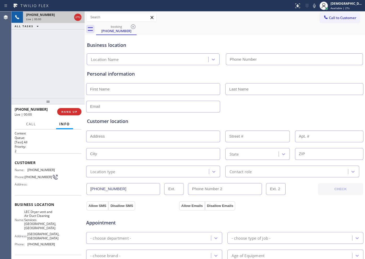
type input "[PHONE_NUMBER]"
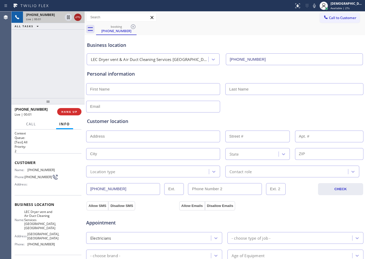
click at [78, 18] on icon at bounding box center [78, 17] width 6 height 6
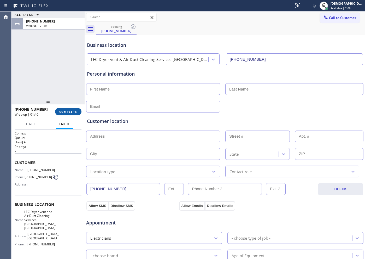
click at [68, 114] on button "COMPLETE" at bounding box center [68, 111] width 26 height 7
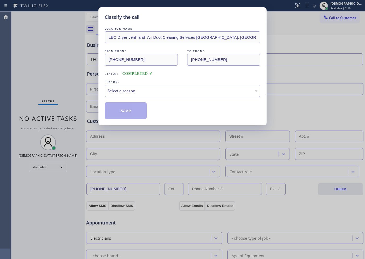
click at [117, 96] on div "Select a reason" at bounding box center [183, 91] width 156 height 12
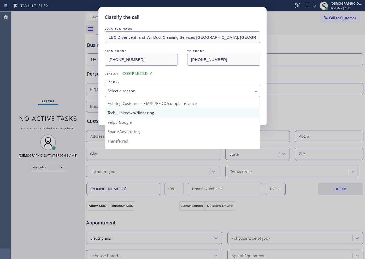
scroll to position [33, 0]
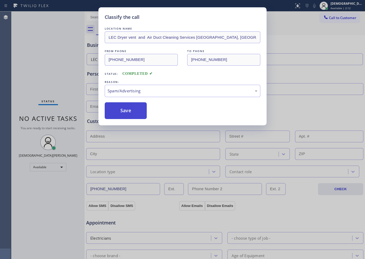
click at [120, 115] on button "Save" at bounding box center [126, 110] width 42 height 17
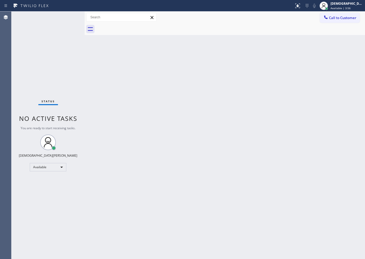
click at [14, 182] on div "Status No active tasks You are ready to start receiving tasks. Christian Cinco …" at bounding box center [47, 134] width 73 height 247
click at [13, 115] on div "Status No active tasks You are ready to start receiving tasks. Christian Cinco …" at bounding box center [47, 134] width 73 height 247
click at [271, 174] on div "Back to Dashboard Change Sender ID Customers Technicians Select a contact Outbo…" at bounding box center [225, 134] width 281 height 247
click at [63, 78] on div "Status No active tasks You are ready to start receiving tasks. Christian Cinco …" at bounding box center [47, 134] width 73 height 247
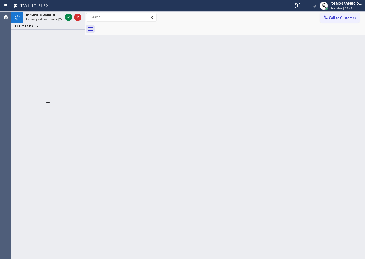
click at [11, 51] on div "Agent Desktop" at bounding box center [5, 134] width 11 height 247
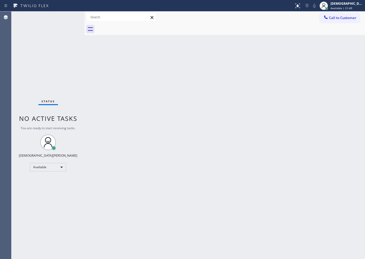
click at [66, 18] on div "Status No active tasks You are ready to start receiving tasks. Christian Cinco …" at bounding box center [47, 134] width 73 height 247
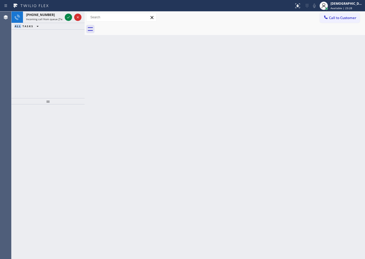
click at [14, 76] on div "[PHONE_NUMBER] Incoming call from queue [Test] All ALL TASKS ALL TASKS ACTIVE T…" at bounding box center [47, 54] width 73 height 87
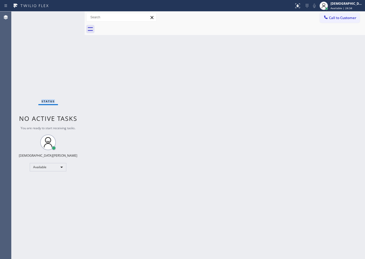
click at [16, 59] on div "Status No active tasks You are ready to start receiving tasks. Christian Cinco …" at bounding box center [47, 134] width 73 height 247
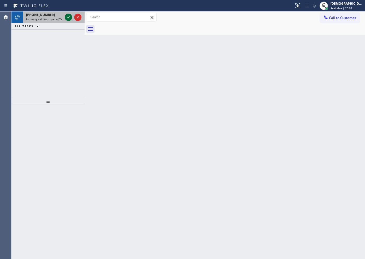
click at [69, 19] on icon at bounding box center [68, 17] width 6 height 6
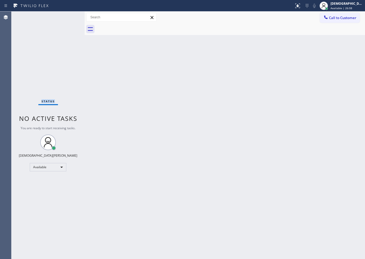
click at [69, 19] on div "Status No active tasks You are ready to start receiving tasks. Christian Cinco …" at bounding box center [47, 134] width 73 height 247
drag, startPoint x: 6, startPoint y: 42, endPoint x: 16, endPoint y: 46, distance: 10.2
click at [6, 42] on div "Agent Desktop" at bounding box center [5, 134] width 11 height 247
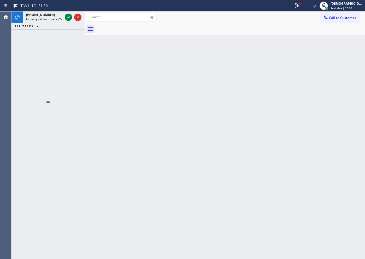
drag, startPoint x: 1, startPoint y: 64, endPoint x: 18, endPoint y: 51, distance: 21.3
click at [1, 64] on div "Agent Desktop" at bounding box center [5, 134] width 11 height 247
click at [16, 48] on div "[PHONE_NUMBER] Incoming call from queue Everybody ALL TASKS ALL TASKS ACTIVE TA…" at bounding box center [47, 54] width 73 height 87
click at [6, 69] on div "Agent Desktop" at bounding box center [5, 134] width 11 height 247
click at [67, 17] on icon at bounding box center [68, 17] width 3 height 2
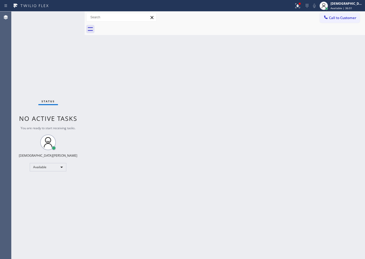
click at [67, 17] on div "Status No active tasks You are ready to start receiving tasks. Christian Cinco …" at bounding box center [47, 134] width 73 height 247
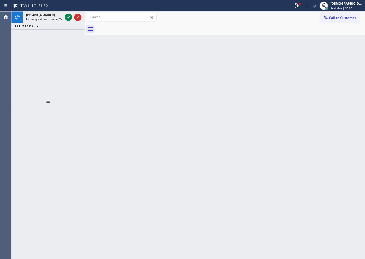
click at [11, 86] on div "Agent Desktop" at bounding box center [5, 134] width 11 height 247
click at [70, 14] on icon at bounding box center [68, 17] width 6 height 6
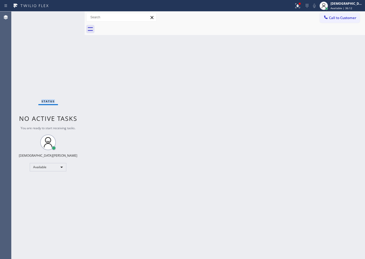
click at [70, 14] on div "Status No active tasks You are ready to start receiving tasks. Christian Cinco …" at bounding box center [47, 134] width 73 height 247
drag, startPoint x: 10, startPoint y: 78, endPoint x: 22, endPoint y: 70, distance: 15.0
click at [10, 78] on div "Agent Desktop" at bounding box center [5, 134] width 11 height 247
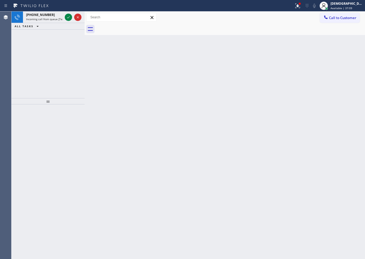
click at [14, 99] on div at bounding box center [47, 101] width 73 height 6
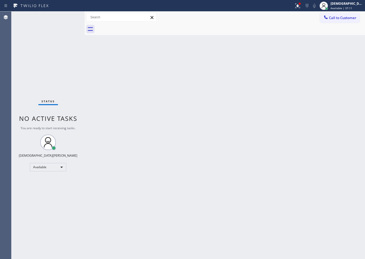
click at [69, 15] on div "Status No active tasks You are ready to start receiving tasks. Christian Cinco …" at bounding box center [47, 134] width 73 height 247
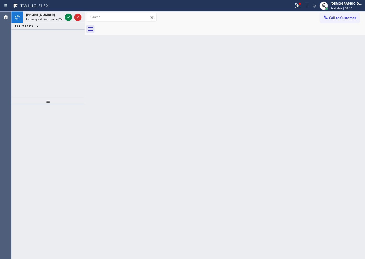
drag, startPoint x: 3, startPoint y: 50, endPoint x: 44, endPoint y: 30, distance: 45.6
click at [3, 50] on div "Agent Desktop" at bounding box center [5, 134] width 11 height 247
click at [70, 16] on icon at bounding box center [68, 17] width 6 height 6
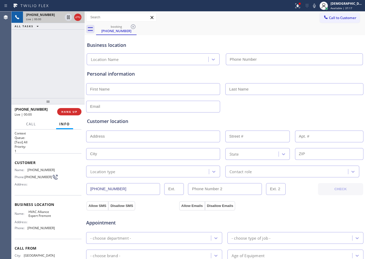
type input "[PHONE_NUMBER]"
click at [81, 16] on div at bounding box center [77, 17] width 7 height 6
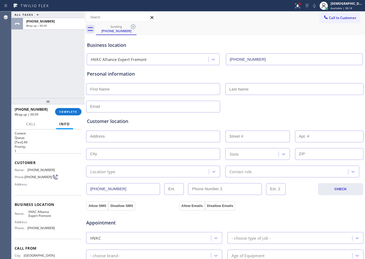
click at [11, 91] on div "Agent Desktop" at bounding box center [5, 134] width 11 height 247
click at [57, 110] on button "COMPLETE" at bounding box center [68, 111] width 26 height 7
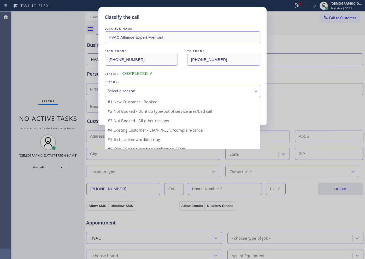
click at [147, 91] on div "Select a reason" at bounding box center [183, 91] width 150 height 6
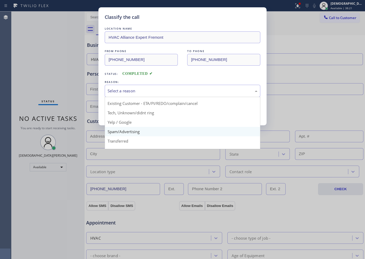
scroll to position [33, 0]
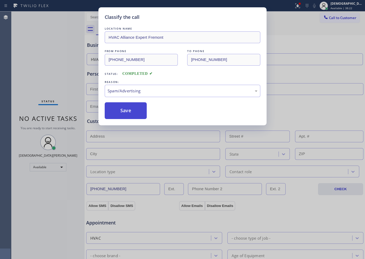
click at [131, 116] on button "Save" at bounding box center [126, 110] width 42 height 17
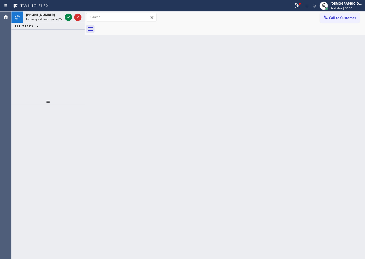
click at [10, 128] on div "Agent Desktop" at bounding box center [5, 134] width 11 height 247
click at [66, 15] on icon at bounding box center [68, 17] width 6 height 6
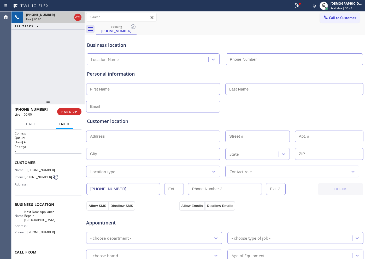
type input "[PHONE_NUMBER]"
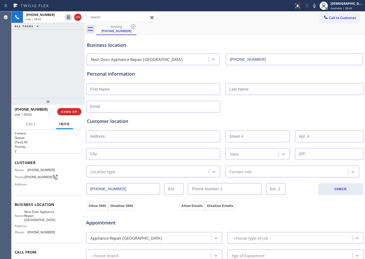
drag, startPoint x: 78, startPoint y: 17, endPoint x: 84, endPoint y: 20, distance: 6.7
click at [79, 17] on icon at bounding box center [78, 17] width 6 height 6
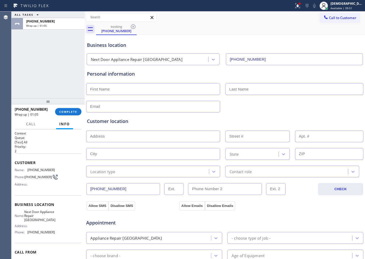
click at [10, 86] on div "Agent Desktop" at bounding box center [5, 134] width 11 height 247
click at [69, 111] on span "COMPLETE" at bounding box center [68, 112] width 18 height 4
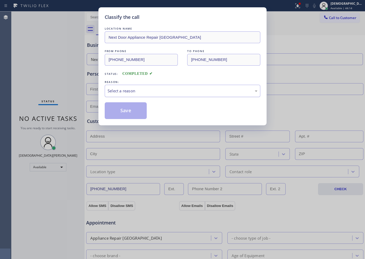
click at [119, 91] on div "Select a reason" at bounding box center [183, 91] width 150 height 6
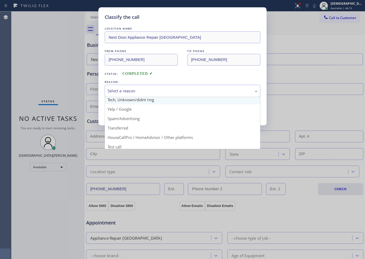
scroll to position [33, 0]
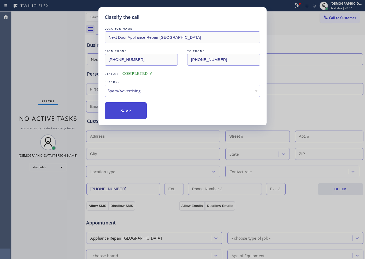
click at [118, 114] on button "Save" at bounding box center [126, 110] width 42 height 17
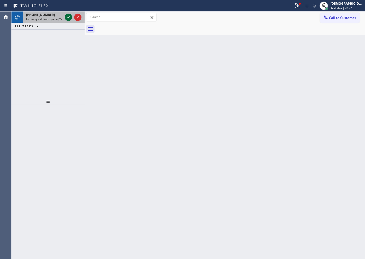
click at [70, 18] on icon at bounding box center [68, 17] width 6 height 6
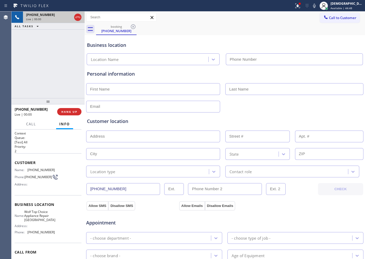
type input "[PHONE_NUMBER]"
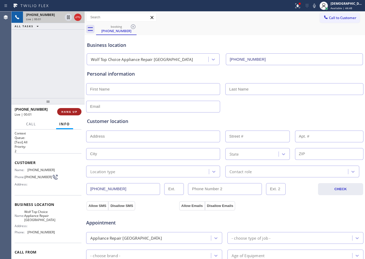
click at [71, 112] on span "HANG UP" at bounding box center [69, 112] width 16 height 4
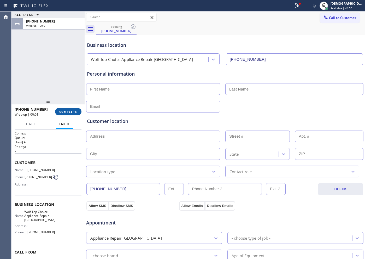
click at [76, 112] on span "COMPLETE" at bounding box center [68, 112] width 18 height 4
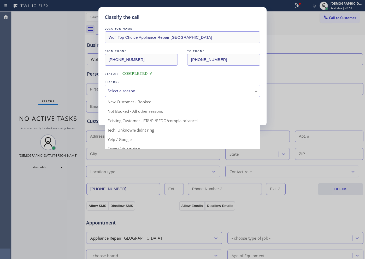
click at [133, 90] on div "Select a reason" at bounding box center [183, 91] width 150 height 6
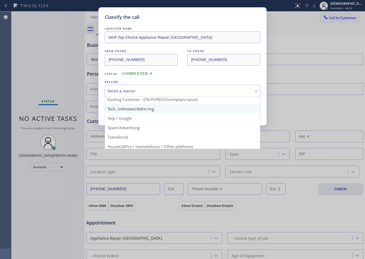
scroll to position [33, 0]
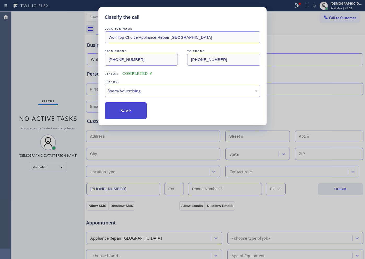
click at [131, 113] on button "Save" at bounding box center [126, 110] width 42 height 17
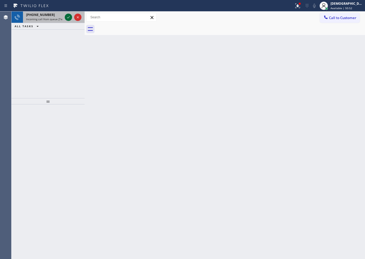
click at [68, 17] on icon at bounding box center [68, 17] width 6 height 6
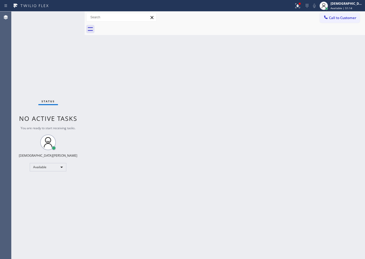
click at [68, 15] on div "Status No active tasks You are ready to start receiving tasks. Christian Cinco …" at bounding box center [47, 134] width 73 height 247
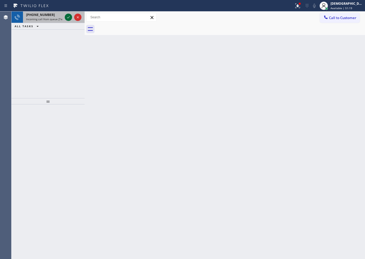
click at [68, 15] on icon at bounding box center [68, 17] width 6 height 6
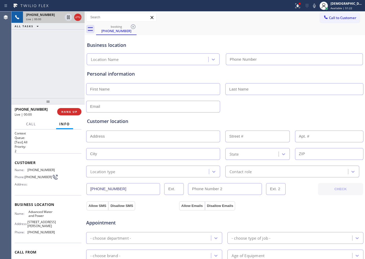
type input "[PHONE_NUMBER]"
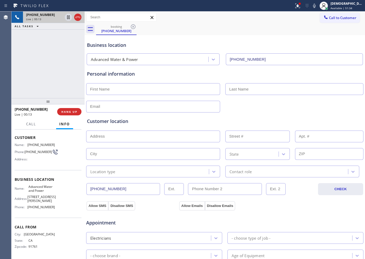
scroll to position [39, 0]
click at [68, 18] on icon at bounding box center [68, 17] width 3 height 4
click at [67, 18] on icon at bounding box center [68, 17] width 6 height 6
drag, startPoint x: 123, startPoint y: 187, endPoint x: 82, endPoint y: 185, distance: 40.8
click at [82, 185] on div "[PHONE_NUMBER] Live | 11:11 ALL TASKS ALL TASKS ACTIVE TASKS TASKS IN WRAP UP […" at bounding box center [188, 134] width 354 height 247
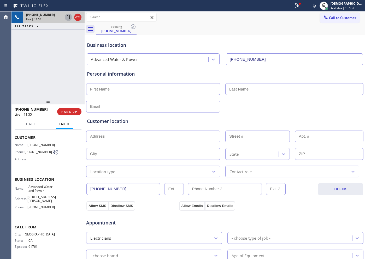
drag, startPoint x: 69, startPoint y: 40, endPoint x: 71, endPoint y: 34, distance: 5.9
click at [69, 39] on div "[PHONE_NUMBER] Live | 11:54 ALL TASKS ALL TASKS ACTIVE TASKS TASKS IN WRAP UP" at bounding box center [47, 54] width 73 height 87
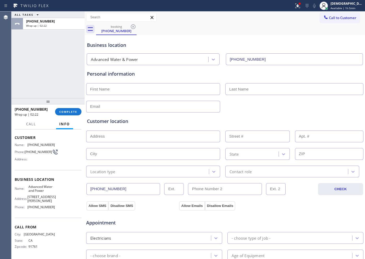
paste input "[DEMOGRAPHIC_DATA]"
click at [140, 86] on input "text" at bounding box center [153, 89] width 134 height 12
type input "[DEMOGRAPHIC_DATA]"
click at [234, 88] on input "text" at bounding box center [295, 89] width 138 height 12
paste input "[PERSON_NAME]"
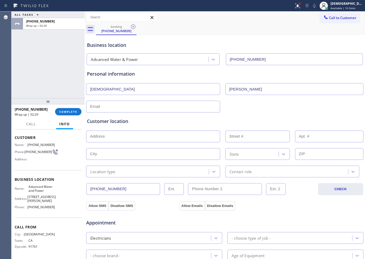
type input "[PERSON_NAME]"
click at [141, 105] on input "text" at bounding box center [153, 107] width 134 height 12
type input "[EMAIL_ADDRESS][DOMAIN_NAME]"
click at [156, 135] on input "text" at bounding box center [153, 136] width 134 height 12
paste input "[STREET_ADDRESS]"
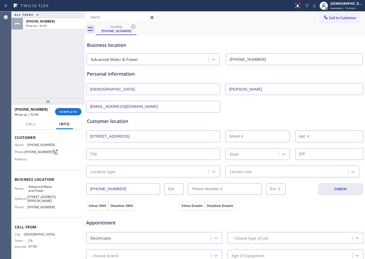
type input "[STREET_ADDRESS]"
type input "8212"
type input "[GEOGRAPHIC_DATA]"
type input "91730"
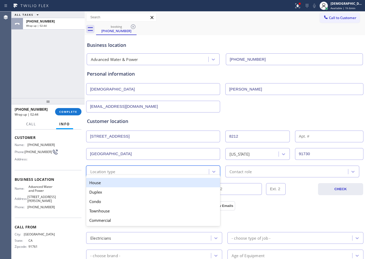
click at [125, 173] on div "Location type" at bounding box center [148, 171] width 121 height 9
click at [122, 184] on div "House" at bounding box center [153, 182] width 134 height 9
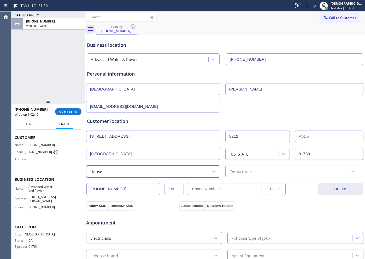
click at [235, 173] on div "Contact role" at bounding box center [241, 171] width 22 height 6
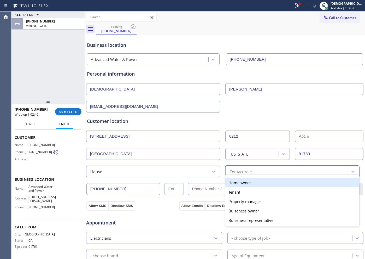
click at [234, 183] on div "Homeowner" at bounding box center [293, 182] width 134 height 9
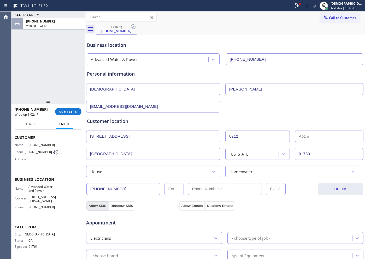
drag, startPoint x: 93, startPoint y: 205, endPoint x: 165, endPoint y: 208, distance: 72.7
click at [93, 205] on button "Allow SMS" at bounding box center [98, 205] width 22 height 9
click at [179, 205] on button "Allow Emails" at bounding box center [192, 205] width 26 height 9
click at [99, 204] on button "Allow SMS" at bounding box center [98, 205] width 22 height 9
click at [181, 204] on button "Allow Emails" at bounding box center [192, 205] width 26 height 9
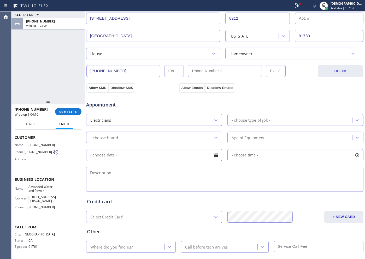
scroll to position [131, 0]
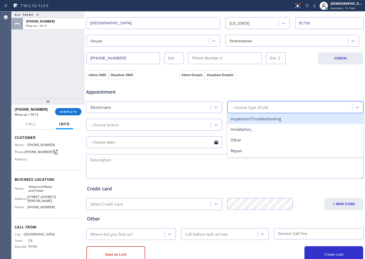
click at [243, 106] on div "- choose type of job -" at bounding box center [251, 107] width 39 height 6
click at [250, 117] on div "Inspection/Troubleshooting" at bounding box center [296, 118] width 136 height 11
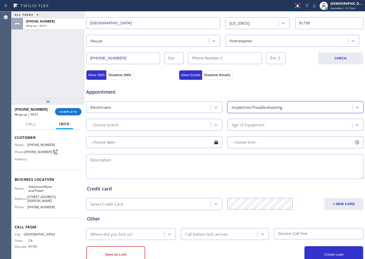
click at [246, 106] on div "Inspection/Troubleshooting" at bounding box center [257, 107] width 51 height 6
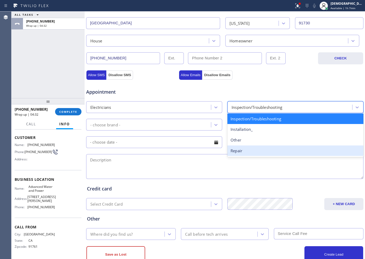
click at [244, 148] on div "Repair" at bounding box center [296, 150] width 136 height 11
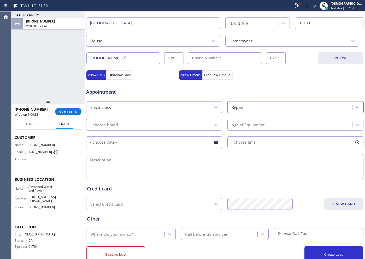
click at [180, 125] on div "- choose brand -" at bounding box center [149, 124] width 123 height 9
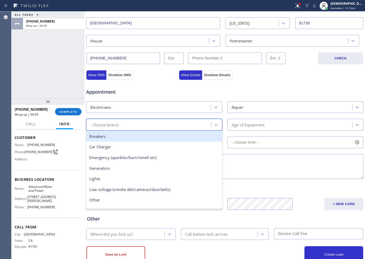
click at [249, 108] on div "Repair" at bounding box center [290, 106] width 123 height 9
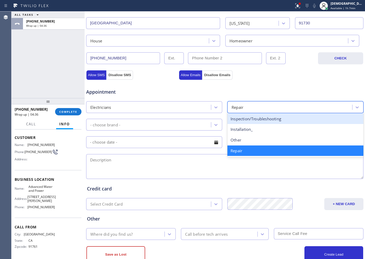
click at [160, 127] on div "- choose brand -" at bounding box center [149, 124] width 123 height 9
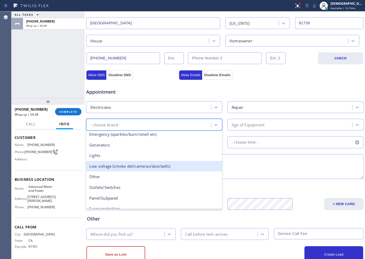
scroll to position [33, 0]
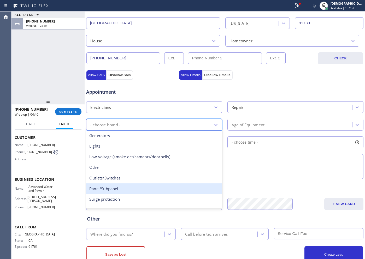
click at [163, 185] on div "Panel/Subpanel" at bounding box center [154, 188] width 136 height 11
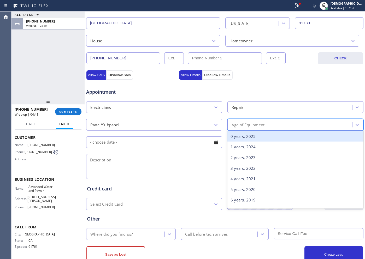
click at [250, 122] on div "Age of Equipment" at bounding box center [248, 125] width 33 height 6
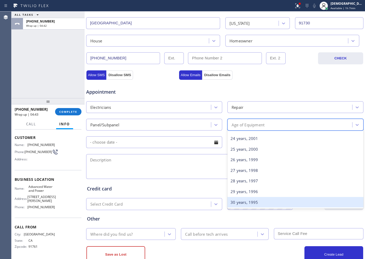
drag, startPoint x: 262, startPoint y: 203, endPoint x: 188, endPoint y: 181, distance: 77.3
click at [262, 204] on div "30 years, 1995" at bounding box center [296, 202] width 136 height 11
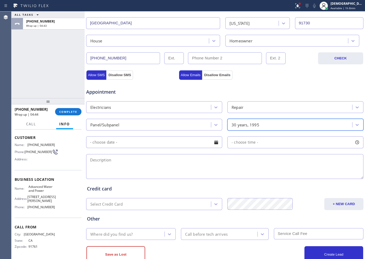
click at [150, 145] on input "text" at bounding box center [154, 142] width 136 height 12
click at [262, 89] on div "Appointment" at bounding box center [225, 88] width 279 height 13
drag, startPoint x: 31, startPoint y: 79, endPoint x: 42, endPoint y: 92, distance: 17.4
click at [31, 79] on div "ALL TASKS ALL TASKS ACTIVE TASKS TASKS IN WRAP UP [PHONE_NUMBER] Wrap up | 04:54" at bounding box center [47, 54] width 73 height 87
click at [124, 164] on textarea at bounding box center [225, 166] width 278 height 25
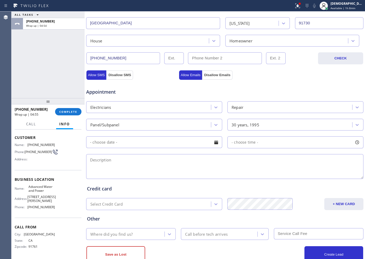
paste textarea "main panel upgrade 100 amp to 220 amp / 50 years / also wants to have EV charge…"
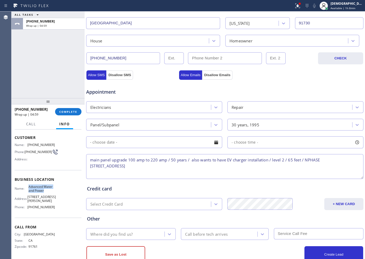
drag, startPoint x: 45, startPoint y: 178, endPoint x: 28, endPoint y: 173, distance: 17.5
click at [28, 185] on span "Advanced Water and Power" at bounding box center [41, 189] width 26 height 8
copy span "Advanced Water and Power"
click at [189, 164] on textarea "main panel upgrade 100 amp to 220 amp / 50 years / also wants to have EV charge…" at bounding box center [225, 166] width 278 height 25
paste textarea "Advanced Water and Power"
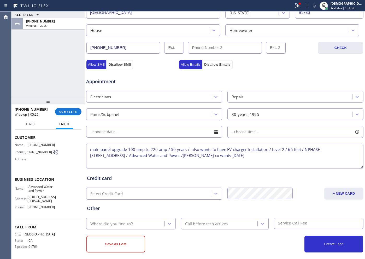
scroll to position [146, 0]
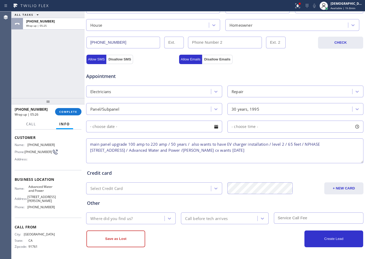
type textarea "main panel upgrade 100 amp to 220 amp / 50 years / also wants to have EV charge…"
click at [147, 220] on div "Where did you find us?" at bounding box center [126, 218] width 77 height 9
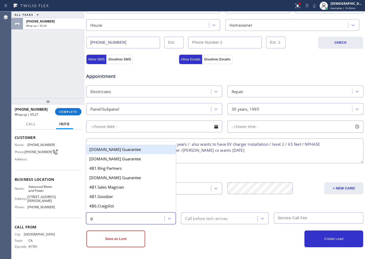
type input "goo"
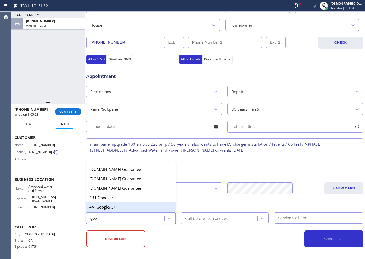
click at [125, 205] on div "4A. Google/G+" at bounding box center [131, 206] width 90 height 9
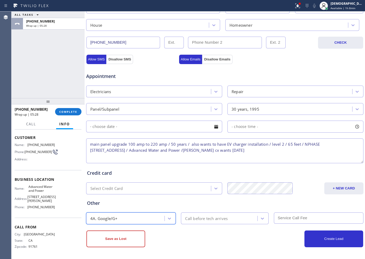
click at [223, 216] on div "Call before tech arrives" at bounding box center [206, 218] width 43 height 6
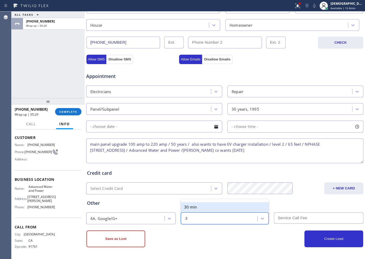
type input "30"
click at [218, 206] on div "30 min" at bounding box center [225, 206] width 88 height 9
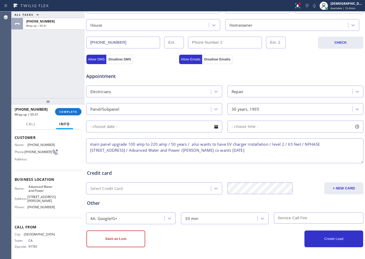
click at [186, 151] on textarea "main panel upgrade 100 amp to 220 amp / 50 years / also wants to have EV charge…" at bounding box center [225, 150] width 278 height 25
click at [120, 237] on button "Save as Lost" at bounding box center [116, 238] width 59 height 17
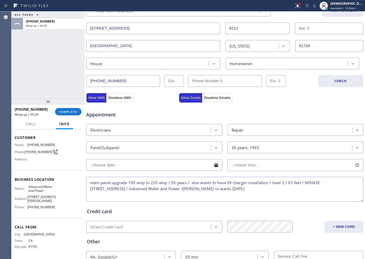
scroll to position [33, 0]
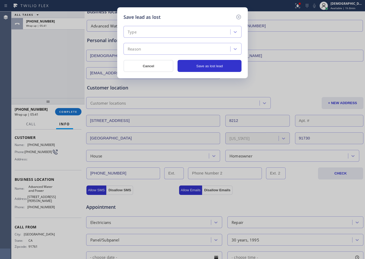
click at [175, 30] on div "Type" at bounding box center [177, 31] width 105 height 9
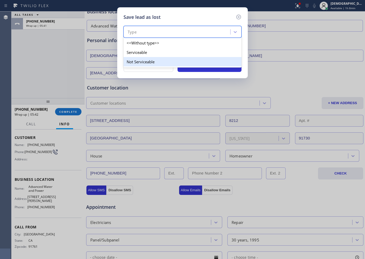
click at [157, 59] on div "Not Serviceable" at bounding box center [183, 61] width 118 height 9
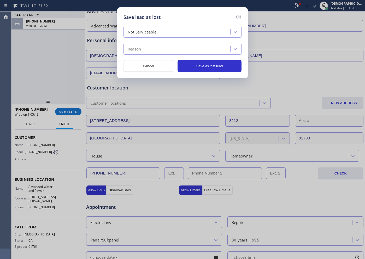
click at [154, 49] on div "Reason" at bounding box center [177, 48] width 105 height 9
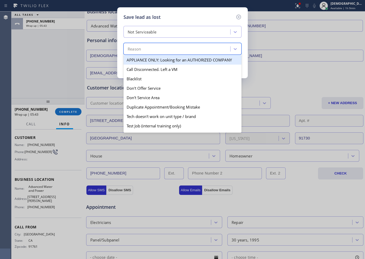
click at [157, 34] on div "Not Serviceable" at bounding box center [142, 32] width 29 height 6
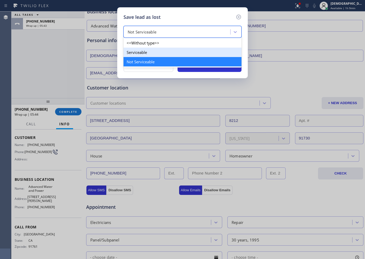
click at [152, 49] on div "Serviceable" at bounding box center [183, 52] width 118 height 9
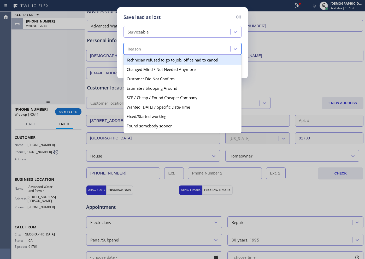
click at [152, 48] on div "Reason" at bounding box center [177, 48] width 105 height 9
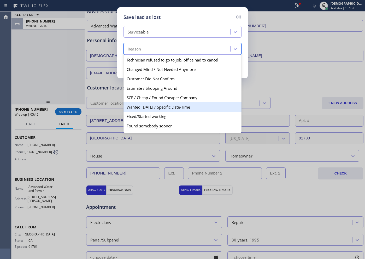
click at [161, 107] on div "Wanted [DATE] / Specific Date-Time" at bounding box center [183, 106] width 118 height 9
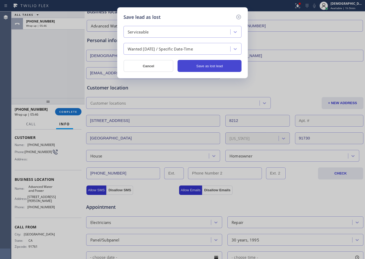
click at [209, 69] on button "Save as lost lead" at bounding box center [210, 66] width 64 height 12
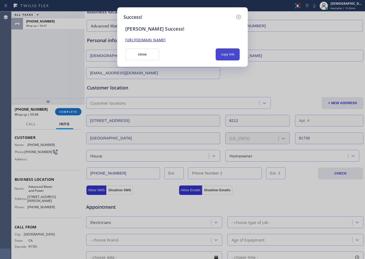
drag, startPoint x: 225, startPoint y: 55, endPoint x: 236, endPoint y: 53, distance: 11.8
click at [225, 55] on button "copy link" at bounding box center [228, 54] width 24 height 12
click at [150, 53] on button "close" at bounding box center [142, 54] width 34 height 12
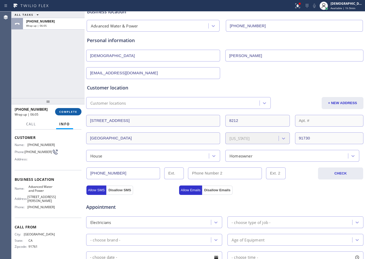
drag, startPoint x: 71, startPoint y: 112, endPoint x: 76, endPoint y: 112, distance: 4.7
click at [71, 112] on span "COMPLETE" at bounding box center [68, 112] width 18 height 4
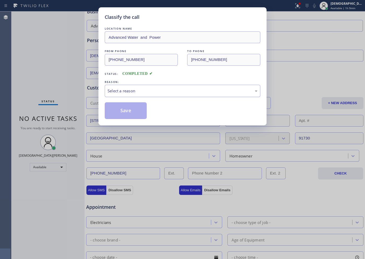
click at [136, 90] on div "Select a reason" at bounding box center [183, 91] width 150 height 6
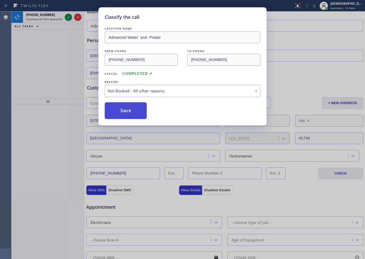
drag, startPoint x: 130, startPoint y: 109, endPoint x: 145, endPoint y: 103, distance: 15.9
click at [147, 101] on div "LOCATION NAME Advanced Water and Power FROM PHONE [PHONE_NUMBER] TO PHONE [PHON…" at bounding box center [183, 72] width 156 height 93
click at [134, 107] on button "Save" at bounding box center [126, 110] width 42 height 17
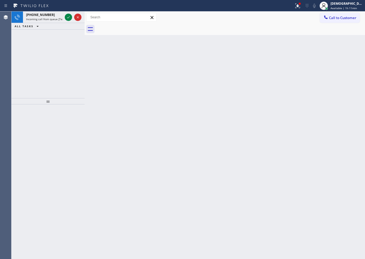
click at [30, 57] on div "[PHONE_NUMBER] Incoming call from queue [Test] All ALL TASKS ALL TASKS ACTIVE T…" at bounding box center [47, 54] width 73 height 87
click at [70, 20] on icon at bounding box center [68, 17] width 6 height 6
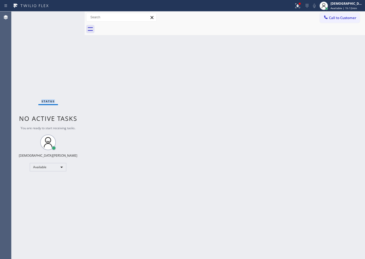
click at [70, 19] on div "Status No active tasks You are ready to start receiving tasks. Christian Cinco …" at bounding box center [47, 134] width 73 height 247
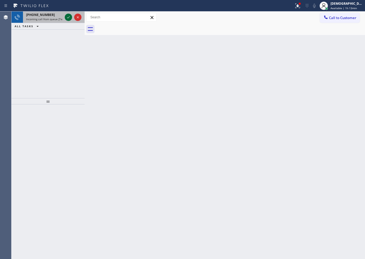
click at [68, 15] on icon at bounding box center [68, 17] width 6 height 6
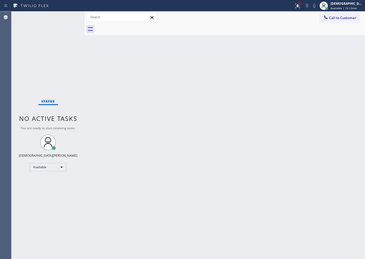
click at [68, 15] on div "Status No active tasks You are ready to start receiving tasks. Christian Cinco …" at bounding box center [47, 134] width 73 height 247
click at [32, 88] on div "Status No active tasks You are ready to start receiving tasks. Christian Cinco …" at bounding box center [47, 134] width 73 height 247
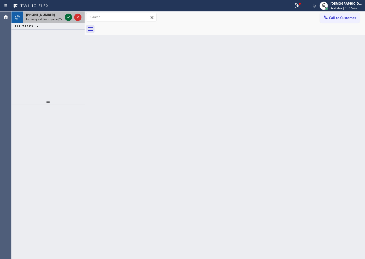
click at [68, 17] on icon at bounding box center [68, 17] width 6 height 6
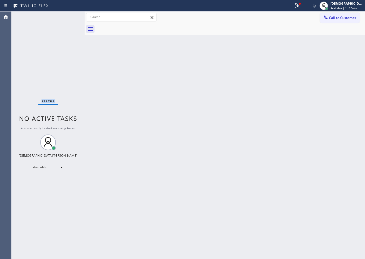
click at [33, 78] on div "Status No active tasks You are ready to start receiving tasks. Christian Cinco …" at bounding box center [47, 134] width 73 height 247
click at [22, 63] on div "Status No active tasks You are ready to start receiving tasks. Christian Cinco …" at bounding box center [47, 134] width 73 height 247
click at [54, 70] on div "Status No active tasks You are ready to start receiving tasks. Christian Cinco …" at bounding box center [47, 134] width 73 height 247
click at [45, 82] on div "Status No active tasks You are ready to start receiving tasks. Christian Cinco …" at bounding box center [47, 134] width 73 height 247
click at [92, 51] on div "Back to Dashboard Change Sender ID Customers Technicians Select a contact Outbo…" at bounding box center [225, 134] width 281 height 247
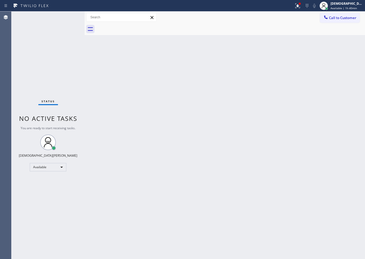
click at [92, 51] on div "Back to Dashboard Change Sender ID Customers Technicians Select a contact Outbo…" at bounding box center [225, 134] width 281 height 247
click at [106, 53] on div "Back to Dashboard Change Sender ID Customers Technicians Select a contact Outbo…" at bounding box center [225, 134] width 281 height 247
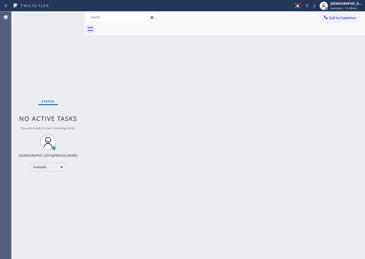
click at [106, 53] on div "Back to Dashboard Change Sender ID Customers Technicians Select a contact Outbo…" at bounding box center [225, 134] width 281 height 247
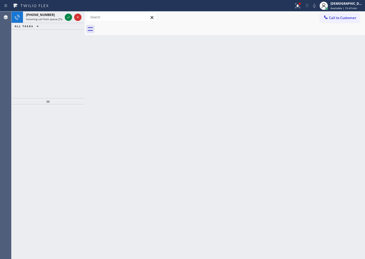
click at [68, 18] on icon at bounding box center [68, 17] width 6 height 6
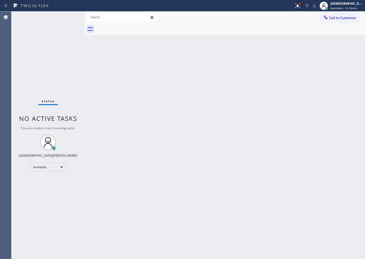
click at [68, 43] on div "Status No active tasks You are ready to start receiving tasks. Christian Cinco …" at bounding box center [47, 134] width 73 height 247
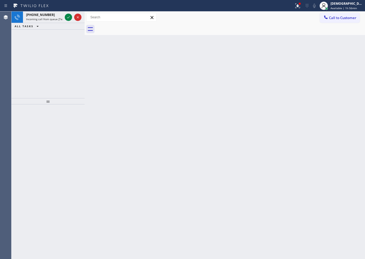
drag, startPoint x: 21, startPoint y: 62, endPoint x: 24, endPoint y: 60, distance: 3.9
click at [23, 61] on div "[PHONE_NUMBER] Incoming call from queue [Test] All ALL TASKS ALL TASKS ACTIVE T…" at bounding box center [47, 54] width 73 height 87
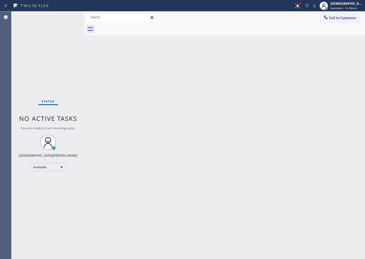
click at [67, 19] on div "Status No active tasks You are ready to start receiving tasks. Christian Cinco …" at bounding box center [47, 134] width 73 height 247
click at [68, 17] on div "Status No active tasks You are ready to start receiving tasks. Christian Cinco …" at bounding box center [47, 134] width 73 height 247
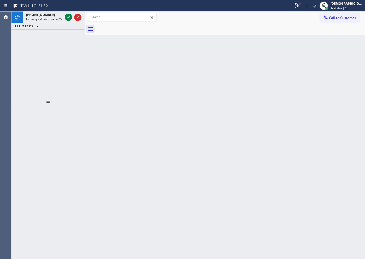
click at [157, 71] on div "Back to Dashboard Change Sender ID Customers Technicians Select a contact Outbo…" at bounding box center [225, 134] width 281 height 247
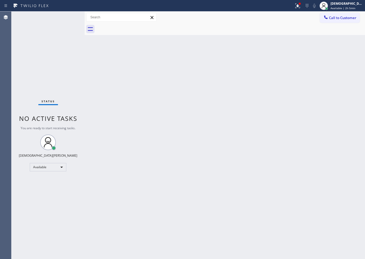
click at [27, 35] on div "Status No active tasks You are ready to start receiving tasks. Christian Cinco …" at bounding box center [47, 134] width 73 height 247
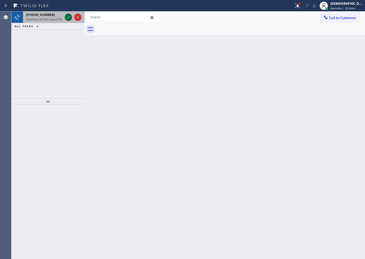
click at [68, 17] on icon at bounding box center [68, 17] width 6 height 6
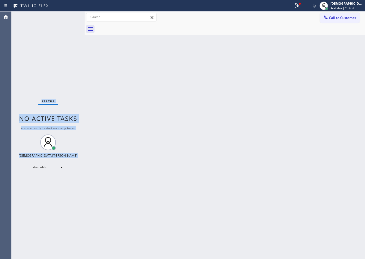
click at [68, 17] on div "Status No active tasks You are ready to start receiving tasks. Christian Cinco …" at bounding box center [47, 134] width 73 height 247
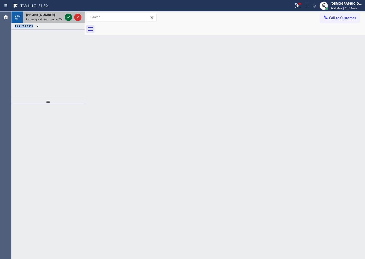
click at [67, 19] on icon at bounding box center [68, 17] width 6 height 6
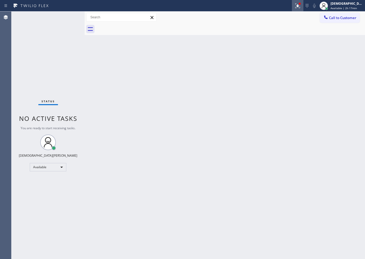
click at [301, 5] on icon at bounding box center [298, 6] width 6 height 6
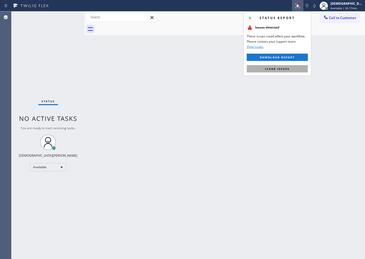
click at [273, 67] on span "Clear issues" at bounding box center [277, 69] width 25 height 4
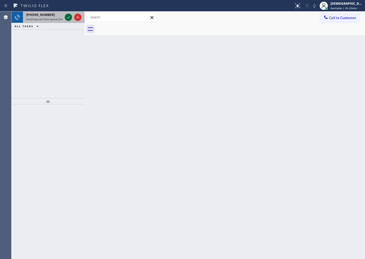
click at [67, 18] on icon at bounding box center [68, 17] width 6 height 6
click at [70, 15] on icon at bounding box center [68, 17] width 6 height 6
click at [70, 18] on icon at bounding box center [68, 17] width 6 height 6
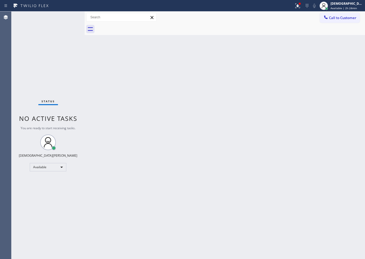
click at [70, 18] on div "Status No active tasks You are ready to start receiving tasks. Christian Cinco …" at bounding box center [47, 134] width 73 height 247
click at [39, 167] on div "Available" at bounding box center [48, 167] width 37 height 8
click at [38, 193] on li "Break" at bounding box center [48, 194] width 36 height 6
click at [339, 4] on div "[DEMOGRAPHIC_DATA] Cinco Available | 2h 43min" at bounding box center [348, 5] width 36 height 9
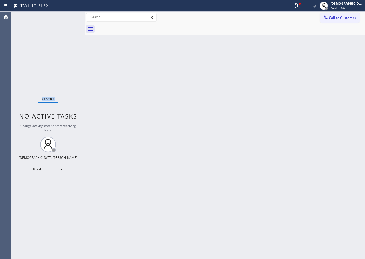
click at [29, 44] on div "Status No active tasks Change activity state to start receiving tasks. Christia…" at bounding box center [47, 134] width 73 height 247
click at [49, 166] on div "Break" at bounding box center [48, 169] width 37 height 8
click at [47, 182] on li "Available" at bounding box center [48, 183] width 36 height 6
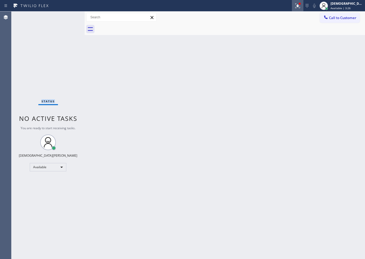
click at [301, 6] on icon at bounding box center [298, 6] width 6 height 6
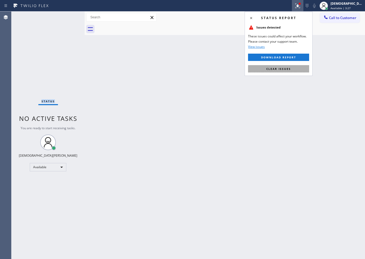
click at [290, 68] on span "Clear issues" at bounding box center [279, 69] width 25 height 4
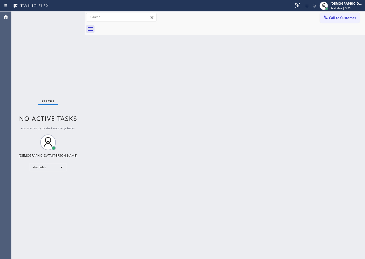
click at [164, 59] on div "Back to Dashboard Change Sender ID Customers Technicians Select a contact Outbo…" at bounding box center [225, 134] width 281 height 247
click at [30, 21] on div "Status No active tasks You are ready to start receiving tasks. Christian Cinco …" at bounding box center [47, 134] width 73 height 247
click at [31, 38] on div "Status No active tasks You are ready to start receiving tasks. Christian Cinco …" at bounding box center [47, 134] width 73 height 247
click at [30, 77] on div "Status No active tasks You are ready to start receiving tasks. Christian Cinco …" at bounding box center [47, 134] width 73 height 247
click at [77, 102] on div "Status No active tasks You are ready to start receiving tasks. Christian Cinco …" at bounding box center [47, 134] width 73 height 247
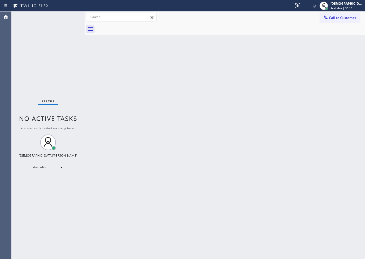
click at [34, 82] on div "Status No active tasks You are ready to start receiving tasks. Christian Cinco …" at bounding box center [47, 134] width 73 height 247
click at [72, 38] on div "Status No active tasks You are ready to start receiving tasks. Christian Cinco …" at bounding box center [47, 134] width 73 height 247
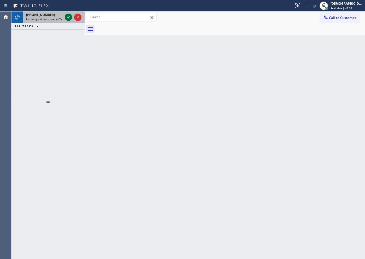
click at [68, 18] on icon at bounding box center [68, 17] width 6 height 6
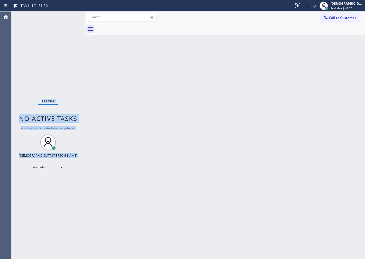
click at [68, 18] on div "Status No active tasks You are ready to start receiving tasks. Christian Cinco …" at bounding box center [47, 134] width 73 height 247
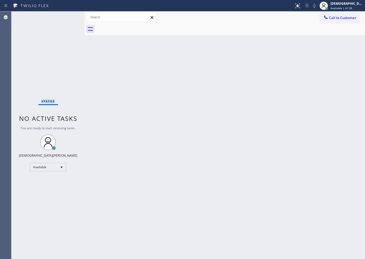
click at [68, 18] on div "Status No active tasks You are ready to start receiving tasks. Christian Cinco …" at bounding box center [47, 134] width 73 height 247
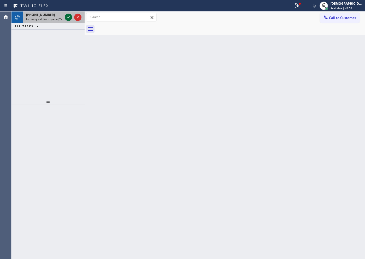
click at [68, 16] on icon at bounding box center [68, 17] width 6 height 6
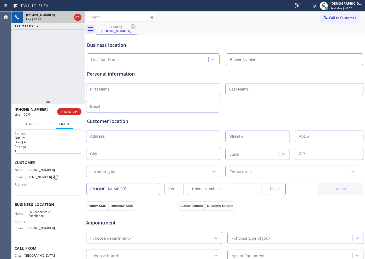
type input "[PHONE_NUMBER]"
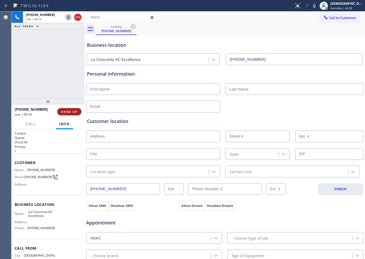
click at [66, 112] on span "HANG UP" at bounding box center [69, 112] width 16 height 4
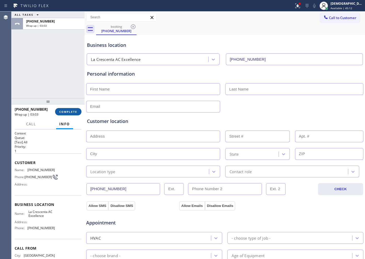
click at [68, 109] on button "COMPLETE" at bounding box center [68, 111] width 26 height 7
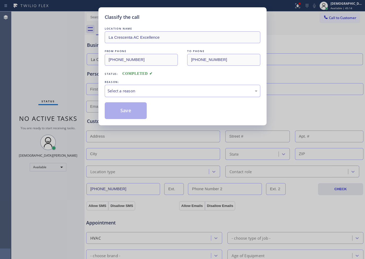
click at [112, 93] on div "Select a reason" at bounding box center [183, 91] width 150 height 6
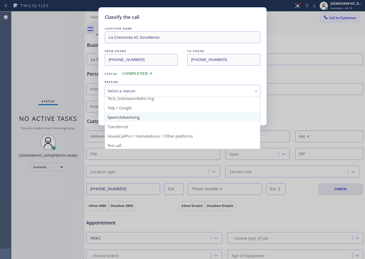
scroll to position [33, 0]
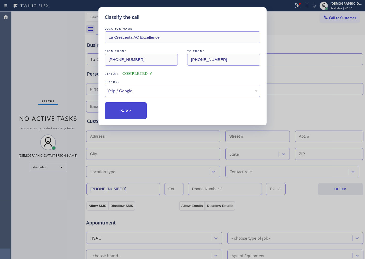
click at [121, 110] on button "Save" at bounding box center [126, 110] width 42 height 17
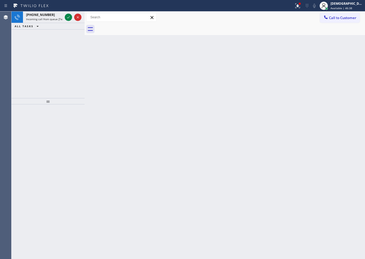
click at [21, 54] on div "[PHONE_NUMBER] Incoming call from queue [Test] All ALL TASKS ALL TASKS ACTIVE T…" at bounding box center [47, 54] width 73 height 87
click at [68, 19] on icon at bounding box center [68, 17] width 6 height 6
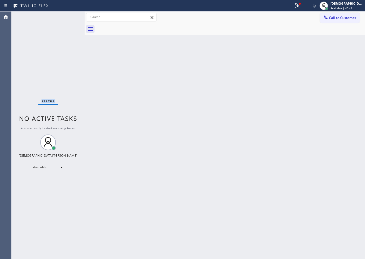
click at [68, 19] on div "Status No active tasks You are ready to start receiving tasks. Christian Cinco …" at bounding box center [47, 134] width 73 height 247
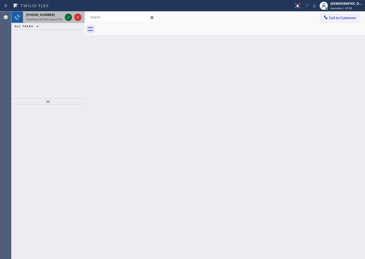
click at [68, 19] on icon at bounding box center [68, 17] width 6 height 6
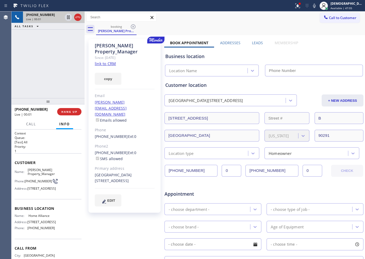
type input "[PHONE_NUMBER]"
click at [101, 64] on link "link to CRM" at bounding box center [105, 63] width 21 height 5
click at [66, 16] on icon at bounding box center [68, 17] width 6 height 6
click at [69, 18] on icon at bounding box center [69, 17] width 4 height 4
click at [68, 16] on icon at bounding box center [68, 17] width 6 height 6
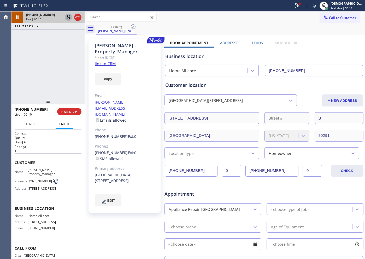
click at [32, 86] on div "[PHONE_NUMBER] Live | 06:10 ALL TASKS ALL TASKS ACTIVE TASKS TASKS IN WRAP UP" at bounding box center [47, 54] width 73 height 87
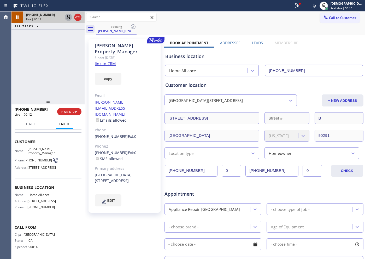
scroll to position [39, 0]
click at [68, 19] on icon at bounding box center [68, 17] width 6 height 6
click at [31, 65] on div "[PHONE_NUMBER] Live | 07:52 ALL TASKS ALL TASKS ACTIVE TASKS TASKS IN WRAP UP" at bounding box center [47, 54] width 73 height 87
click at [77, 20] on icon at bounding box center [78, 17] width 6 height 6
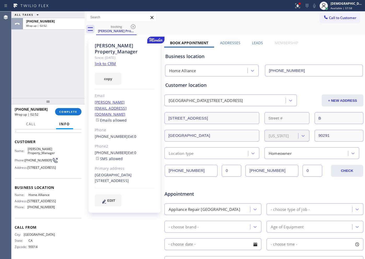
click at [36, 80] on div "ALL TASKS ALL TASKS ACTIVE TASKS TASKS IN WRAP UP [PHONE_NUMBER] Wrap up | 02:52" at bounding box center [47, 54] width 73 height 87
click at [58, 57] on div "ALL TASKS ALL TASKS ACTIVE TASKS TASKS IN WRAP UP [PHONE_NUMBER] Wrap up | 03:06" at bounding box center [47, 54] width 73 height 87
click at [301, 7] on icon at bounding box center [298, 6] width 6 height 6
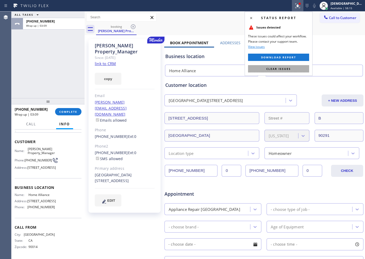
click at [302, 67] on button "Clear issues" at bounding box center [278, 68] width 61 height 7
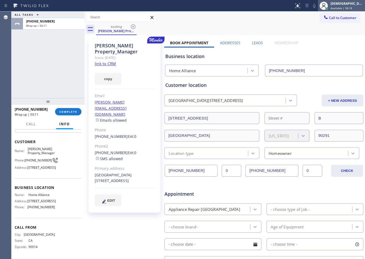
click at [353, 6] on span "Available | 58:18" at bounding box center [342, 8] width 22 height 4
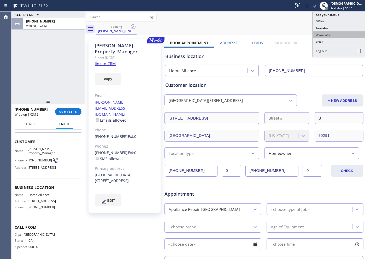
click at [334, 32] on button "Unavailable" at bounding box center [339, 34] width 52 height 7
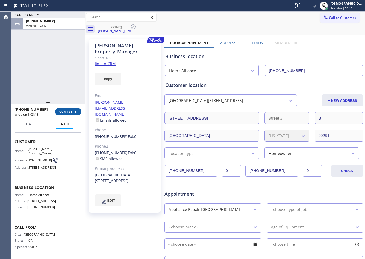
click at [67, 112] on span "COMPLETE" at bounding box center [68, 112] width 18 height 4
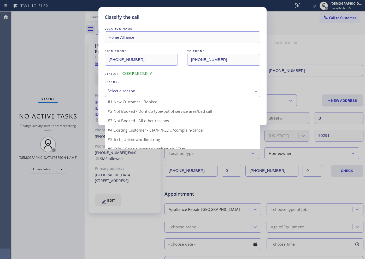
click at [175, 92] on div "Select a reason" at bounding box center [183, 91] width 150 height 6
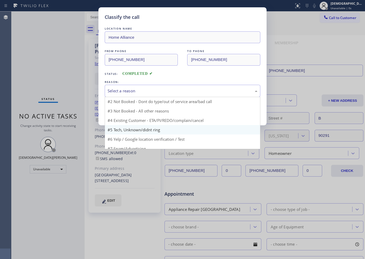
scroll to position [5, 0]
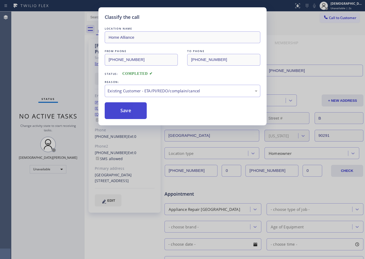
click at [141, 109] on button "Save" at bounding box center [126, 110] width 42 height 17
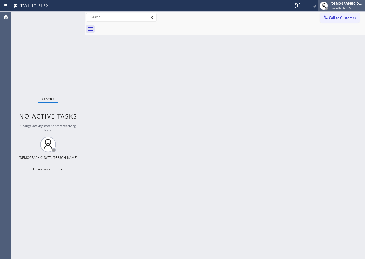
click at [349, 7] on span "Unavailable | 3s" at bounding box center [341, 8] width 21 height 4
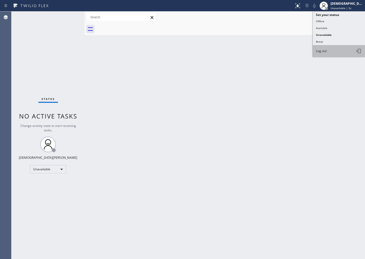
click at [327, 50] on button "Log out" at bounding box center [339, 50] width 52 height 11
